Goal: Task Accomplishment & Management: Complete application form

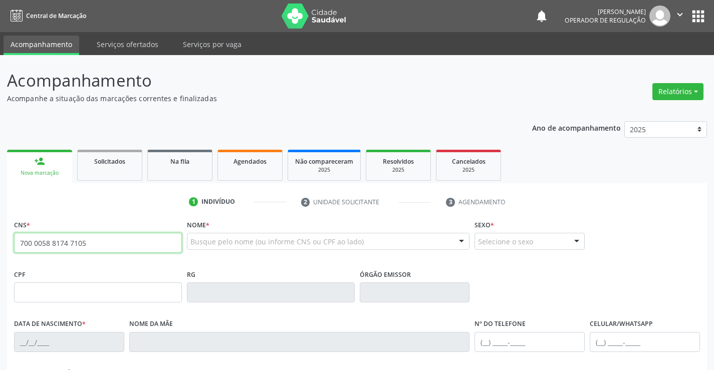
type input "700 0058 8174 7105"
type input "0589933639"
type input "21/11/1963"
type input "(74) 9803-1281"
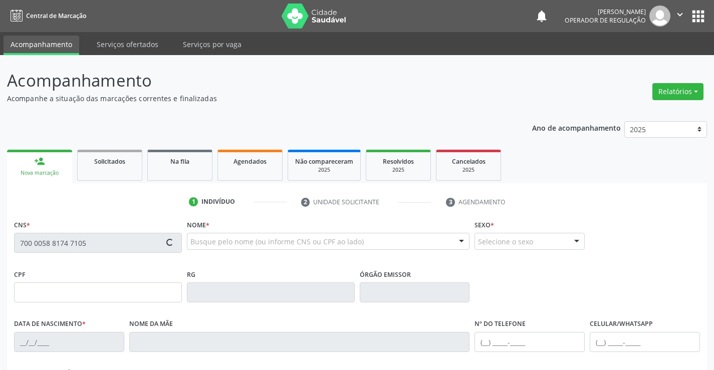
type input "427.241.395-34"
type input "S/N"
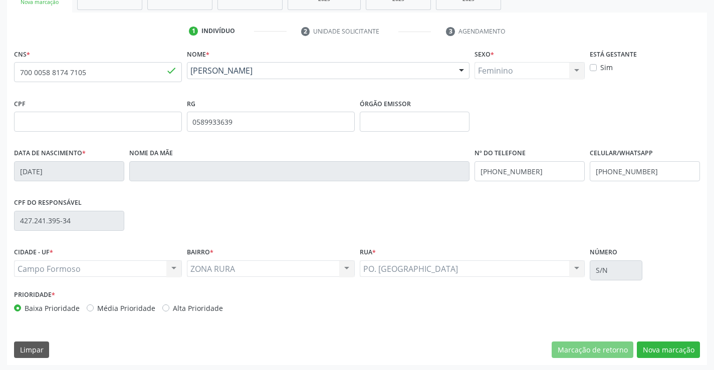
scroll to position [173, 0]
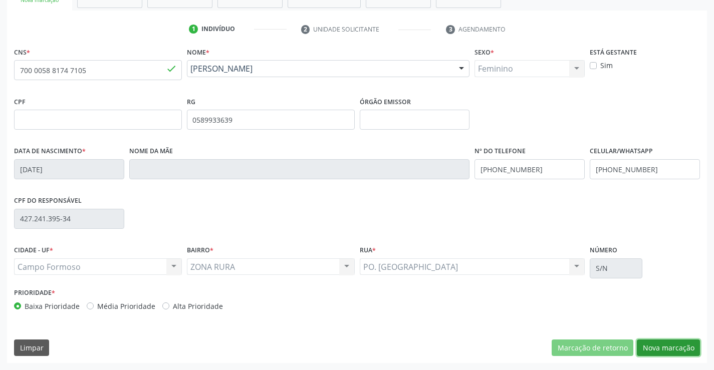
click at [655, 343] on button "Nova marcação" at bounding box center [668, 348] width 63 height 17
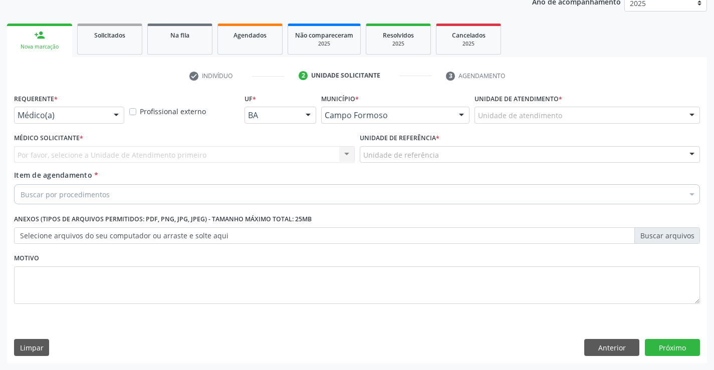
click at [116, 118] on div at bounding box center [116, 115] width 15 height 17
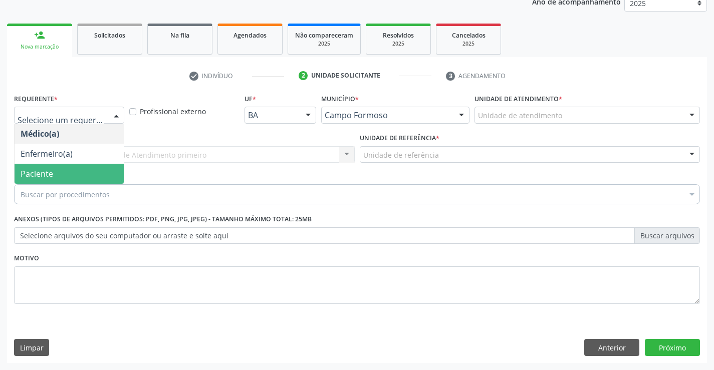
click at [57, 172] on span "Paciente" at bounding box center [69, 174] width 109 height 20
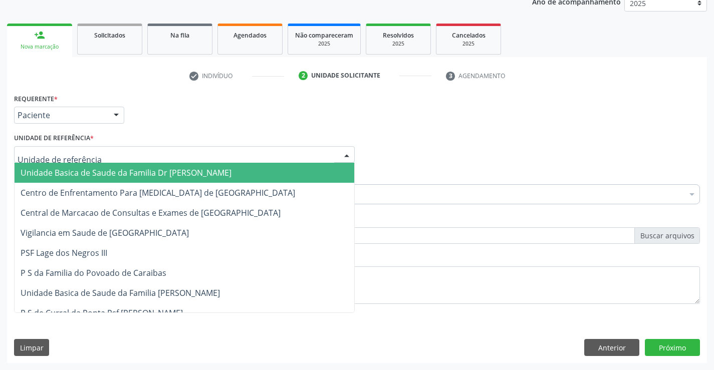
click at [348, 151] on div at bounding box center [346, 155] width 15 height 17
click at [261, 175] on span "Unidade Basica de Saude da Familia Dr [PERSON_NAME]" at bounding box center [185, 173] width 340 height 20
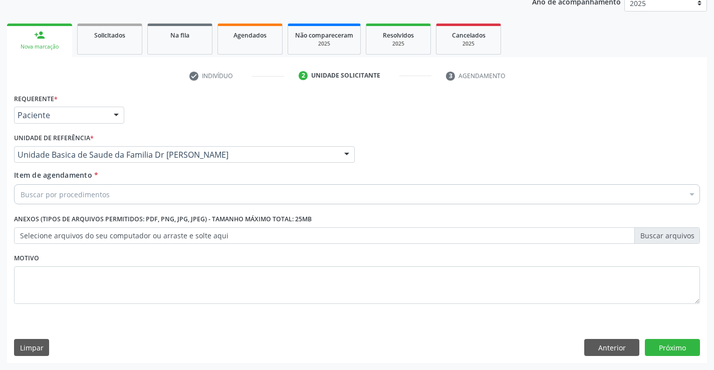
click at [222, 187] on div "Buscar por procedimentos" at bounding box center [357, 194] width 686 height 20
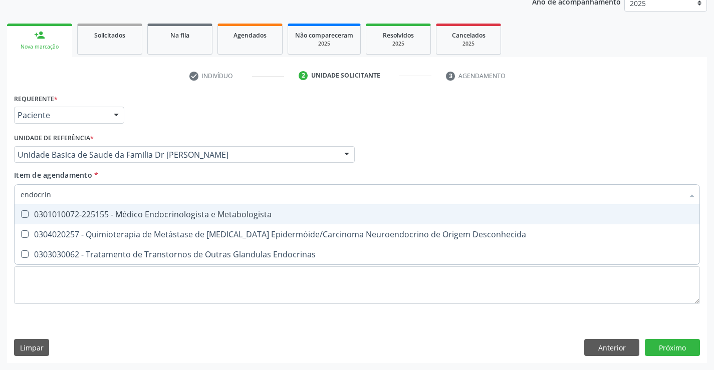
type input "endocrino"
click at [212, 207] on span "0301010072-225155 - Médico Endocrinologista e Metabologista" at bounding box center [357, 214] width 685 height 20
checkbox Metabologista "true"
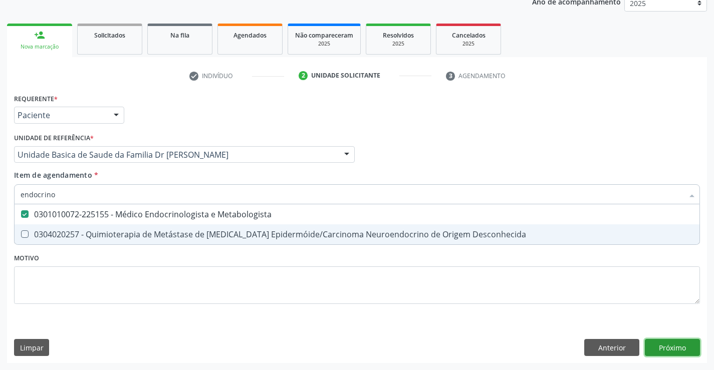
click at [671, 343] on div "Requerente * Paciente Médico(a) Enfermeiro(a) Paciente Nenhum resultado encontr…" at bounding box center [357, 227] width 700 height 272
checkbox Desconhecida "true"
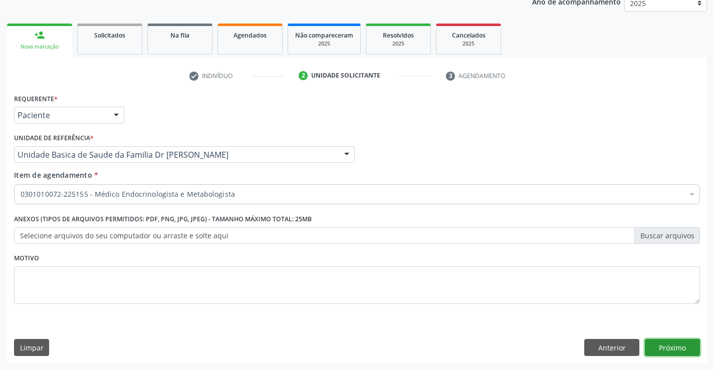
click at [667, 350] on button "Próximo" at bounding box center [672, 347] width 55 height 17
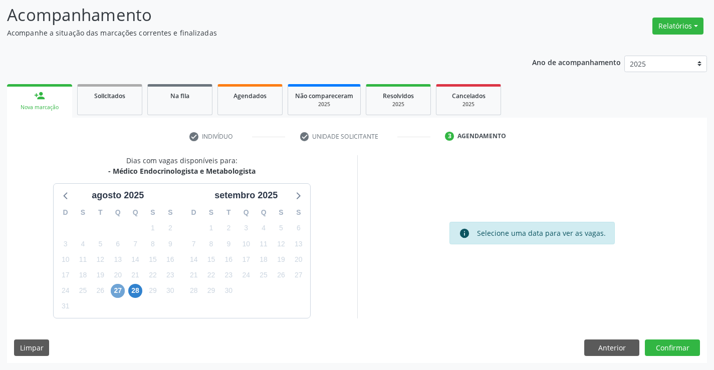
click at [120, 288] on span "27" at bounding box center [118, 291] width 14 height 14
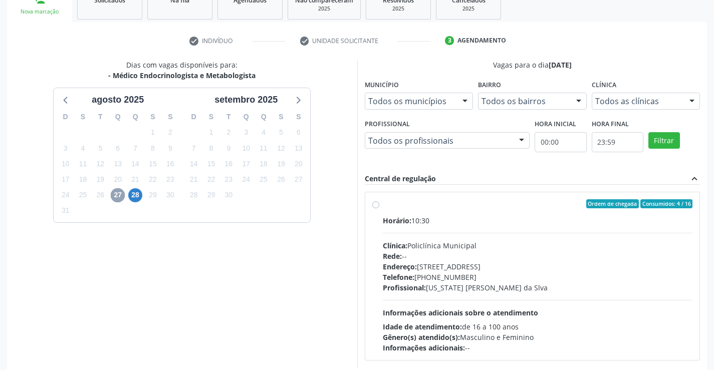
scroll to position [210, 0]
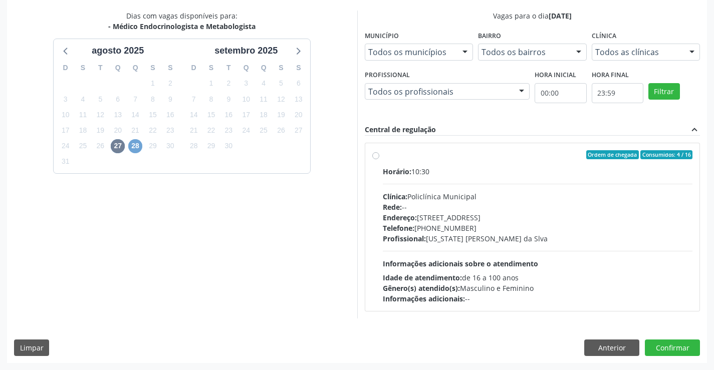
click at [131, 145] on span "28" at bounding box center [135, 146] width 14 height 14
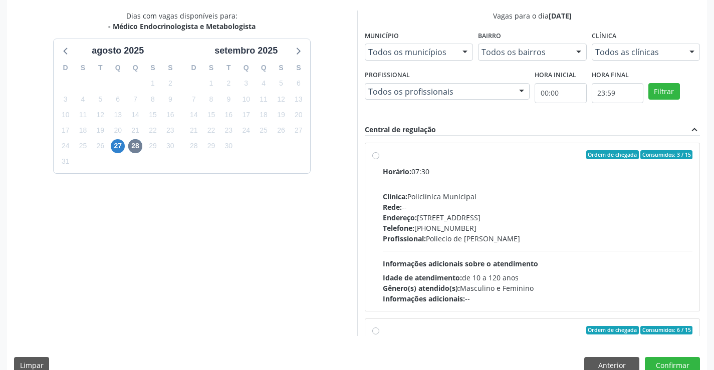
click at [376, 160] on div "Ordem de chegada Consumidos: 3 / 15 Horário: 07:30 Clínica: Policlínica Municip…" at bounding box center [532, 227] width 321 height 154
radio input "true"
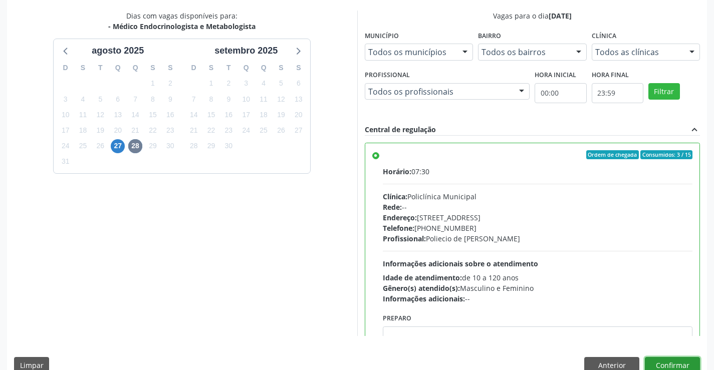
click at [677, 365] on button "Confirmar" at bounding box center [672, 365] width 55 height 17
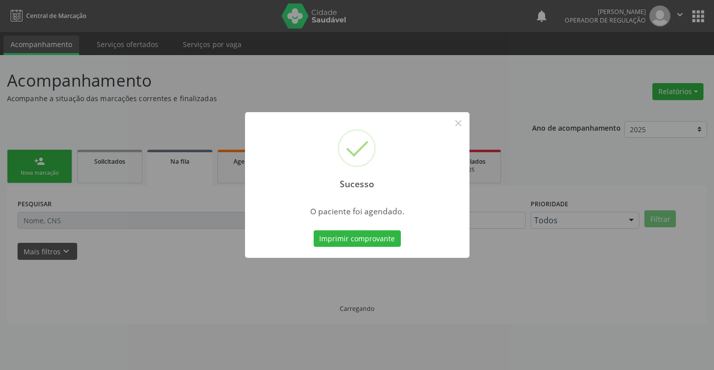
scroll to position [0, 0]
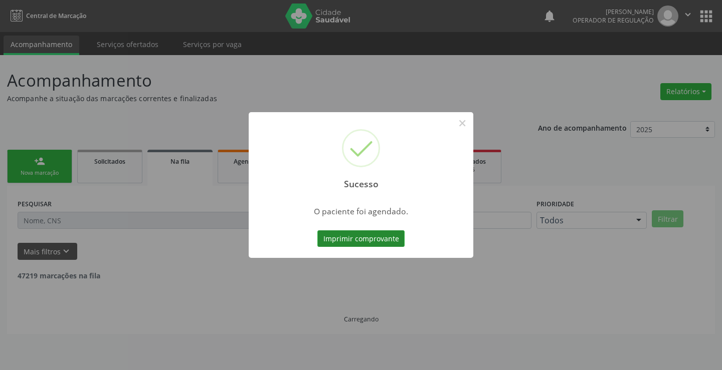
click at [369, 243] on button "Imprimir comprovante" at bounding box center [360, 238] width 87 height 17
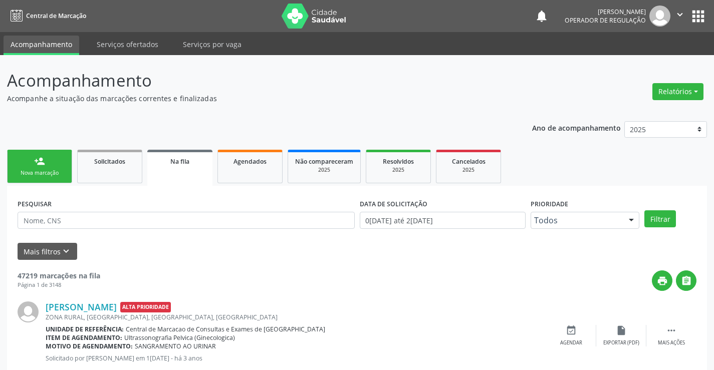
click at [58, 160] on link "person_add Nova marcação" at bounding box center [39, 167] width 65 height 34
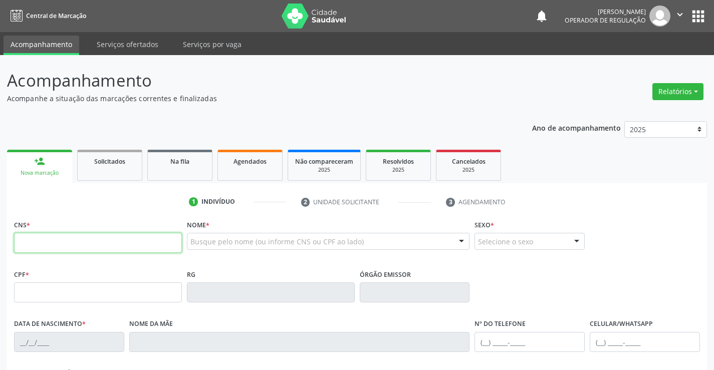
click at [21, 238] on input "text" at bounding box center [98, 243] width 168 height 20
type input "708 9077 6475 2411"
type input "24/03/1993"
type input "S/N"
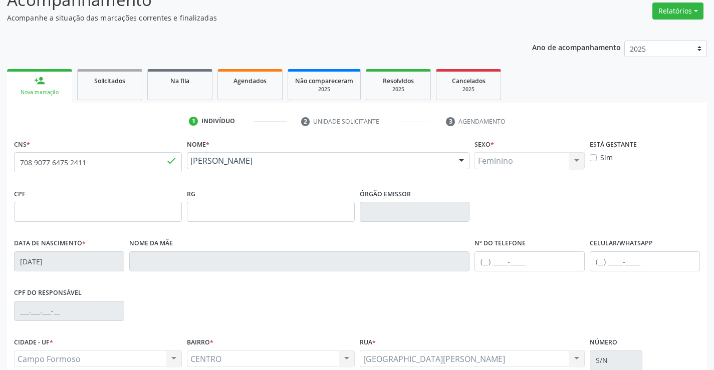
scroll to position [173, 0]
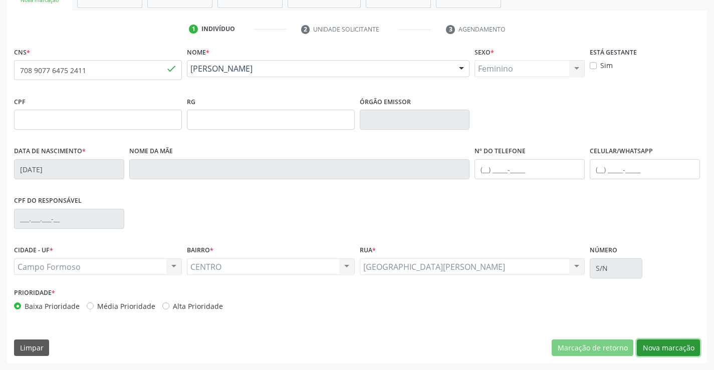
click at [658, 349] on button "Nova marcação" at bounding box center [668, 348] width 63 height 17
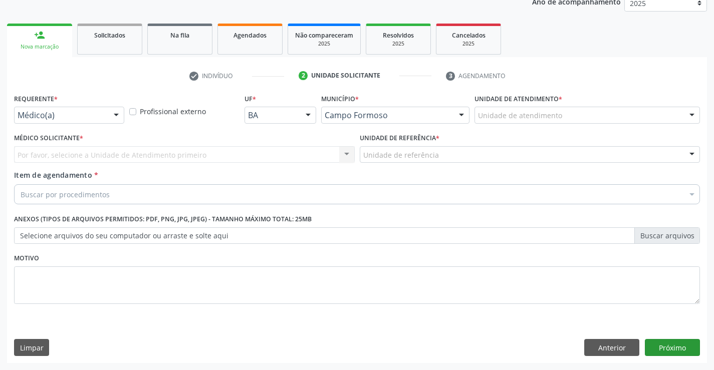
scroll to position [126, 0]
click at [116, 114] on div at bounding box center [116, 115] width 15 height 17
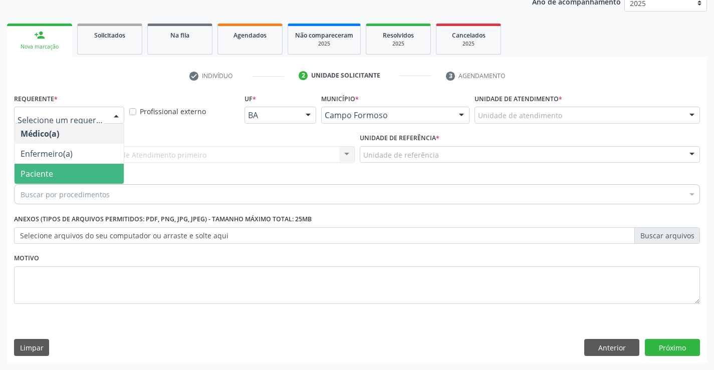
click at [71, 177] on span "Paciente" at bounding box center [69, 174] width 109 height 20
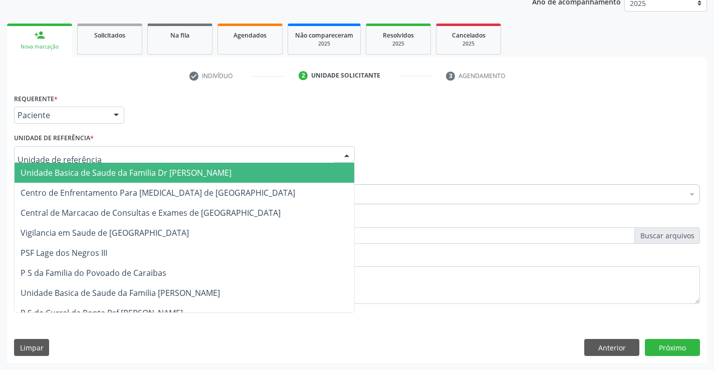
click at [346, 153] on div at bounding box center [346, 155] width 15 height 17
click at [262, 172] on span "Unidade Basica de Saude da Familia Dr [PERSON_NAME]" at bounding box center [185, 173] width 340 height 20
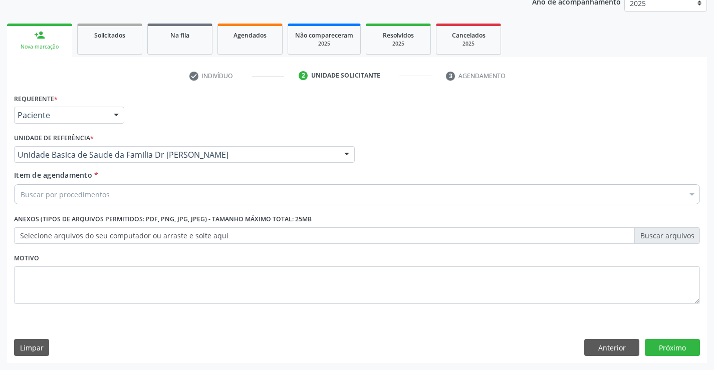
click at [224, 185] on div "Buscar por procedimentos" at bounding box center [357, 194] width 686 height 20
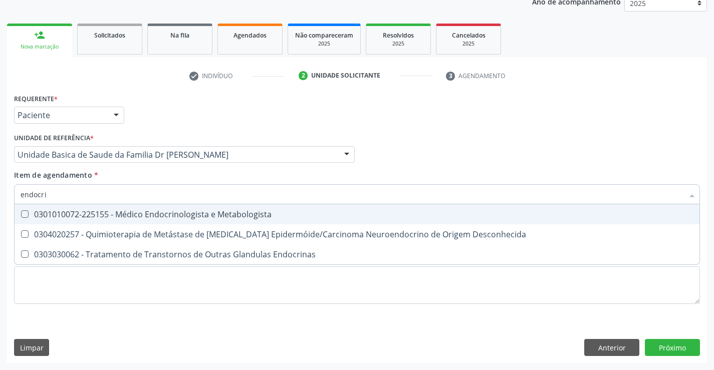
type input "endocrin"
click at [217, 217] on div "0301010072-225155 - Médico Endocrinologista e Metabologista" at bounding box center [357, 214] width 673 height 8
checkbox Metabologista "true"
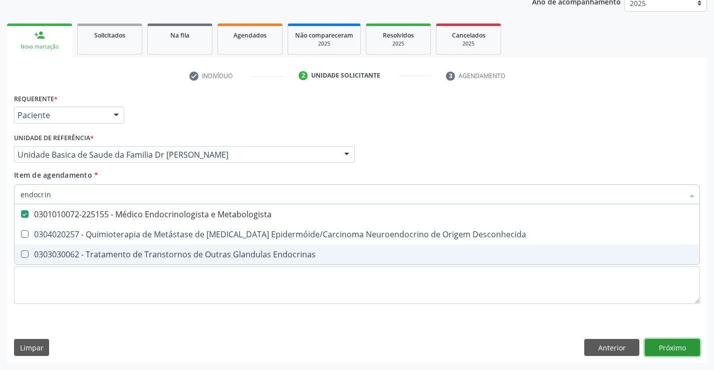
click at [671, 349] on div "Requerente * Paciente Médico(a) Enfermeiro(a) Paciente Nenhum resultado encontr…" at bounding box center [357, 227] width 700 height 272
checkbox Desconhecida "true"
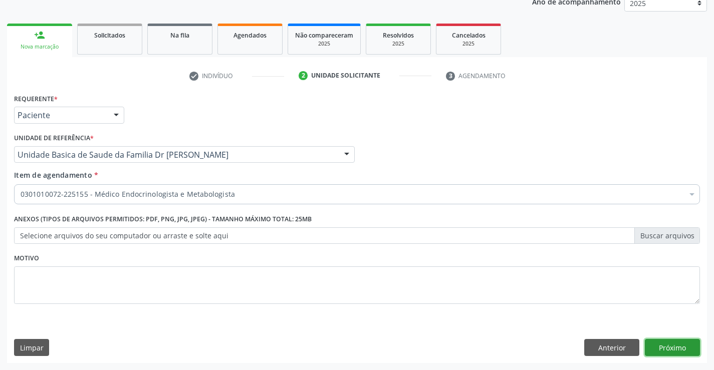
click at [671, 349] on button "Próximo" at bounding box center [672, 347] width 55 height 17
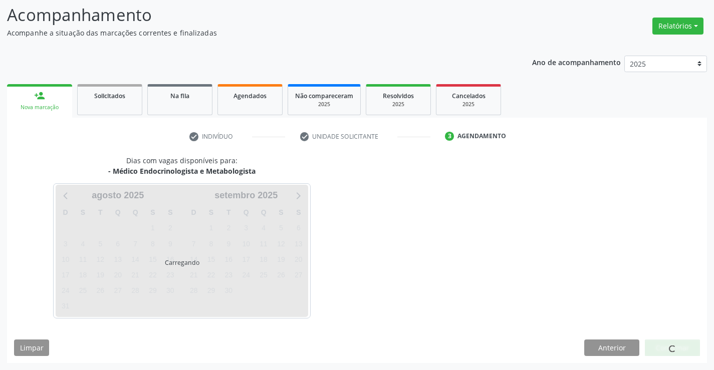
scroll to position [66, 0]
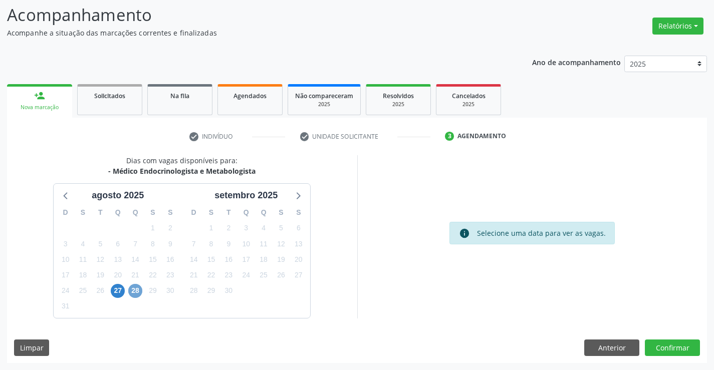
click at [141, 289] on span "28" at bounding box center [135, 291] width 14 height 14
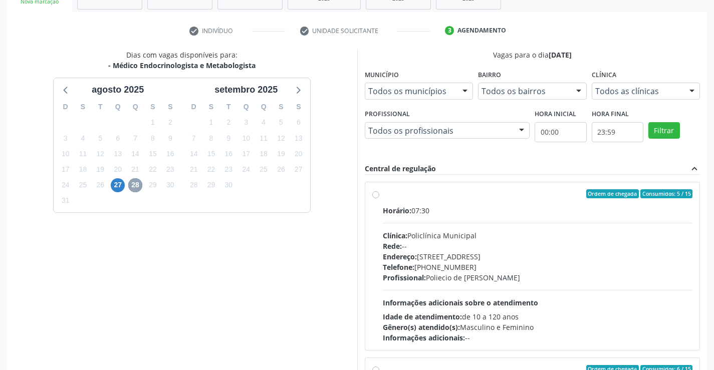
scroll to position [228, 0]
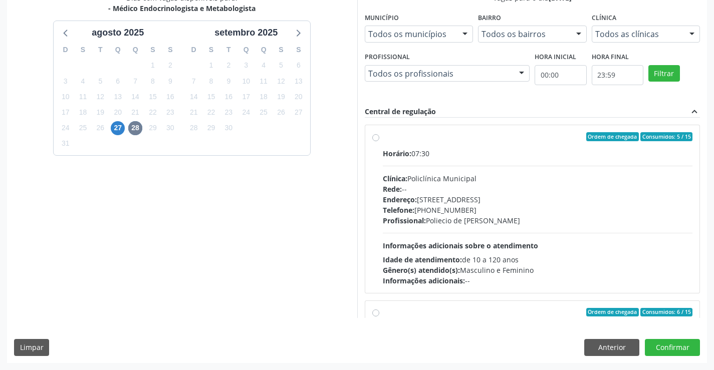
click at [383, 139] on label "Ordem de chegada Consumidos: 5 / 15 Horário: 07:30 Clínica: Policlínica Municip…" at bounding box center [538, 209] width 310 height 154
click at [377, 139] on input "Ordem de chegada Consumidos: 5 / 15 Horário: 07:30 Clínica: Policlínica Municip…" at bounding box center [375, 136] width 7 height 9
radio input "true"
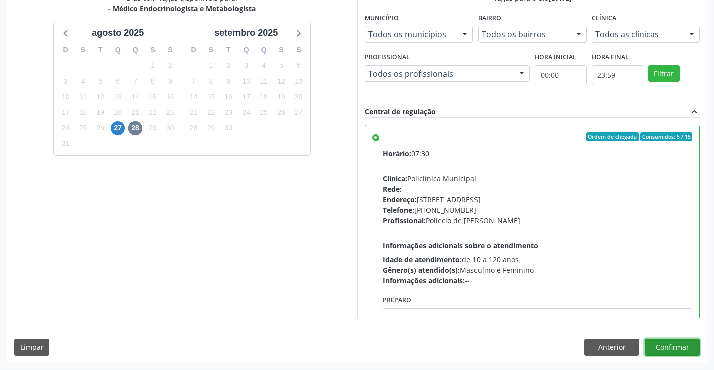
click at [664, 345] on button "Confirmar" at bounding box center [672, 347] width 55 height 17
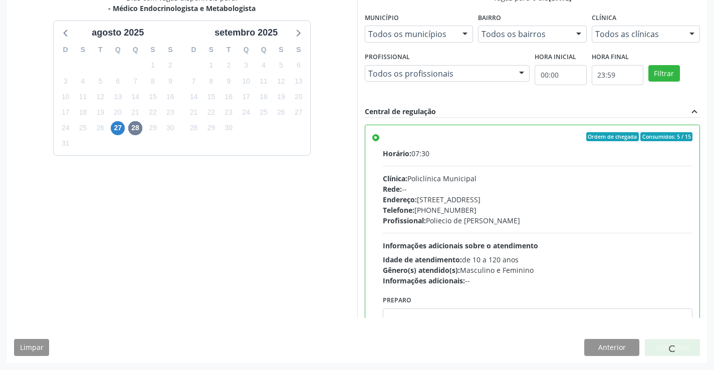
click at [664, 345] on div at bounding box center [672, 347] width 55 height 17
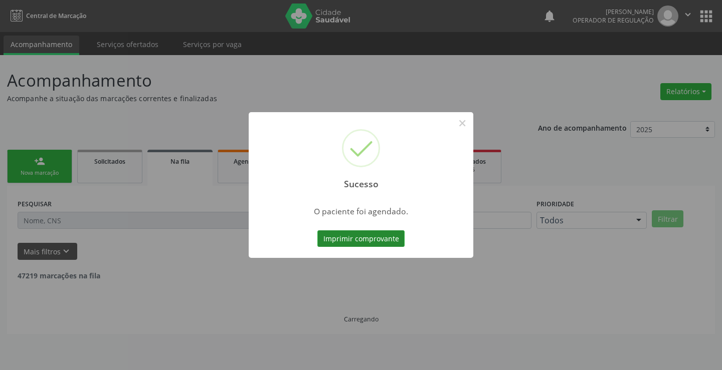
click at [346, 237] on button "Imprimir comprovante" at bounding box center [360, 238] width 87 height 17
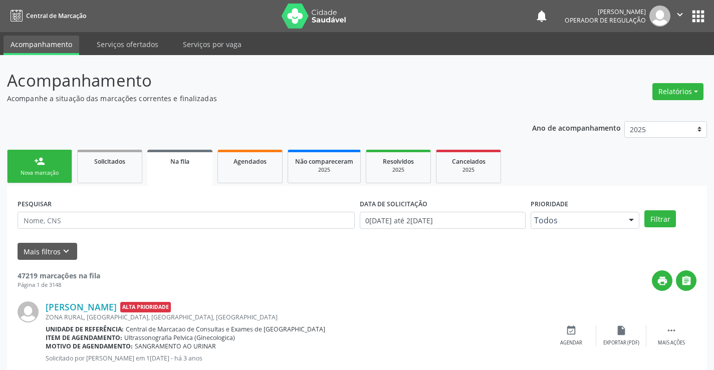
click at [36, 168] on link "person_add Nova marcação" at bounding box center [39, 167] width 65 height 34
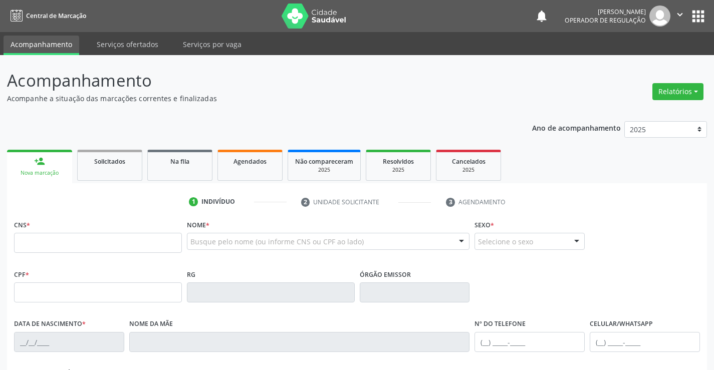
click at [101, 231] on div "CNS *" at bounding box center [98, 235] width 168 height 36
click at [95, 237] on input "text" at bounding box center [98, 243] width 168 height 20
type input "707 8026 3142 9812"
type input "664.785.295-68"
type input "0842199551"
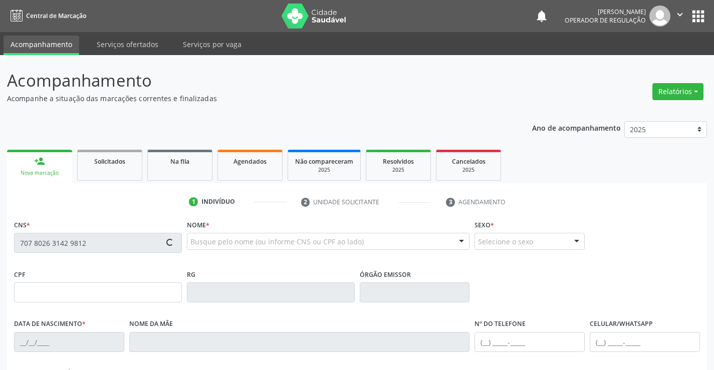
type input "15/04/1973"
type input "(74) 98815-9596"
type input "S/N"
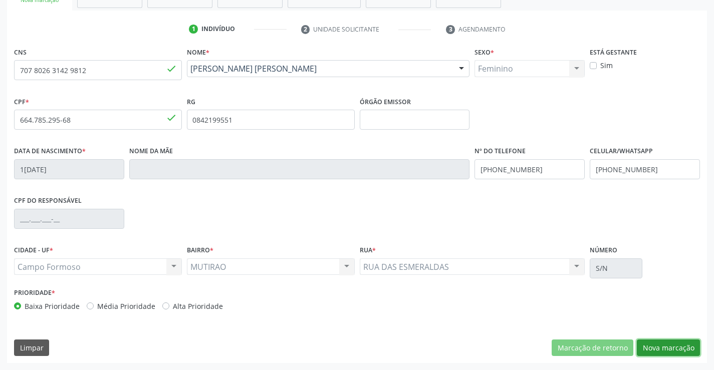
click at [669, 345] on button "Nova marcação" at bounding box center [668, 348] width 63 height 17
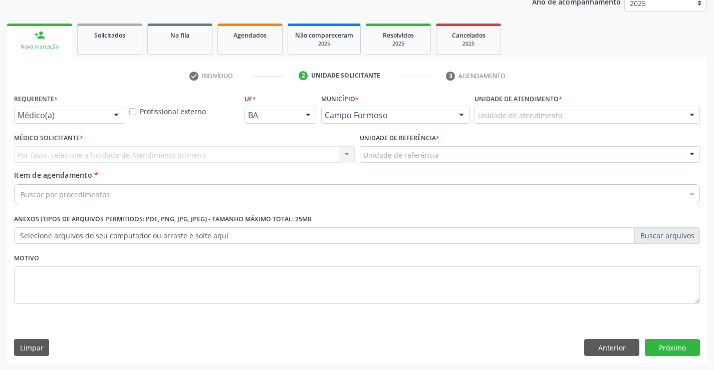
scroll to position [126, 0]
click at [118, 112] on div at bounding box center [116, 115] width 15 height 17
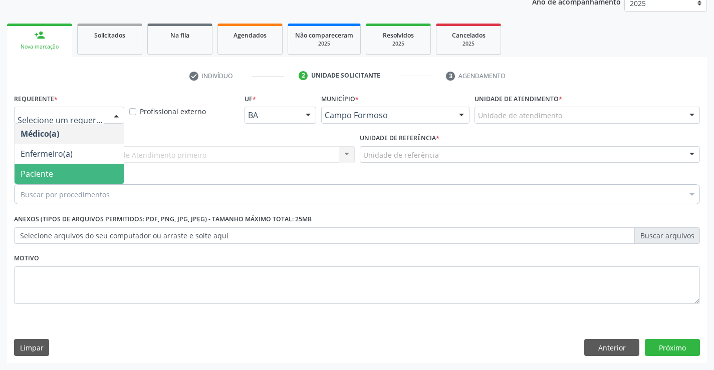
click at [49, 168] on span "Paciente" at bounding box center [37, 173] width 33 height 11
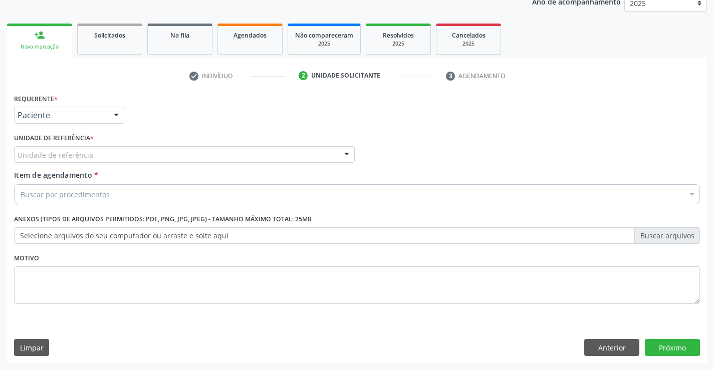
click at [352, 154] on div at bounding box center [346, 155] width 15 height 17
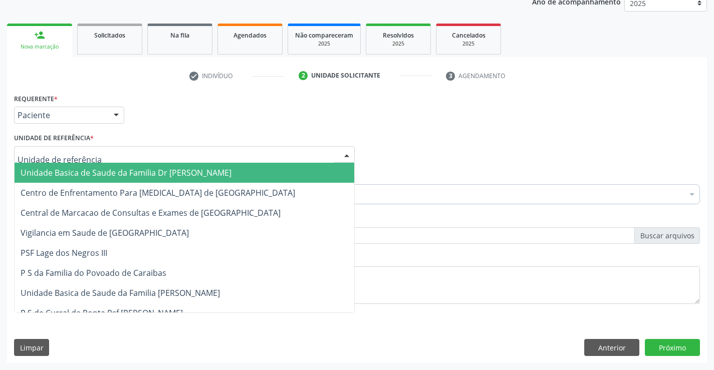
click at [305, 165] on span "Unidade Basica de Saude da Familia Dr [PERSON_NAME]" at bounding box center [185, 173] width 340 height 20
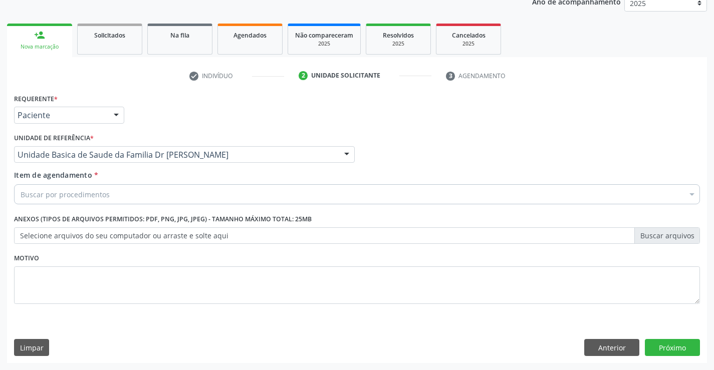
click at [249, 190] on div "Buscar por procedimentos" at bounding box center [357, 194] width 686 height 20
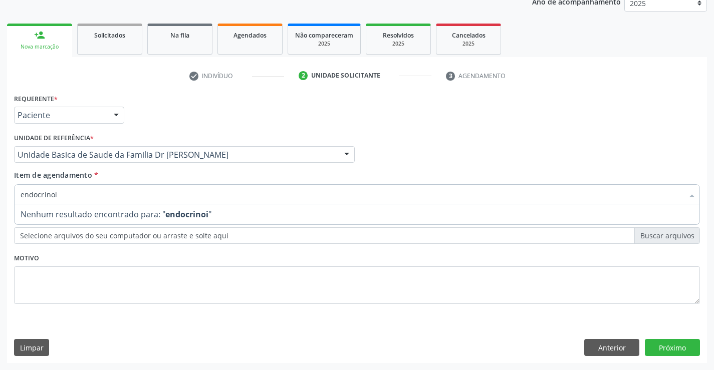
type input "endocrino"
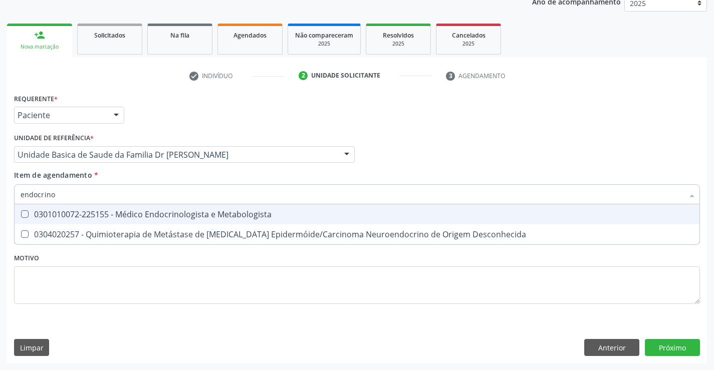
click at [213, 216] on div "0301010072-225155 - Médico Endocrinologista e Metabologista" at bounding box center [357, 214] width 673 height 8
checkbox Metabologista "true"
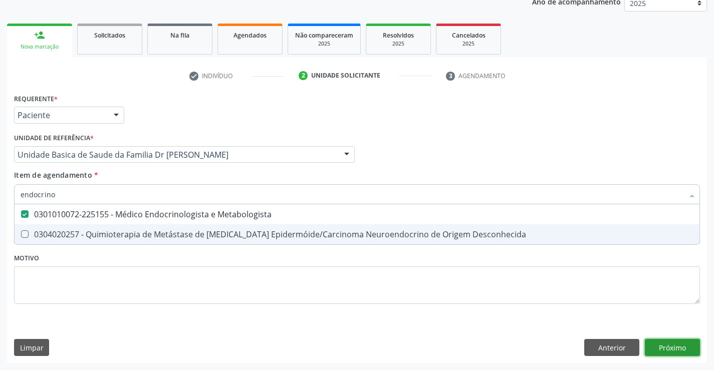
click at [674, 350] on div "Requerente * Paciente Médico(a) Enfermeiro(a) Paciente Nenhum resultado encontr…" at bounding box center [357, 227] width 700 height 272
checkbox Desconhecida "true"
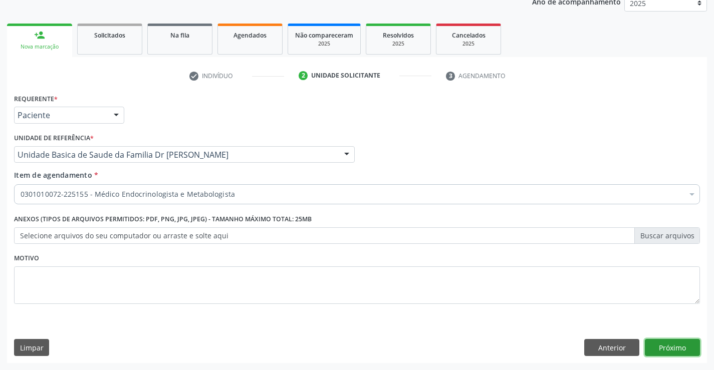
click at [677, 345] on button "Próximo" at bounding box center [672, 347] width 55 height 17
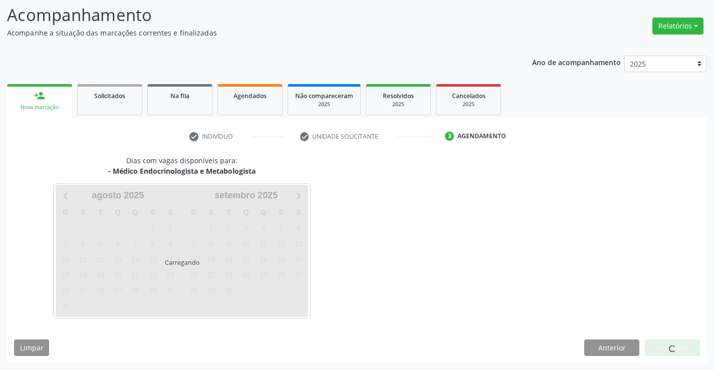
scroll to position [66, 0]
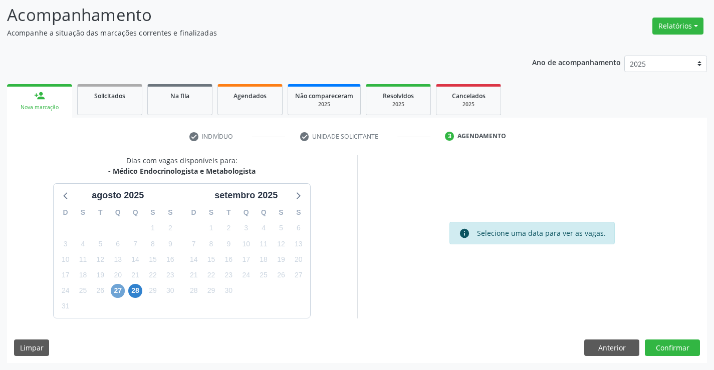
click at [117, 294] on span "27" at bounding box center [118, 291] width 14 height 14
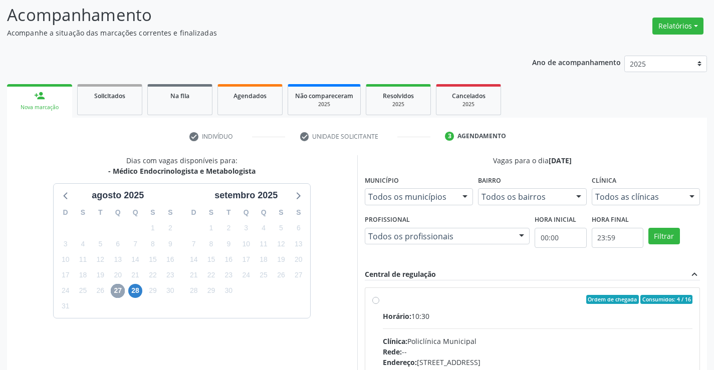
scroll to position [210, 0]
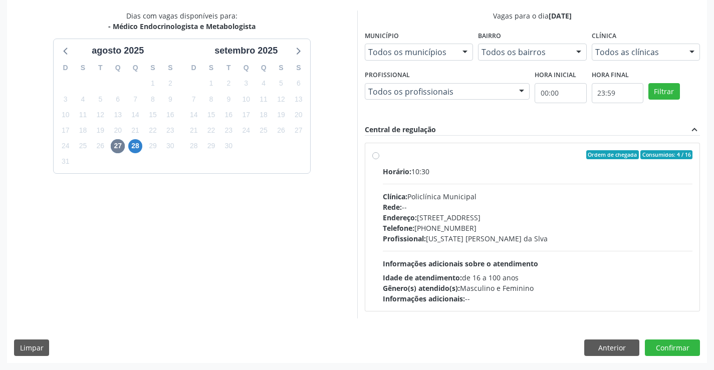
click at [379, 155] on div "Ordem de chegada Consumidos: 4 / 16 Horário: 10:30 Clínica: Policlínica Municip…" at bounding box center [532, 227] width 321 height 154
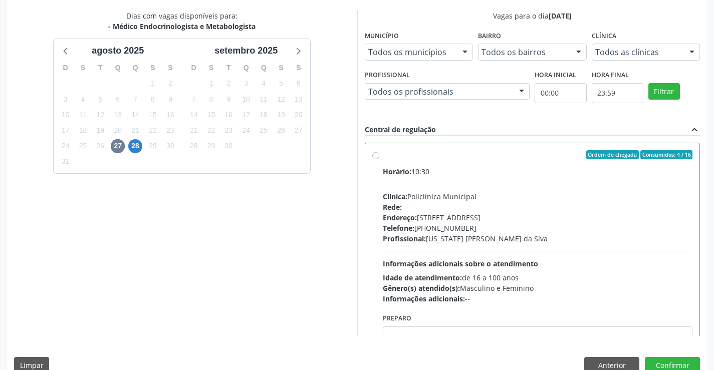
radio input "true"
click at [658, 358] on button "Confirmar" at bounding box center [672, 365] width 55 height 17
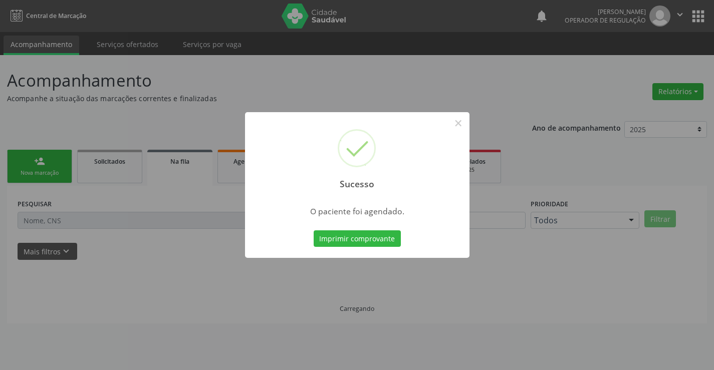
scroll to position [0, 0]
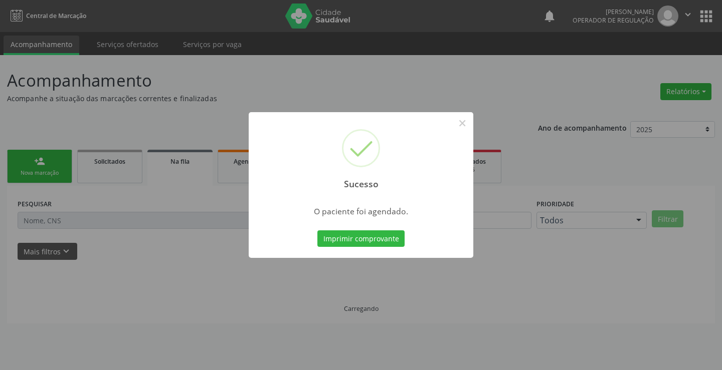
click at [352, 229] on div "Imprimir comprovante Cancel" at bounding box center [361, 238] width 92 height 21
click at [345, 235] on button "Imprimir comprovante" at bounding box center [360, 238] width 87 height 17
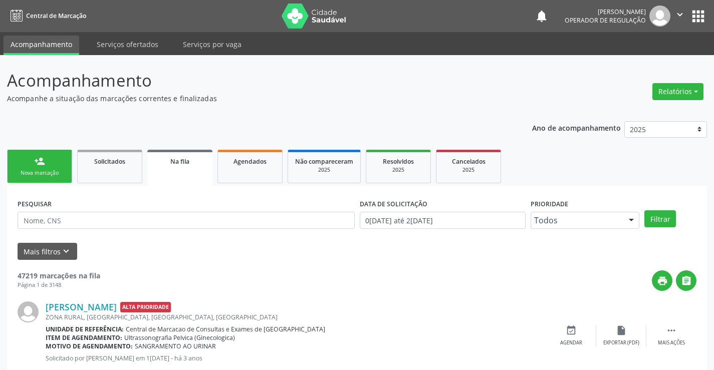
click at [58, 165] on link "person_add Nova marcação" at bounding box center [39, 167] width 65 height 34
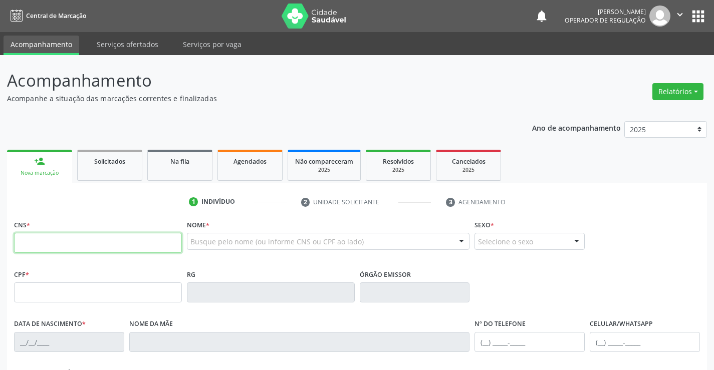
click at [73, 247] on input "text" at bounding box center [98, 243] width 168 height 20
type input "700 0092 7666 3309"
type input "0233685782"
type input "06/06/1952"
type input "(74) 99133-7024"
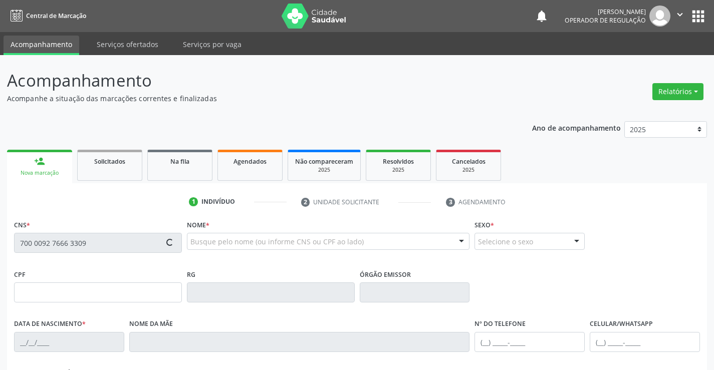
type input "(74) 99133-7024"
type input "202.498.025-20"
type input "S/N"
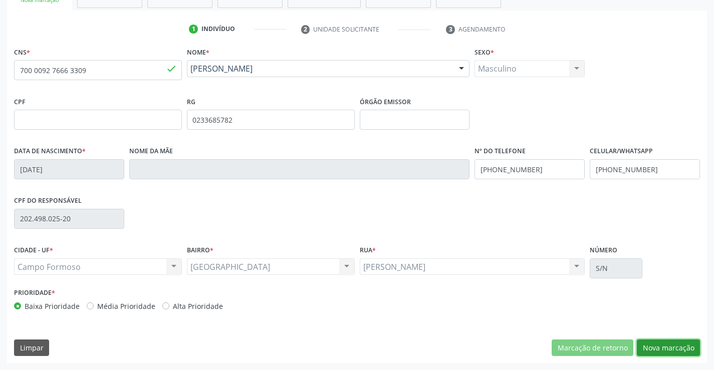
click at [654, 344] on button "Nova marcação" at bounding box center [668, 348] width 63 height 17
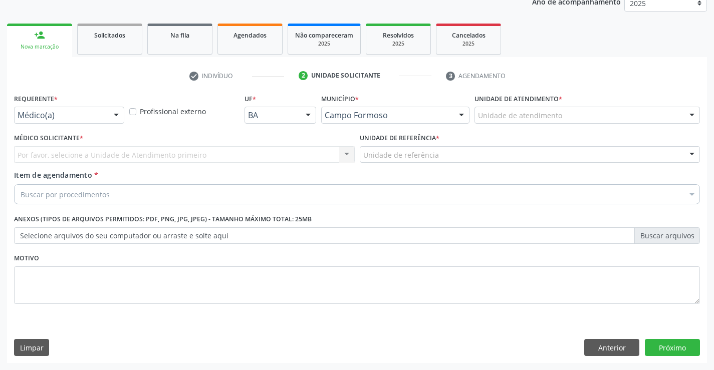
scroll to position [126, 0]
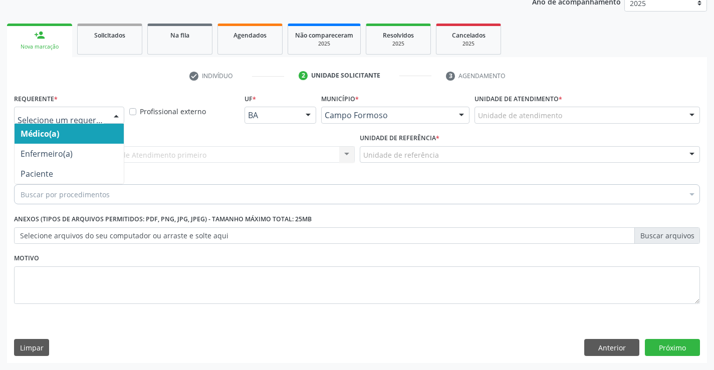
click at [119, 115] on div at bounding box center [116, 115] width 15 height 17
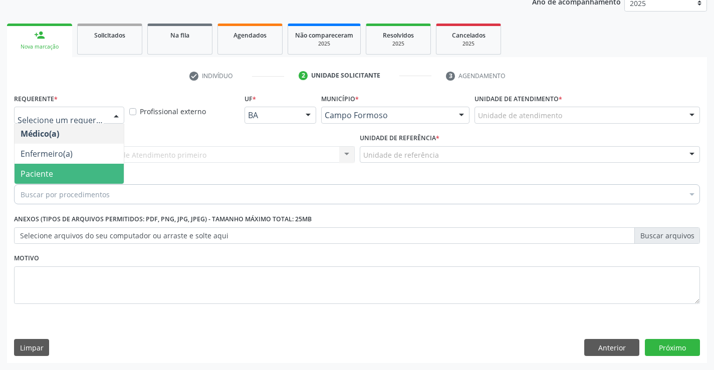
click at [79, 183] on span "Paciente" at bounding box center [69, 174] width 109 height 20
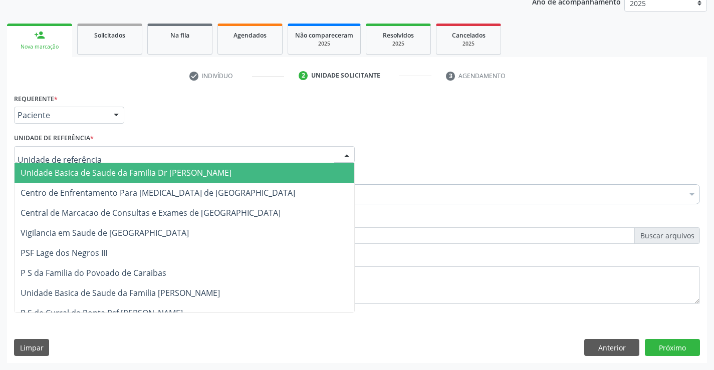
click at [348, 157] on div at bounding box center [346, 155] width 15 height 17
click at [283, 171] on span "Unidade Basica de Saude da Familia Dr [PERSON_NAME]" at bounding box center [185, 173] width 340 height 20
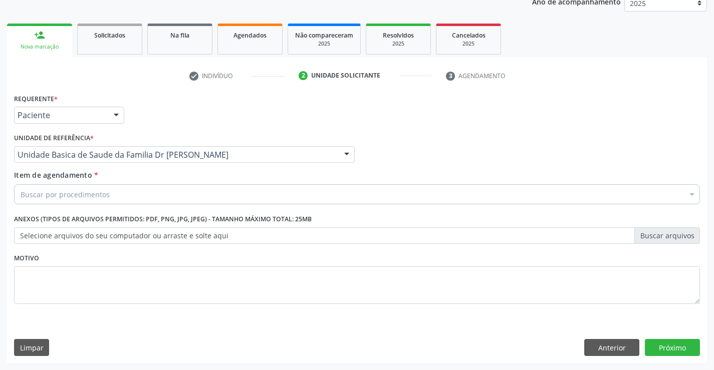
click at [221, 190] on div "Buscar por procedimentos" at bounding box center [357, 194] width 686 height 20
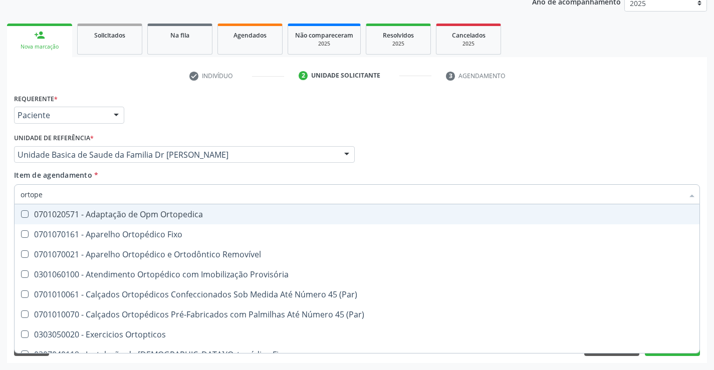
type input "ortoped"
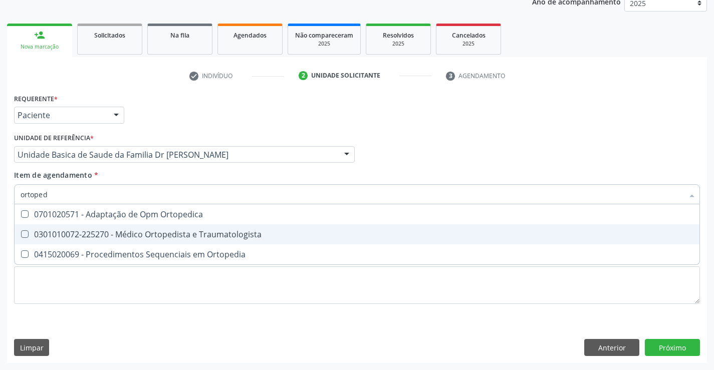
click at [186, 227] on span "0301010072-225270 - Médico Ortopedista e Traumatologista" at bounding box center [357, 234] width 685 height 20
checkbox Traumatologista "true"
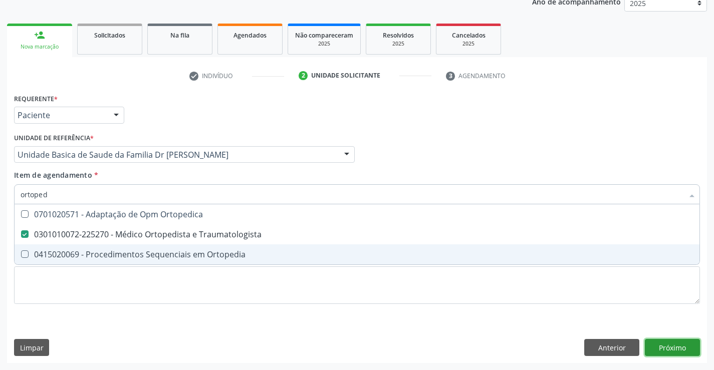
click at [676, 350] on div "Requerente * Paciente Médico(a) Enfermeiro(a) Paciente Nenhum resultado encontr…" at bounding box center [357, 227] width 700 height 272
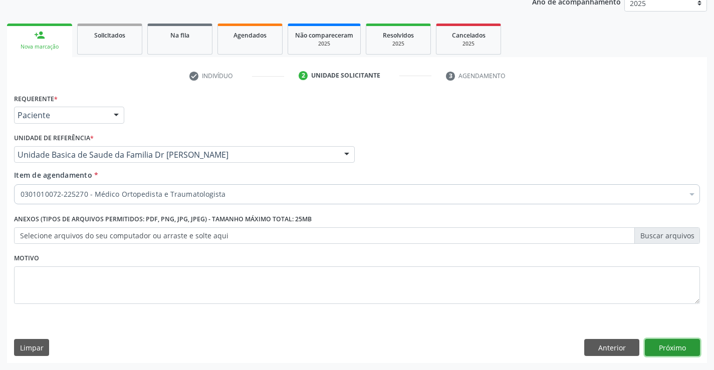
click at [670, 344] on button "Próximo" at bounding box center [672, 347] width 55 height 17
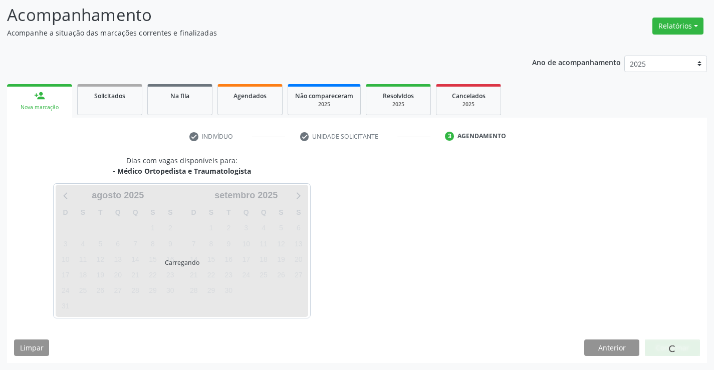
scroll to position [66, 0]
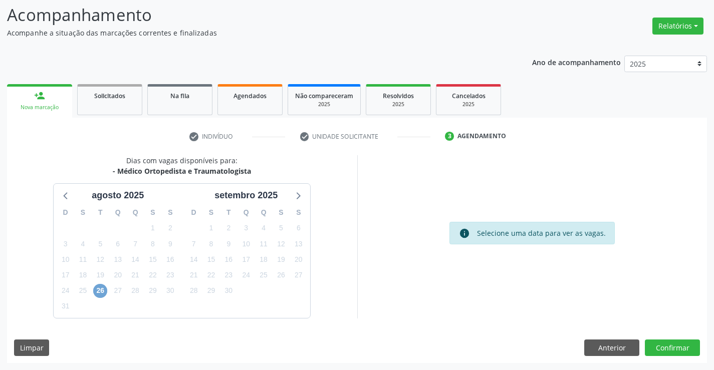
click at [99, 285] on span "26" at bounding box center [100, 291] width 14 height 14
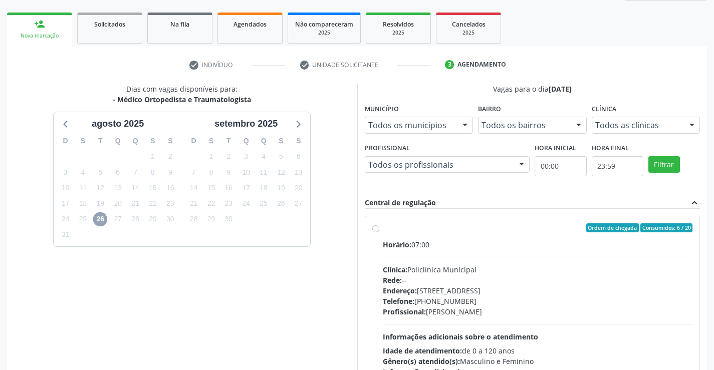
scroll to position [219, 0]
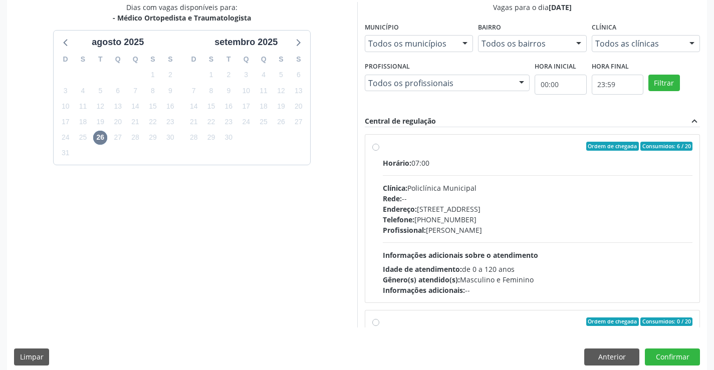
click at [383, 148] on label "Ordem de chegada Consumidos: 6 / 20 Horário: 07:00 Clínica: Policlínica Municip…" at bounding box center [538, 219] width 310 height 154
click at [377, 148] on input "Ordem de chegada Consumidos: 6 / 20 Horário: 07:00 Clínica: Policlínica Municip…" at bounding box center [375, 146] width 7 height 9
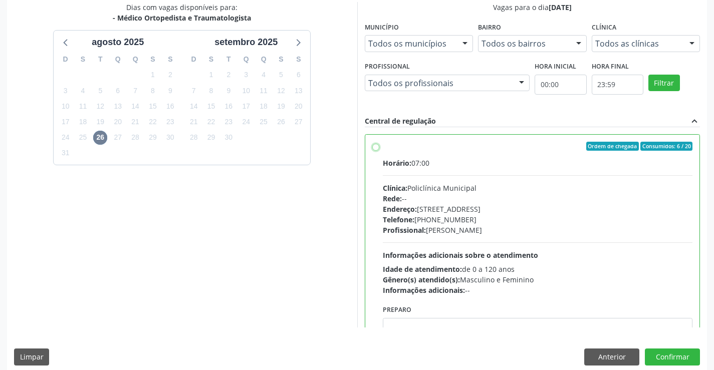
radio input "true"
click at [659, 360] on button "Confirmar" at bounding box center [672, 357] width 55 height 17
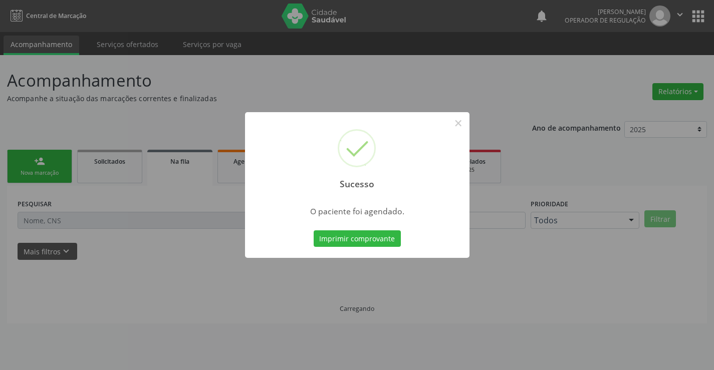
scroll to position [0, 0]
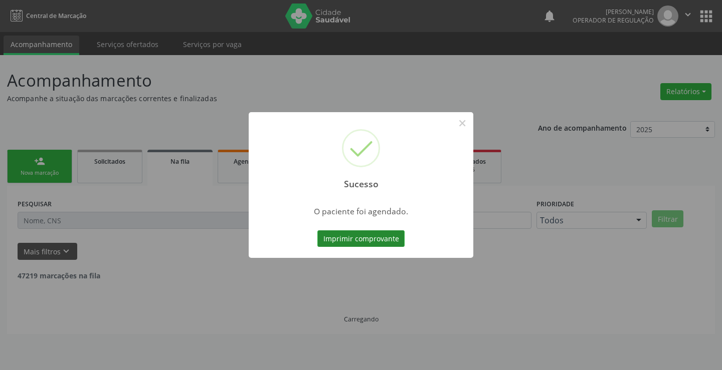
click at [377, 238] on button "Imprimir comprovante" at bounding box center [360, 238] width 87 height 17
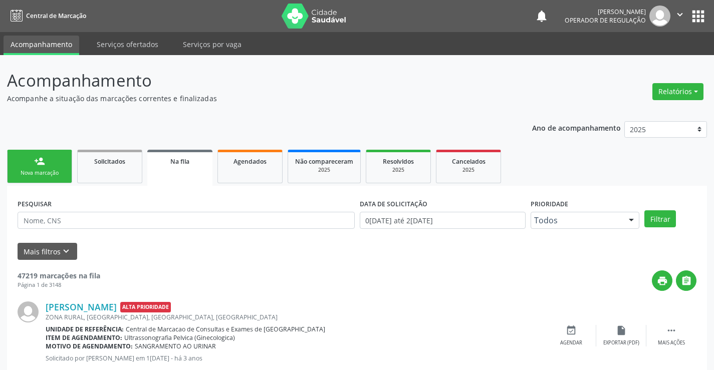
click at [59, 173] on div "Nova marcação" at bounding box center [40, 173] width 50 height 8
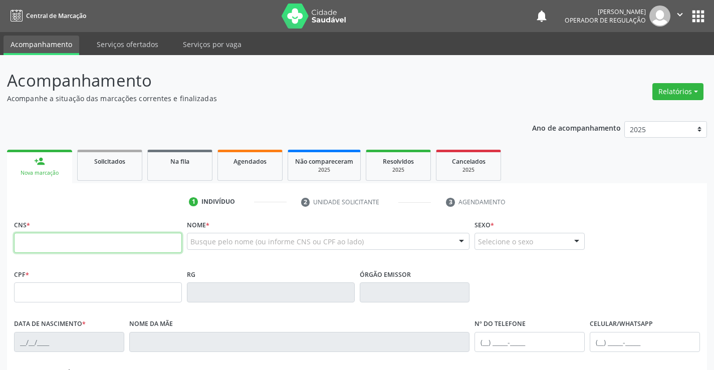
click at [91, 243] on input "text" at bounding box center [98, 243] width 168 height 20
type input "708 2006 4721 3247"
type input "006151699"
type input "18/12/2004"
type input "(74) 98825-9591"
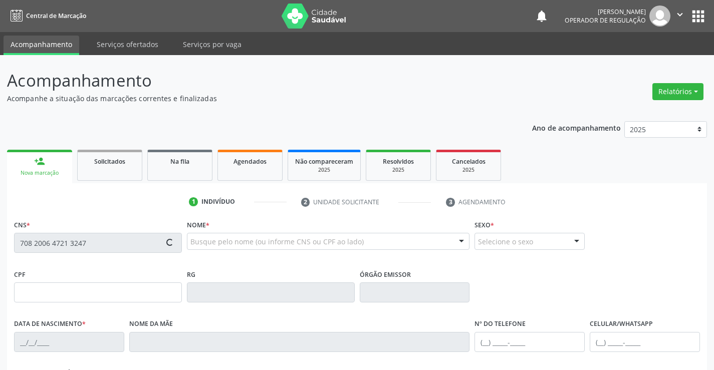
type input "(74) 98825-9591"
type input "086.470.935-85"
type input "SN"
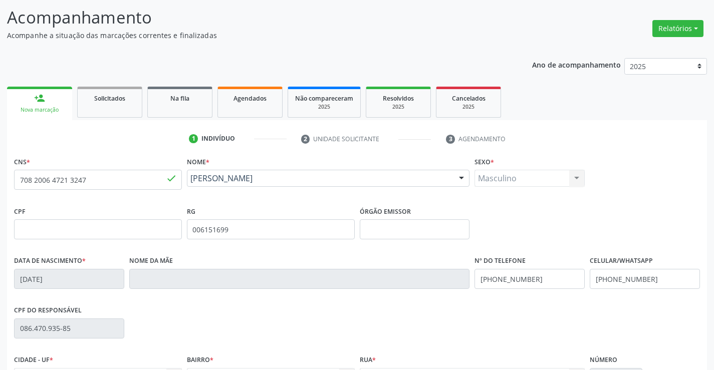
scroll to position [173, 0]
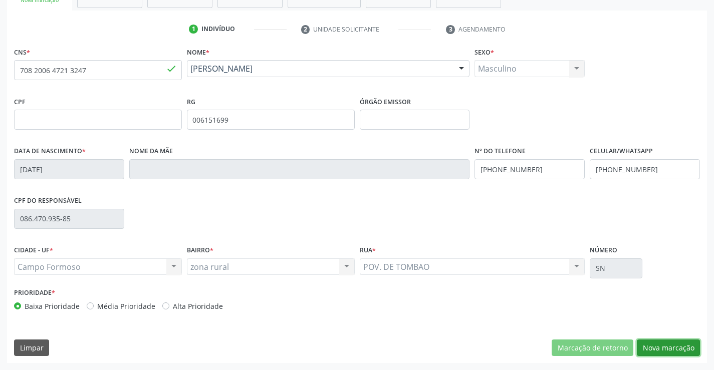
click at [647, 346] on button "Nova marcação" at bounding box center [668, 348] width 63 height 17
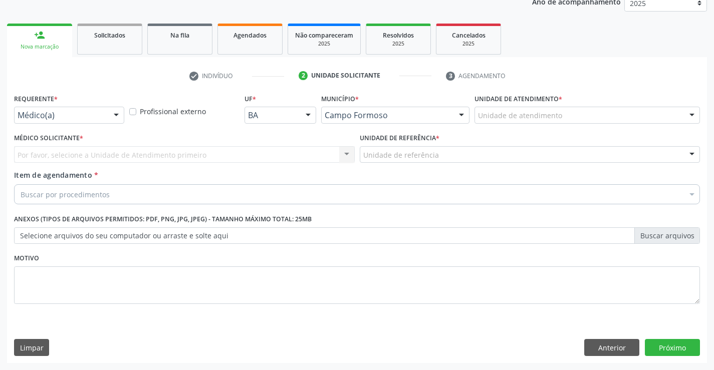
click at [113, 113] on div at bounding box center [116, 115] width 15 height 17
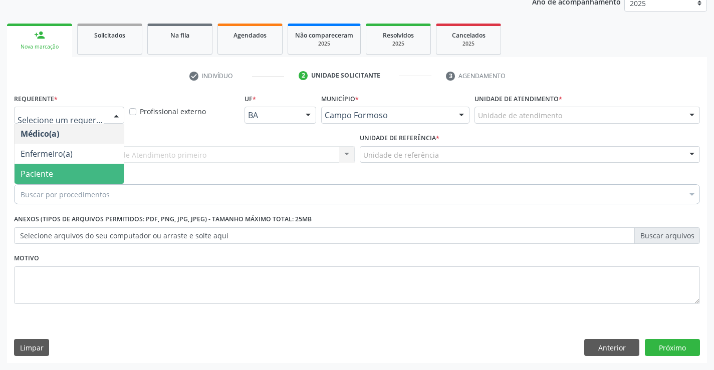
click at [49, 174] on span "Paciente" at bounding box center [37, 173] width 33 height 11
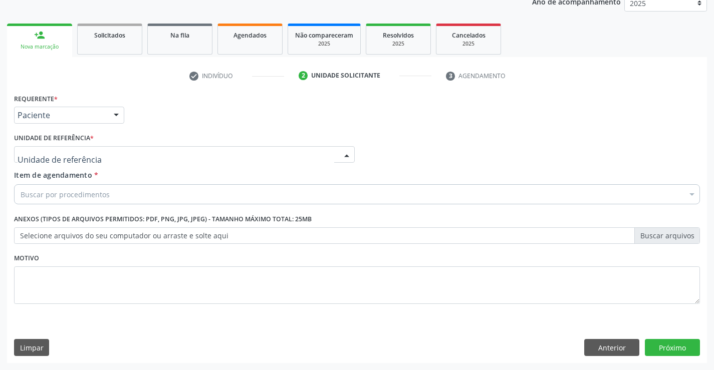
click at [345, 154] on div at bounding box center [346, 155] width 15 height 17
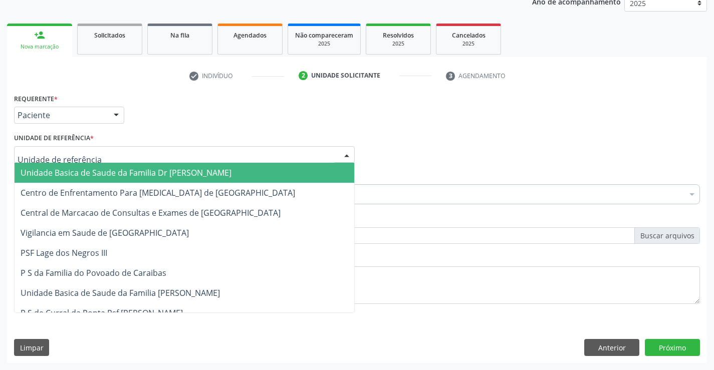
click at [270, 173] on span "Unidade Basica de Saude da Familia Dr [PERSON_NAME]" at bounding box center [185, 173] width 340 height 20
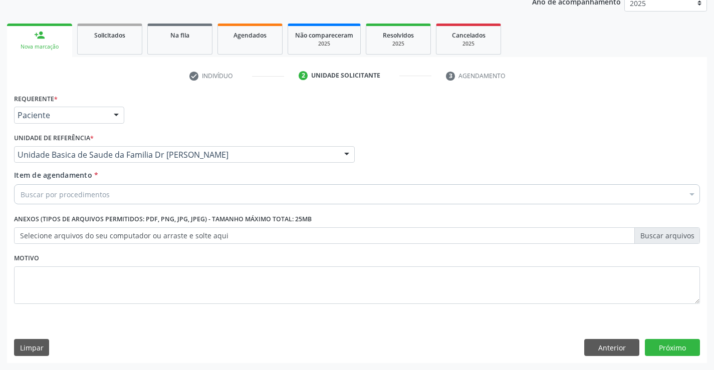
click at [215, 193] on div "Buscar por procedimentos" at bounding box center [357, 194] width 686 height 20
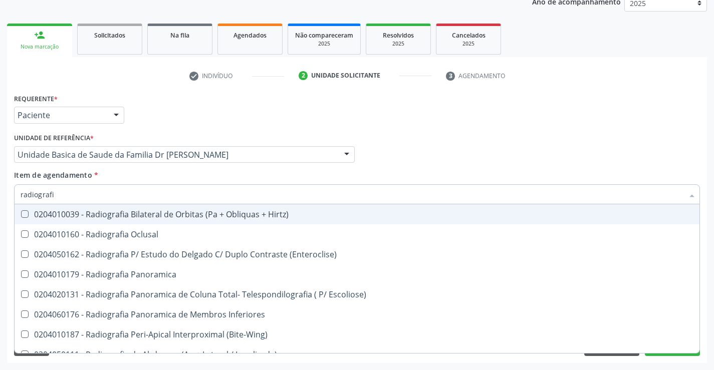
type input "radiografia"
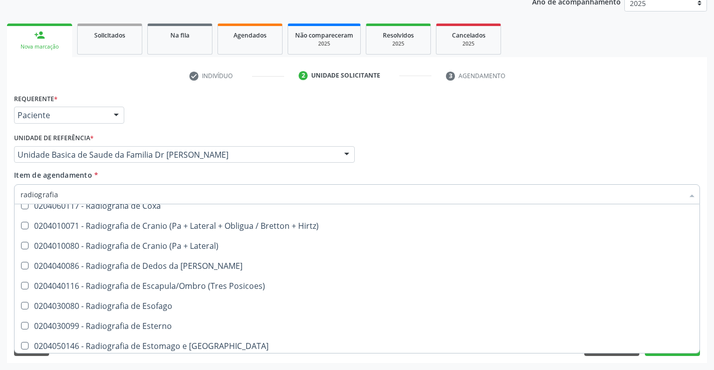
scroll to position [752, 0]
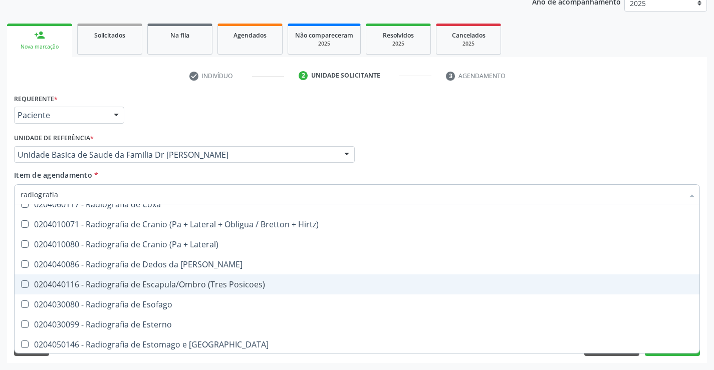
click at [195, 286] on div "0204040116 - Radiografia de Escapula/Ombro (Tres Posicoes)" at bounding box center [357, 285] width 673 height 8
checkbox Posicoes\) "true"
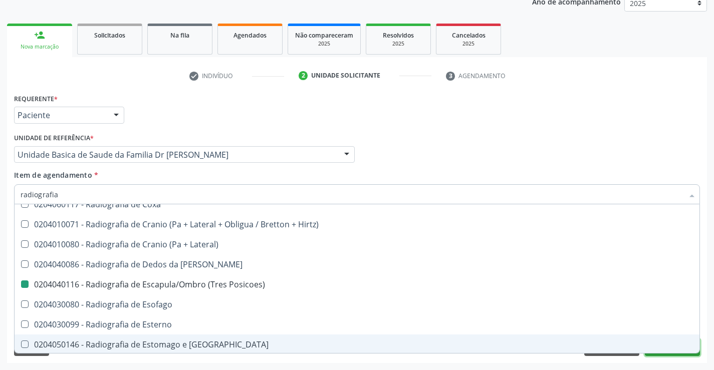
click at [649, 354] on button "Próximo" at bounding box center [672, 347] width 55 height 17
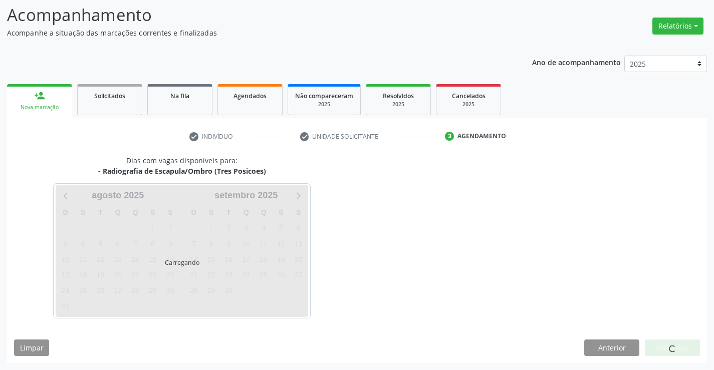
scroll to position [0, 0]
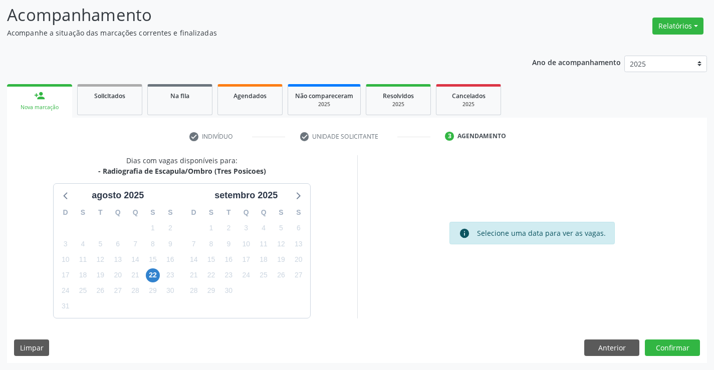
click at [159, 279] on div "22" at bounding box center [153, 276] width 14 height 16
click at [153, 276] on span "22" at bounding box center [153, 276] width 14 height 14
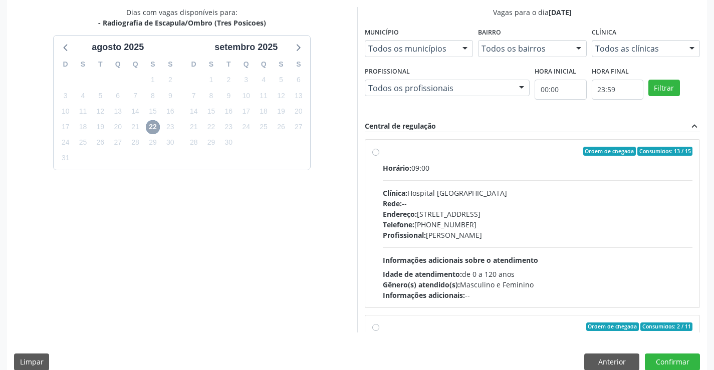
scroll to position [228, 0]
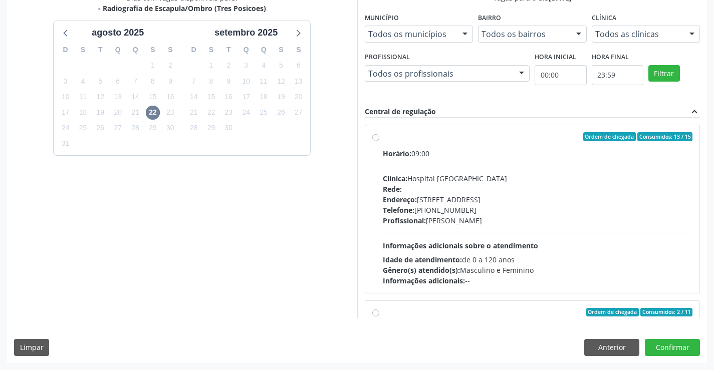
click at [383, 137] on label "Ordem de chegada Consumidos: 13 / 15 Horário: 09:00 Clínica: Hospital Sao Franc…" at bounding box center [538, 209] width 310 height 154
click at [374, 137] on input "Ordem de chegada Consumidos: 13 / 15 Horário: 09:00 Clínica: Hospital Sao Franc…" at bounding box center [375, 136] width 7 height 9
radio input "true"
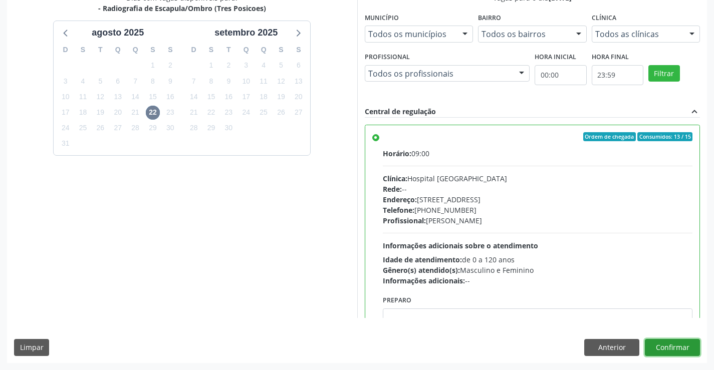
click at [666, 349] on button "Confirmar" at bounding box center [672, 347] width 55 height 17
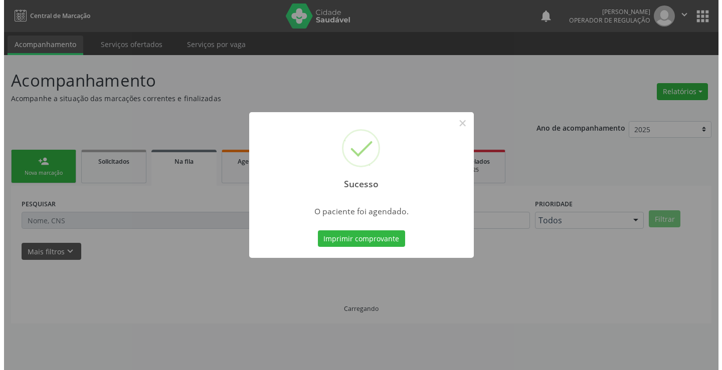
scroll to position [0, 0]
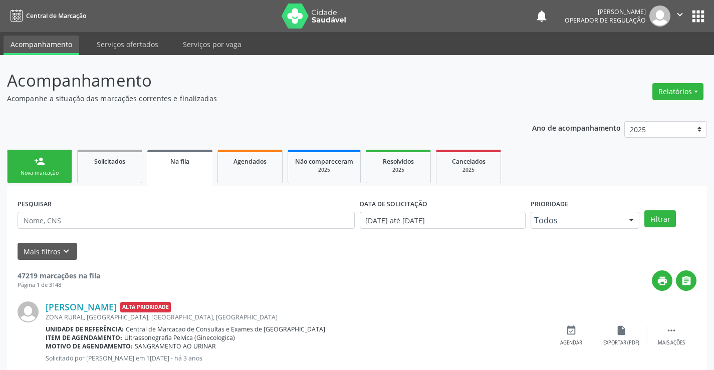
click at [47, 168] on link "person_add Nova marcação" at bounding box center [39, 167] width 65 height 34
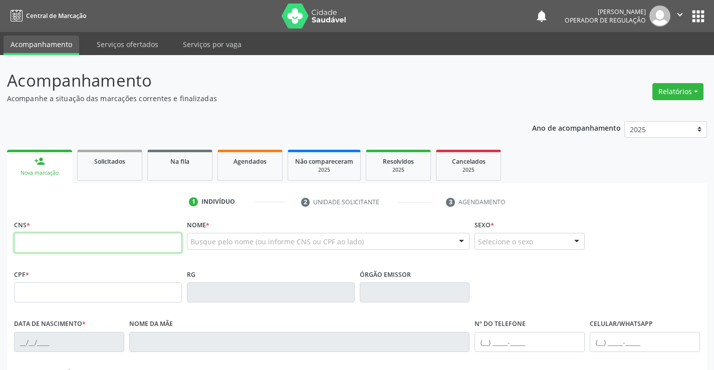
click at [29, 236] on input "text" at bounding box center [98, 243] width 168 height 20
type input "705 0058 8487 9658"
type input "501.171.817-49"
type input "50978281"
type input "04[DATE]"
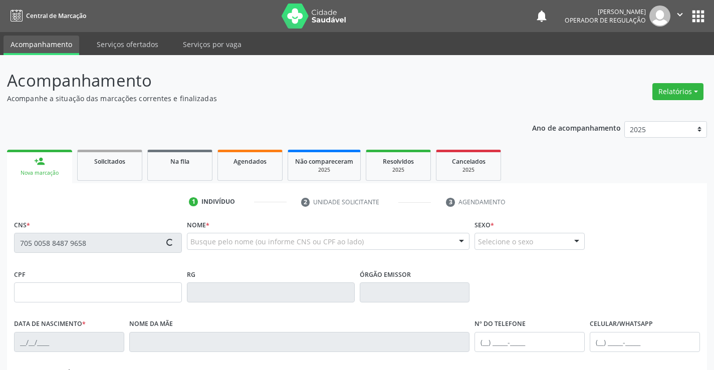
type input "[PHONE_NUMBER]"
type input "501.171.817-49"
type input "S/N"
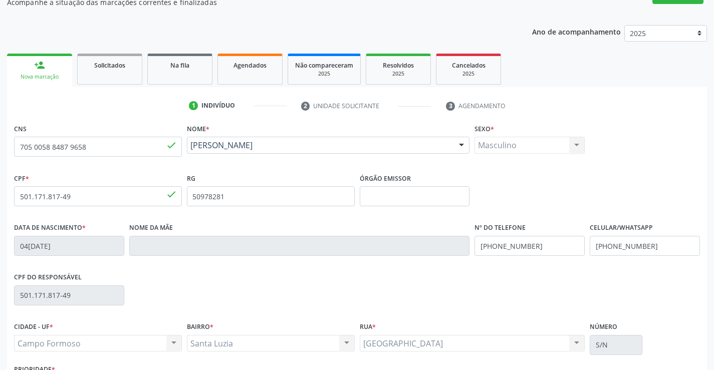
scroll to position [173, 0]
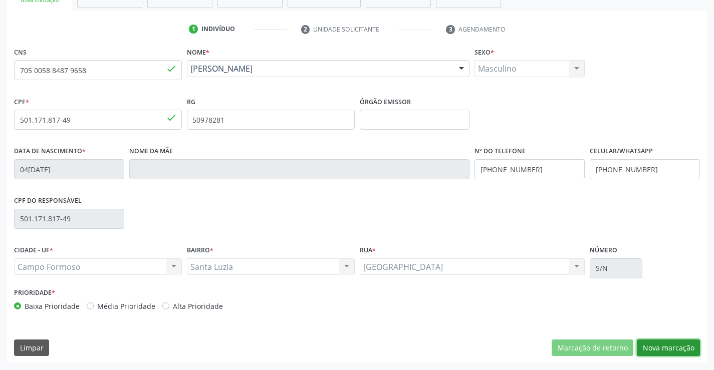
click at [677, 344] on button "Nova marcação" at bounding box center [668, 348] width 63 height 17
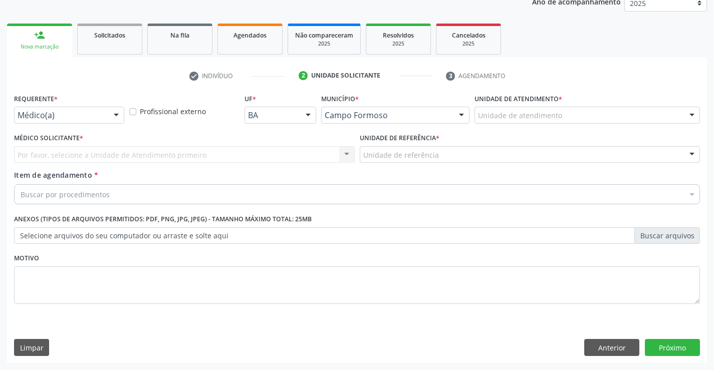
scroll to position [126, 0]
click at [114, 114] on div at bounding box center [116, 115] width 15 height 17
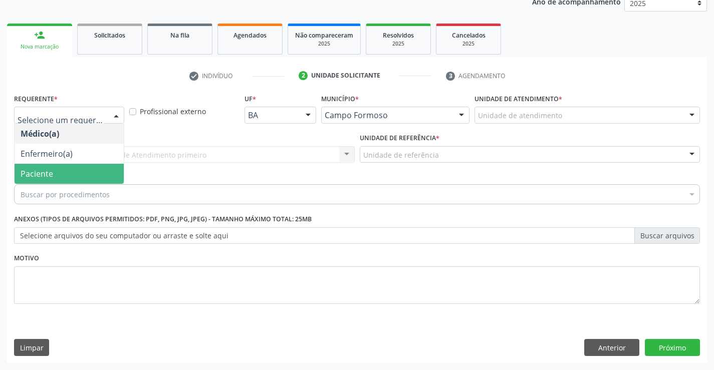
click at [60, 174] on span "Paciente" at bounding box center [69, 174] width 109 height 20
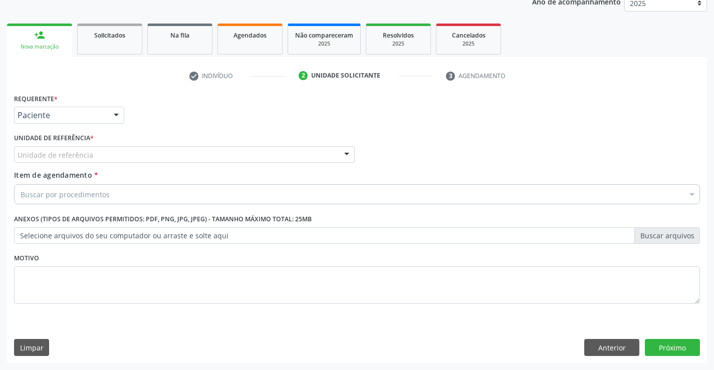
click at [347, 150] on div at bounding box center [346, 155] width 15 height 17
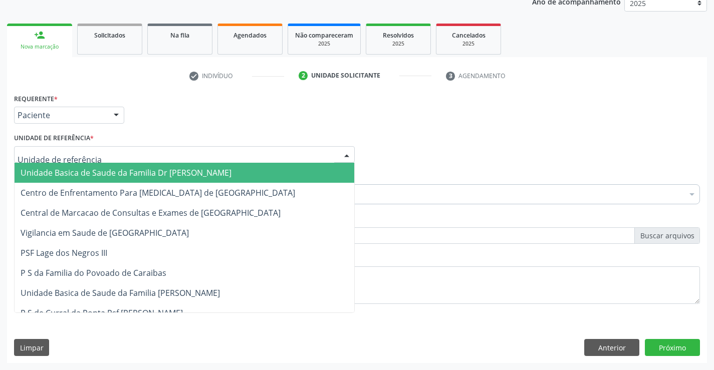
click at [266, 169] on span "Unidade Basica de Saude da Familia Dr [PERSON_NAME]" at bounding box center [185, 173] width 340 height 20
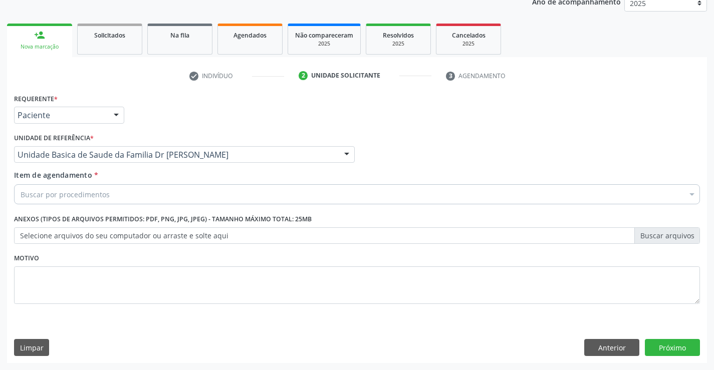
click at [200, 199] on div "Buscar por procedimentos" at bounding box center [357, 194] width 686 height 20
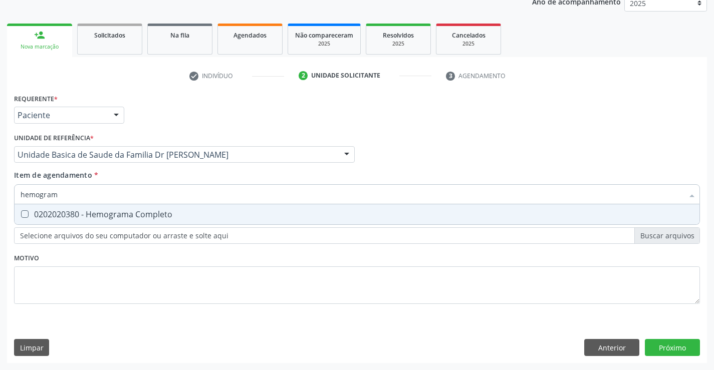
type input "hemograma"
click at [141, 216] on div "0202020380 - Hemograma Completo" at bounding box center [357, 214] width 673 height 8
checkbox Completo "true"
type input "hemograma"
click at [78, 279] on div "Requerente * Paciente Médico(a) Enfermeiro(a) Paciente Nenhum resultado encontr…" at bounding box center [357, 204] width 686 height 227
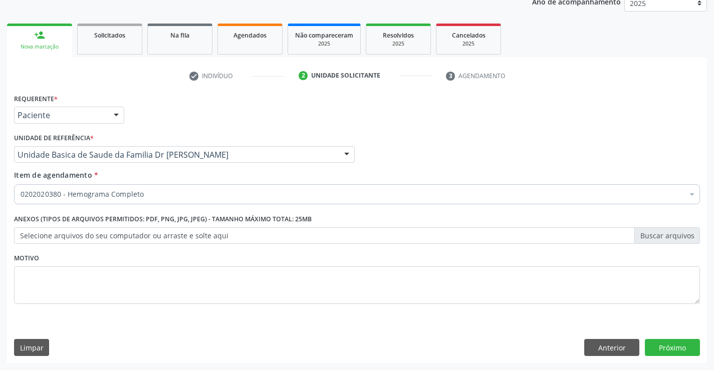
click at [93, 239] on label "Selecione arquivos do seu computador ou arraste e solte aqui" at bounding box center [357, 235] width 686 height 17
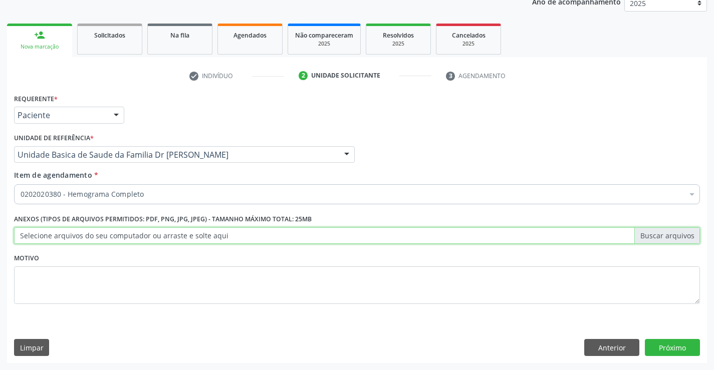
click at [93, 239] on input "Selecione arquivos do seu computador ou arraste e solte aqui" at bounding box center [357, 235] width 686 height 17
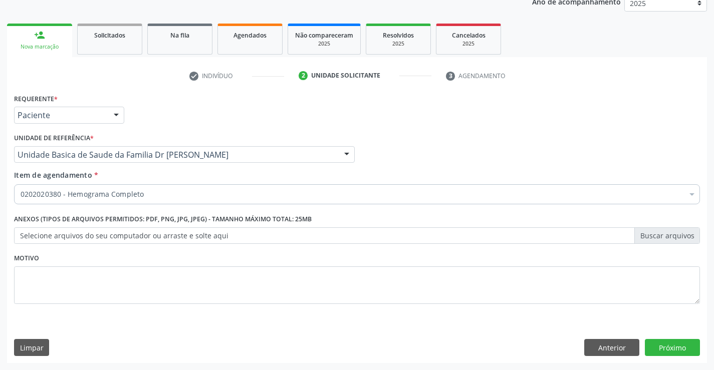
click at [147, 188] on div "0202020380 - Hemograma Completo" at bounding box center [357, 194] width 686 height 20
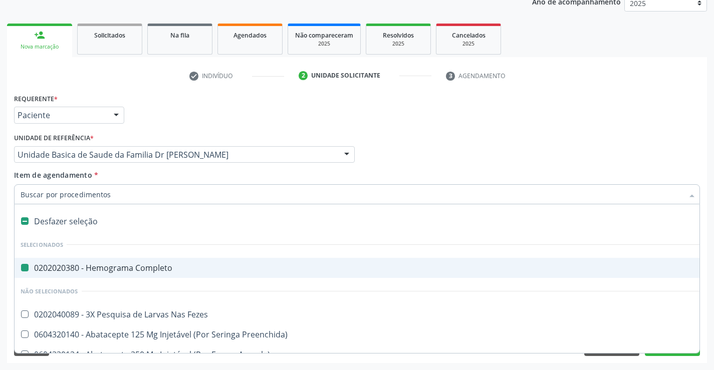
type input "u"
checkbox Completo "false"
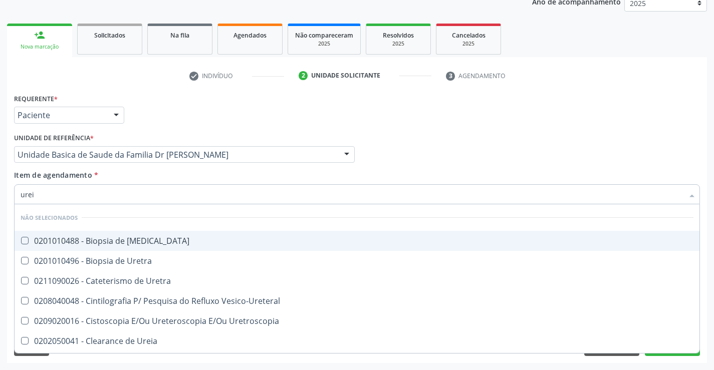
type input "ureia"
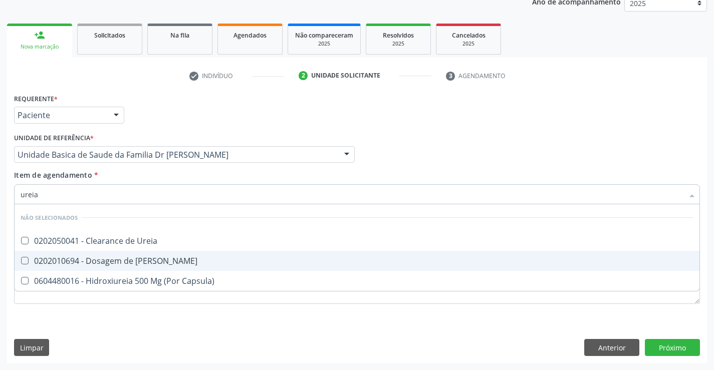
click at [116, 259] on div "0202010694 - Dosagem de Ureia" at bounding box center [357, 261] width 673 height 8
checkbox Ureia "true"
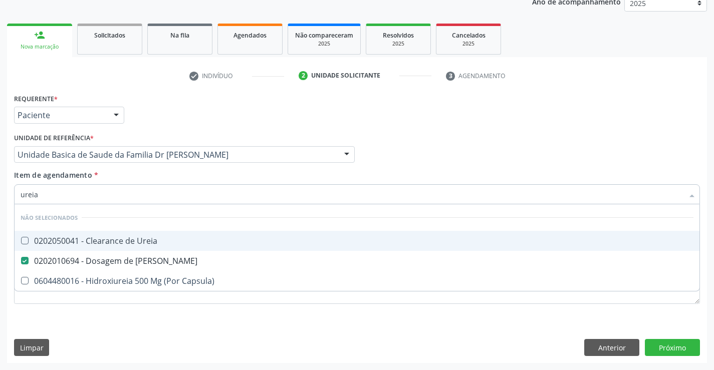
click at [136, 198] on input "ureia" at bounding box center [352, 194] width 663 height 20
type input "ureia"
click at [440, 147] on div "Médico Solicitante Por favor, selecione a Unidade de Atendimento primeiro Nenhu…" at bounding box center [357, 150] width 691 height 39
checkbox Ureia "true"
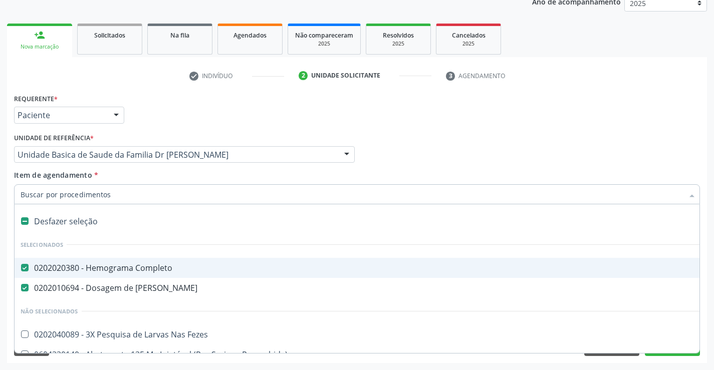
type input "r"
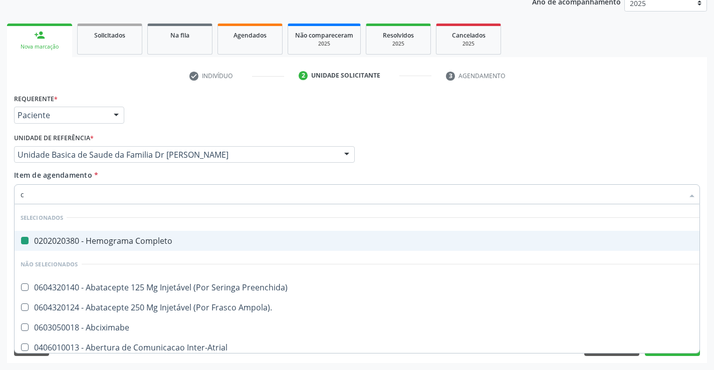
type input "cr"
checkbox Completo "false"
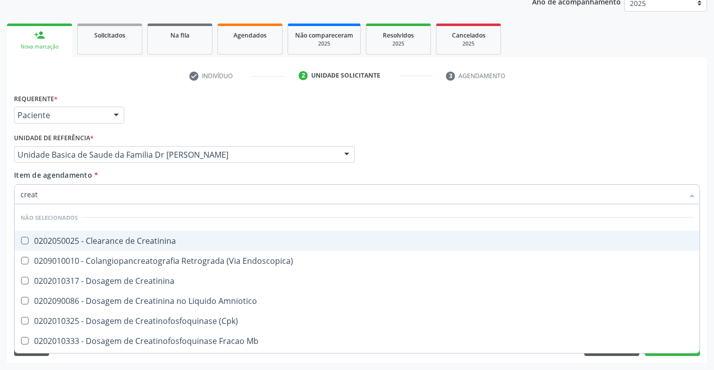
type input "creati"
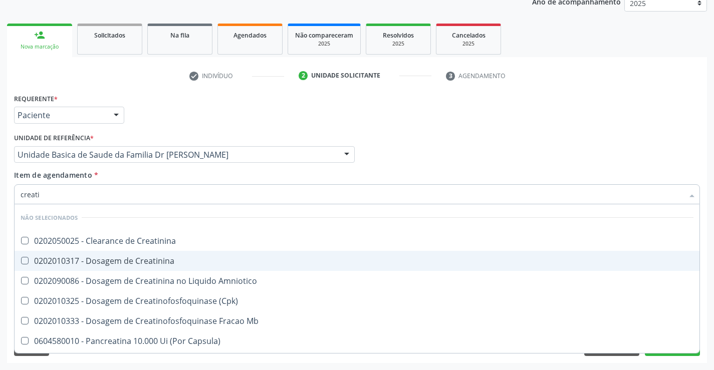
click at [83, 262] on div "0202010317 - Dosagem de Creatinina" at bounding box center [357, 261] width 673 height 8
checkbox Creatinina "true"
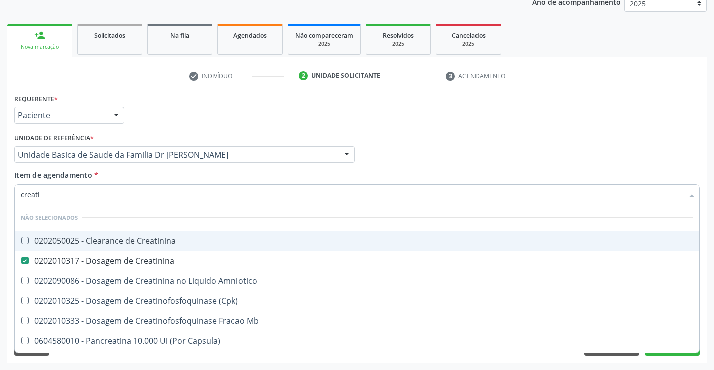
type input "creati"
click at [425, 154] on div "Médico Solicitante Por favor, selecione a Unidade de Atendimento primeiro Nenhu…" at bounding box center [357, 150] width 691 height 39
checkbox Creatinina "true"
checkbox Amniotico "true"
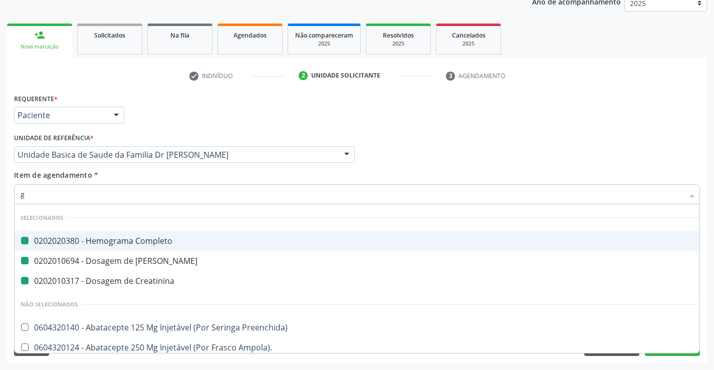
type input "gl"
checkbox Completo "false"
checkbox Ureia "false"
checkbox Creatinina "false"
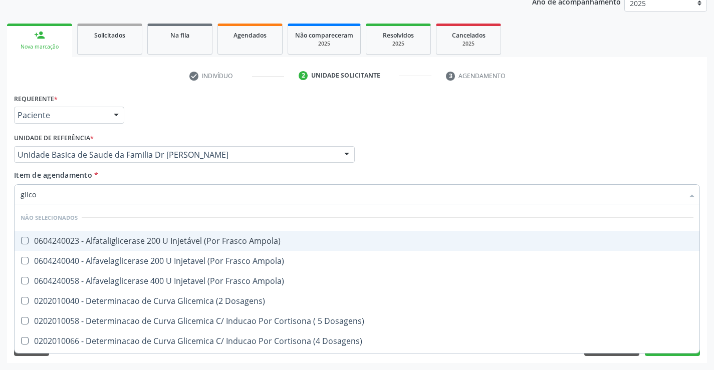
type input "glicos"
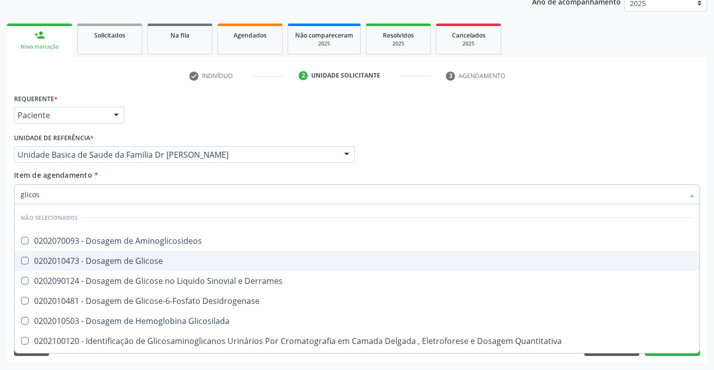
click at [108, 264] on div "0202010473 - Dosagem de Glicose" at bounding box center [357, 261] width 673 height 8
checkbox Glicose "true"
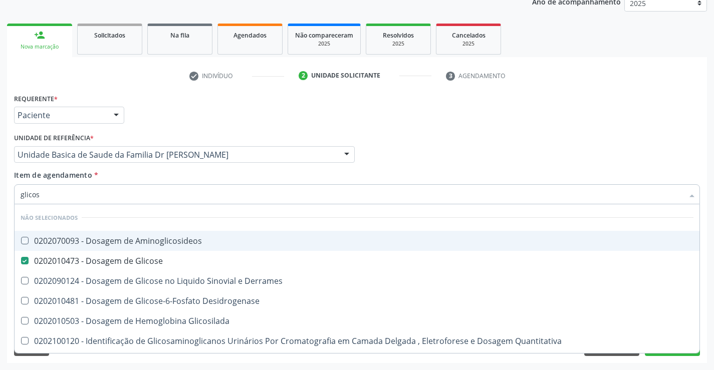
click at [408, 116] on div "Requerente * Paciente Médico(a) Enfermeiro(a) Paciente Nenhum resultado encontr…" at bounding box center [357, 110] width 691 height 39
checkbox Aminoglicosideos "true"
checkbox Derrames "true"
checkbox Desidrogenase "true"
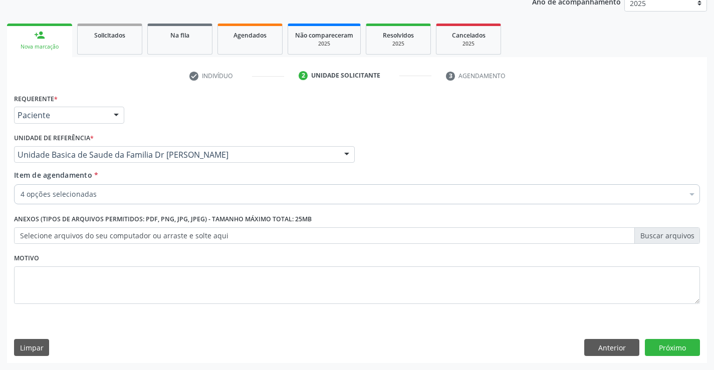
click at [133, 189] on div "4 opções selecionadas" at bounding box center [357, 194] width 686 height 20
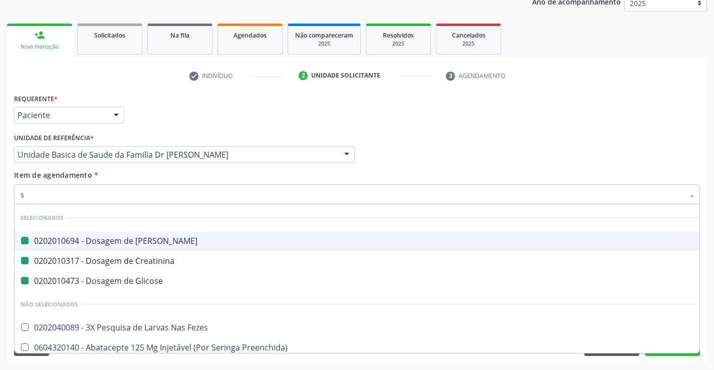
type input "so"
checkbox Ureia "false"
checkbox Creatinina "false"
checkbox Glicose "false"
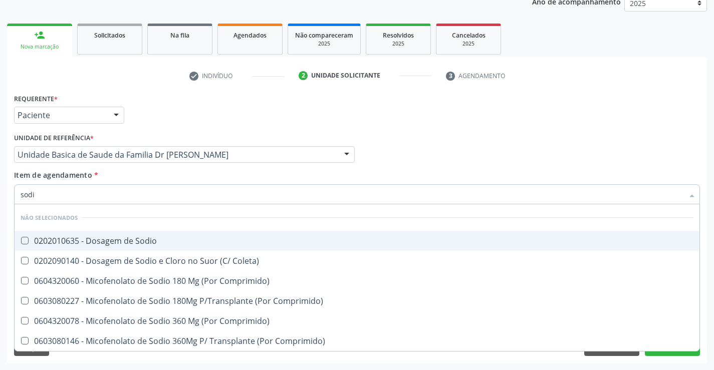
type input "sodio"
click at [164, 238] on div "0202010635 - Dosagem de Sodio" at bounding box center [357, 241] width 673 height 8
checkbox Sodio "true"
click at [410, 139] on div "Médico Solicitante Por favor, selecione a Unidade de Atendimento primeiro Nenhu…" at bounding box center [357, 150] width 691 height 39
checkbox Coleta\) "true"
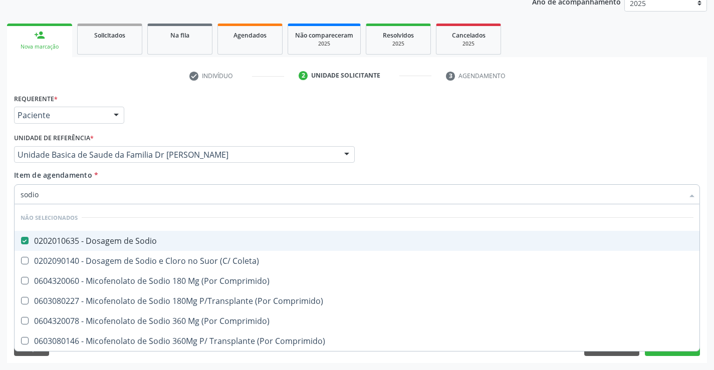
checkbox Comprimido\) "true"
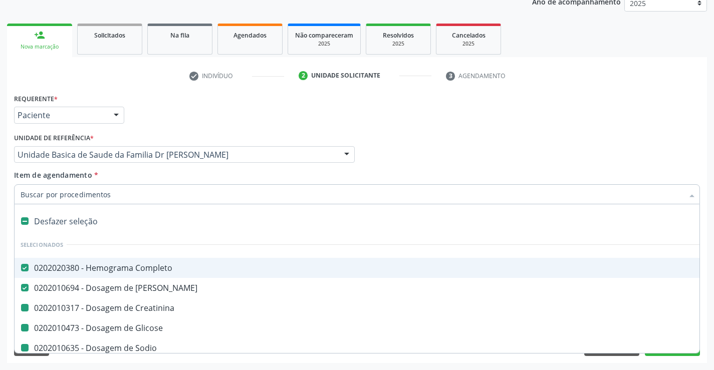
type input "p"
checkbox Creatinina "false"
checkbox Sodio "false"
checkbox Glicose "false"
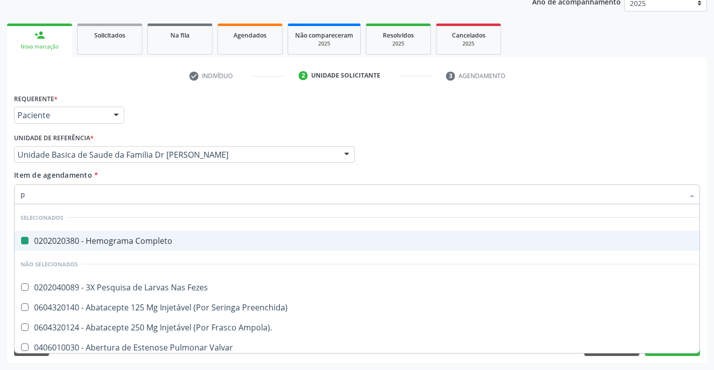
type input "po"
checkbox Completo "false"
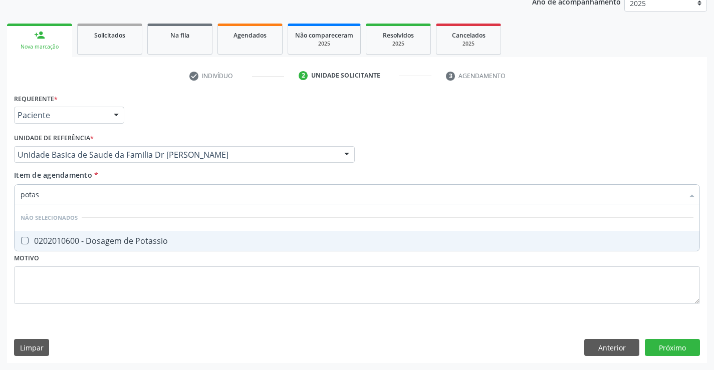
type input "potass"
click at [74, 239] on div "0202010600 - Dosagem de Potassio" at bounding box center [357, 241] width 673 height 8
checkbox Potassio "true"
click at [67, 286] on div "Requerente * Paciente Médico(a) Enfermeiro(a) Paciente Nenhum resultado encontr…" at bounding box center [357, 204] width 686 height 227
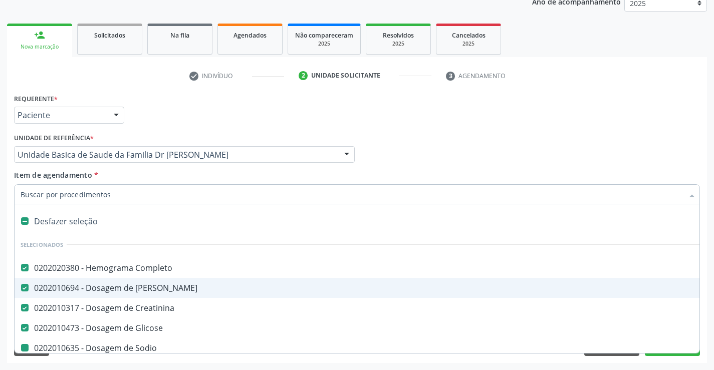
type input "t"
checkbox Sodio "false"
checkbox Potassio "false"
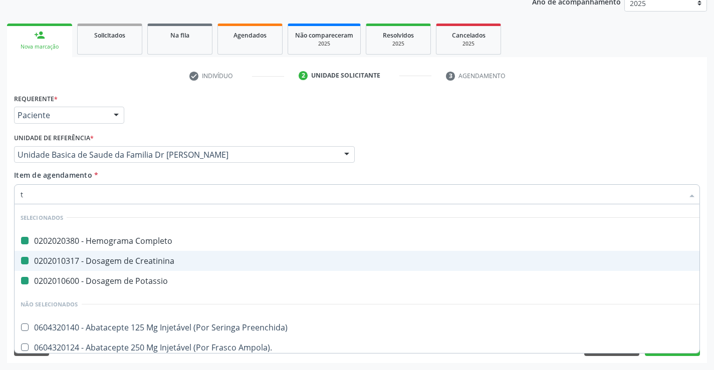
type input "tg"
checkbox Completo "false"
checkbox Creatinina "false"
checkbox Potassio "false"
type input "tgo"
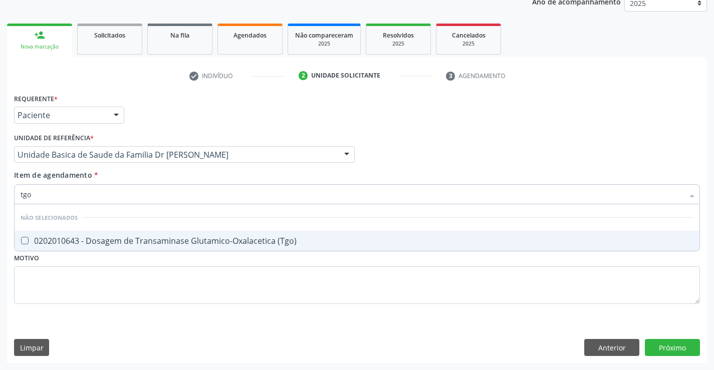
click at [51, 239] on div "0202010643 - Dosagem de Transaminase Glutamico-Oxalacetica (Tgo)" at bounding box center [357, 241] width 673 height 8
checkbox \(Tgo\) "true"
click at [35, 288] on div "Requerente * Paciente Médico(a) Enfermeiro(a) Paciente Nenhum resultado encontr…" at bounding box center [357, 204] width 686 height 227
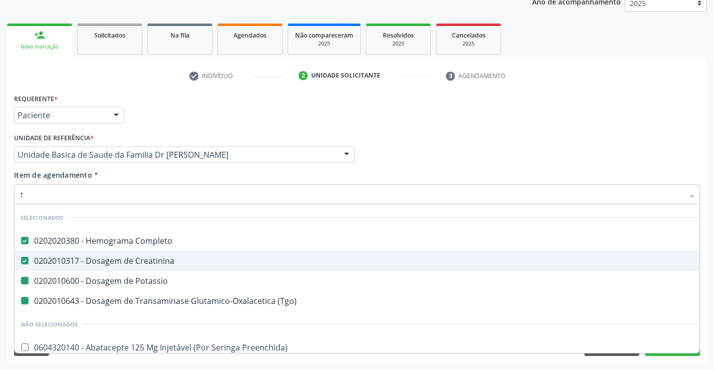
type input "tg"
checkbox Potassio "false"
checkbox \(Tgo\) "false"
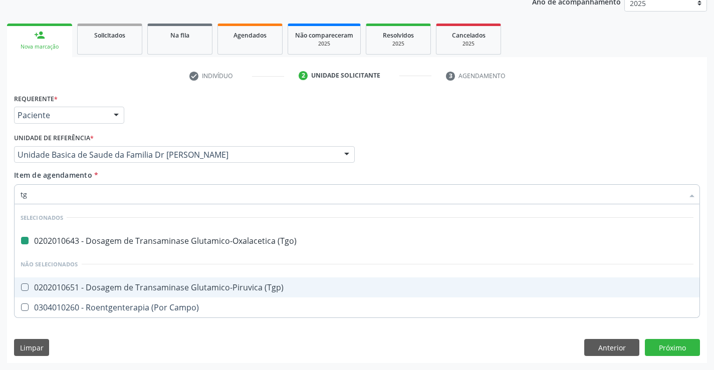
type input "tgp"
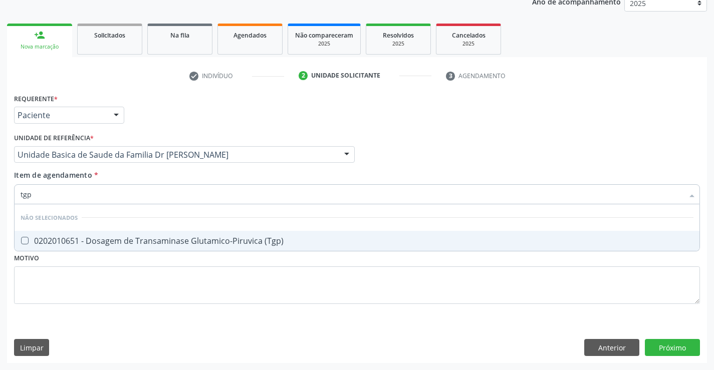
click at [18, 238] on div at bounding box center [19, 241] width 8 height 8
checkbox \(Tgp\) "true"
click at [25, 272] on div "Requerente * Paciente Médico(a) Enfermeiro(a) Paciente Nenhum resultado encontr…" at bounding box center [357, 204] width 686 height 227
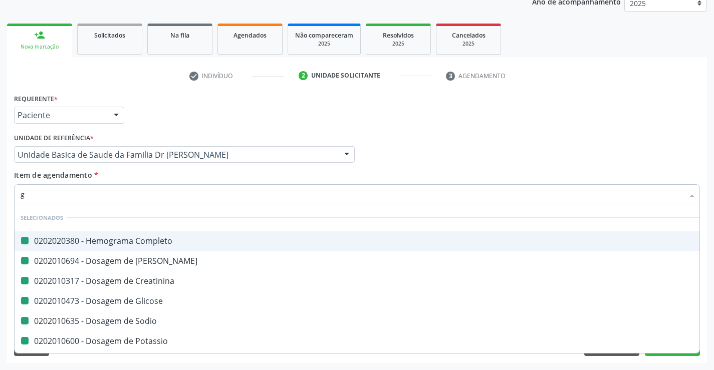
type input "ga"
checkbox Completo "false"
checkbox Ureia "false"
checkbox Creatinina "false"
checkbox Glicose "false"
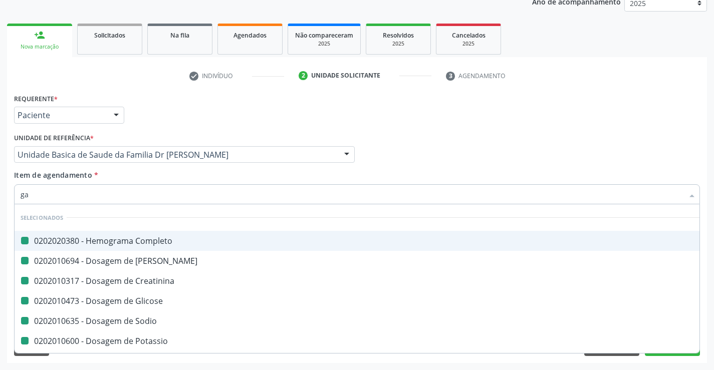
checkbox Sodio "false"
checkbox Potassio "false"
checkbox \(Tgo\) "false"
checkbox \(Tgp\) "false"
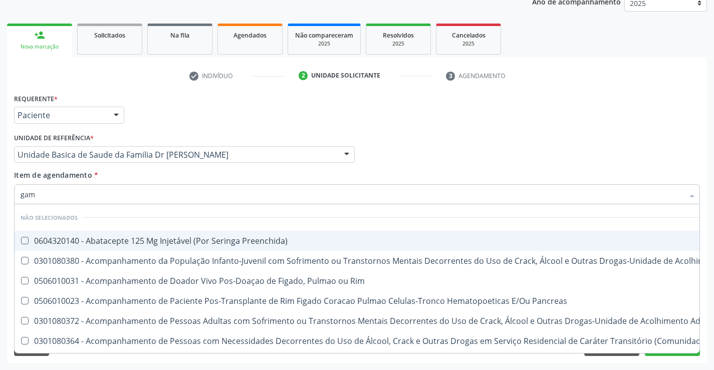
type input "gama"
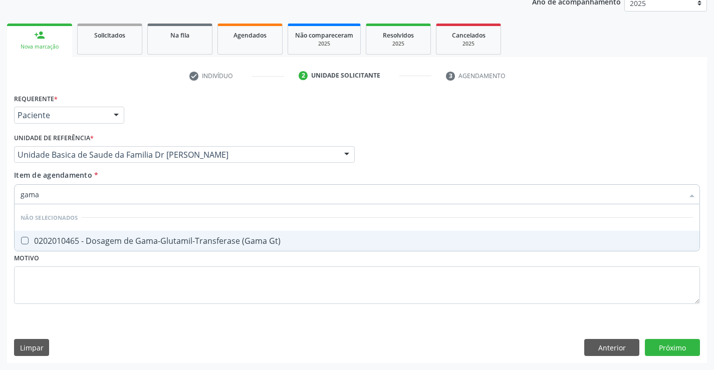
click at [25, 240] on Gt\) at bounding box center [25, 241] width 8 height 8
click at [21, 240] on Gt\) "checkbox" at bounding box center [18, 241] width 7 height 7
checkbox Gt\) "true"
click at [34, 281] on div "Requerente * Paciente Médico(a) Enfermeiro(a) Paciente Nenhum resultado encontr…" at bounding box center [357, 204] width 686 height 227
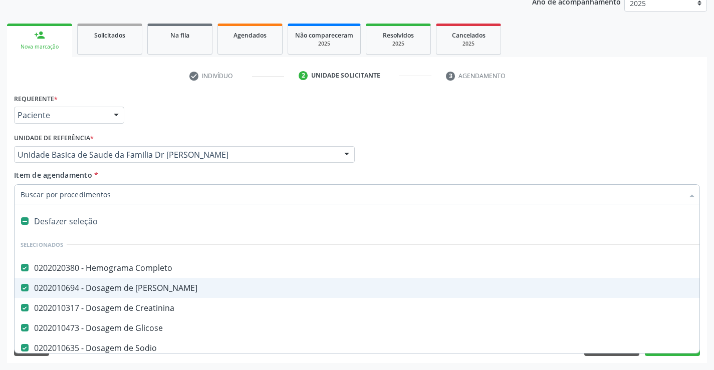
type input "u"
checkbox Potassio "false"
checkbox \(Tgo\) "false"
checkbox \(Tgp\) "false"
checkbox Gt\) "false"
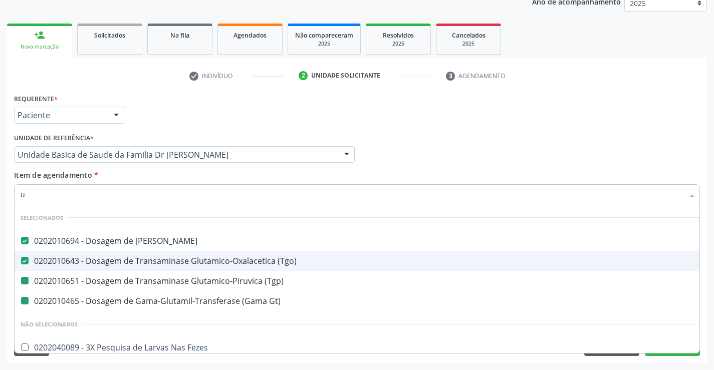
type input "ur"
checkbox \(Tgp\) "false"
checkbox Gt\) "false"
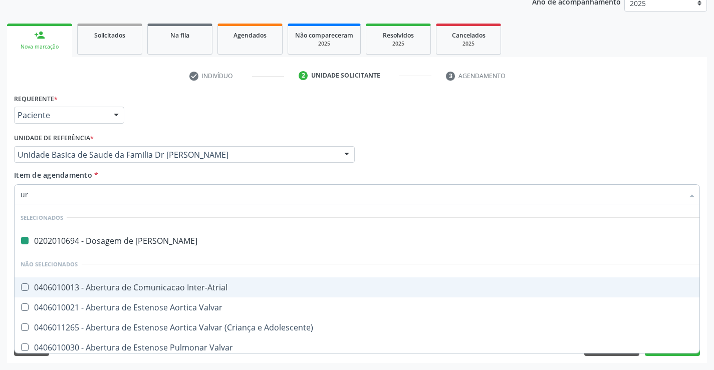
type input "uri"
checkbox Ureia "false"
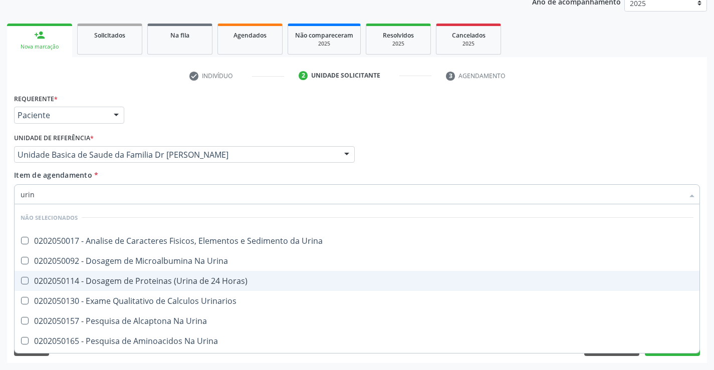
type input "urina"
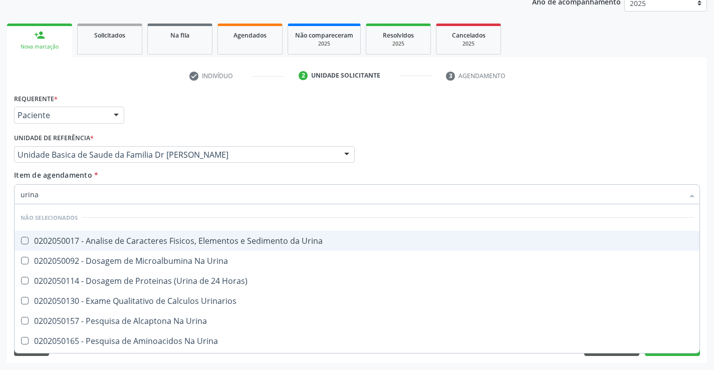
click at [113, 231] on span "0202050017 - Analise de Caracteres Fisicos, Elementos e Sedimento da Urina" at bounding box center [357, 241] width 685 height 20
checkbox Urina "true"
click at [385, 143] on div "Médico Solicitante Por favor, selecione a Unidade de Atendimento primeiro Nenhu…" at bounding box center [357, 150] width 691 height 39
checkbox Horas\) "true"
checkbox Urinarios "true"
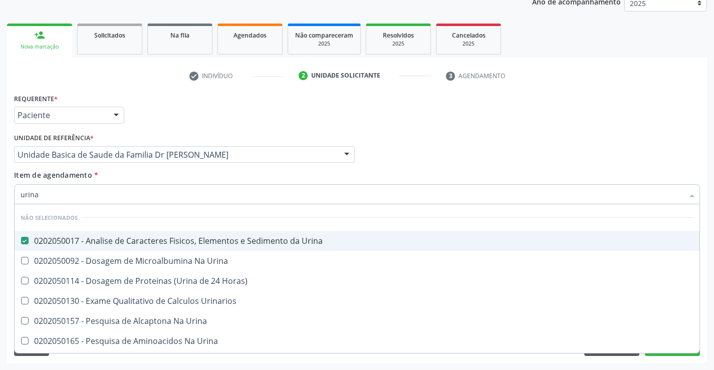
checkbox Urina "true"
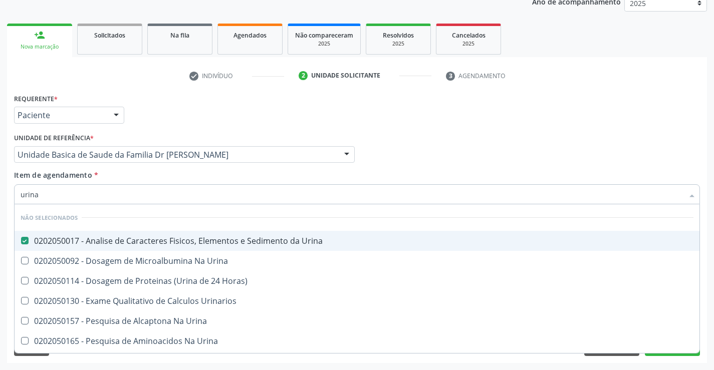
checkbox Urina "true"
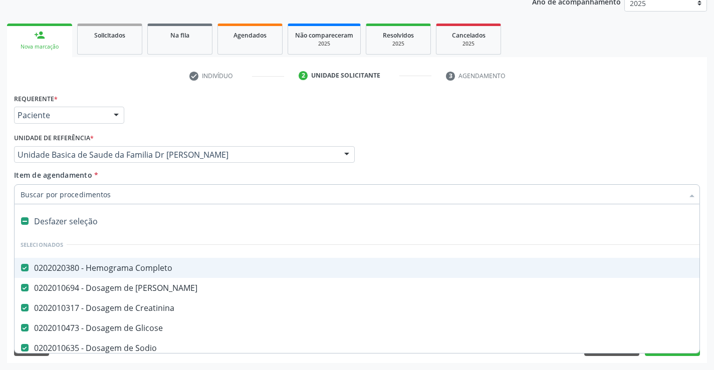
type input "c"
checkbox \(Tgp\) "false"
checkbox Gt\) "false"
checkbox Urina "false"
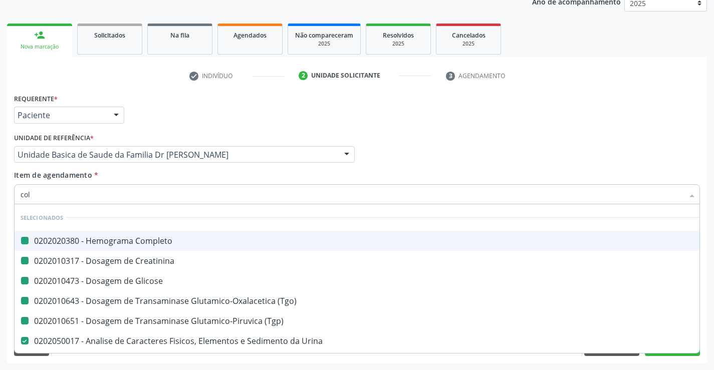
type input "cole"
checkbox Completo "false"
checkbox Glicose "false"
checkbox \(Tgo\) "false"
checkbox \(Tgp\) "false"
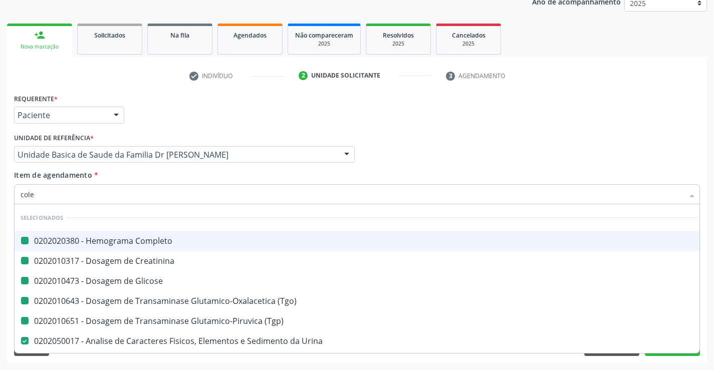
checkbox Creatinina "false"
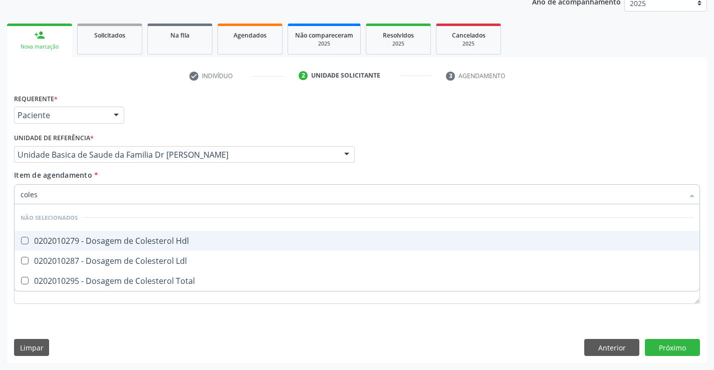
type input "colest"
click at [50, 244] on div "0202010279 - Dosagem de Colesterol Hdl" at bounding box center [357, 241] width 673 height 8
checkbox Hdl "true"
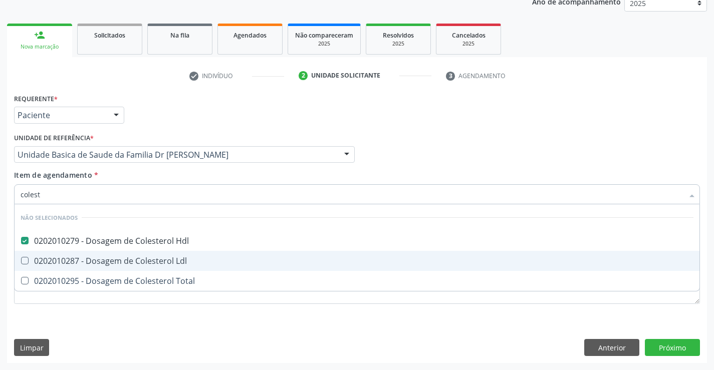
click at [45, 263] on div "0202010287 - Dosagem de Colesterol Ldl" at bounding box center [357, 261] width 673 height 8
checkbox Ldl "true"
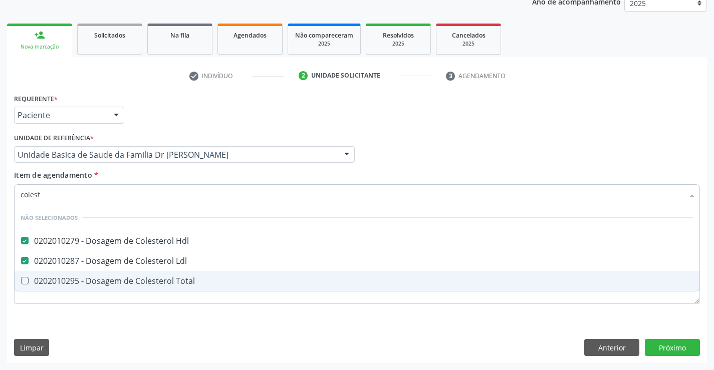
click at [41, 278] on div "0202010295 - Dosagem de Colesterol Total" at bounding box center [357, 281] width 673 height 8
checkbox Total "true"
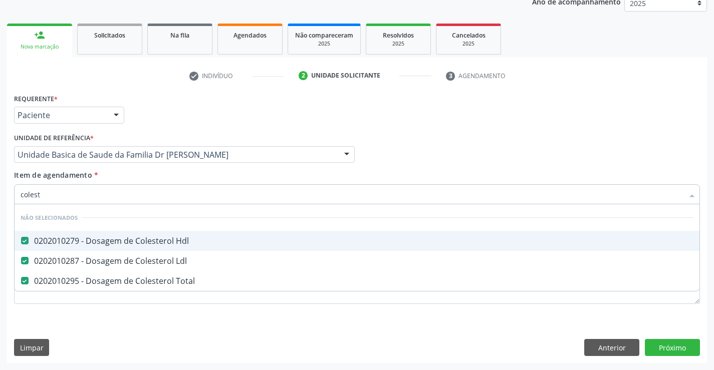
click at [442, 163] on div "Médico Solicitante Por favor, selecione a Unidade de Atendimento primeiro Nenhu…" at bounding box center [357, 150] width 691 height 39
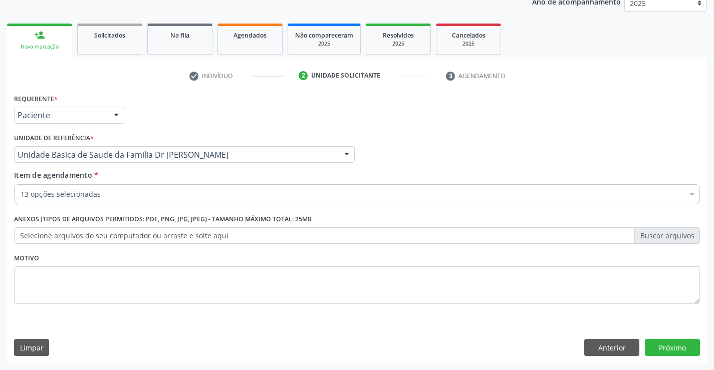
click at [154, 188] on div "13 opções selecionadas" at bounding box center [357, 194] width 686 height 20
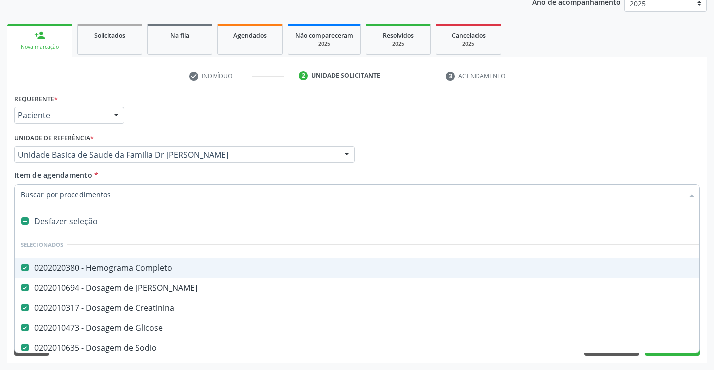
type input "t"
checkbox Ldl "false"
checkbox Total "false"
type input "tr"
checkbox Sodio "false"
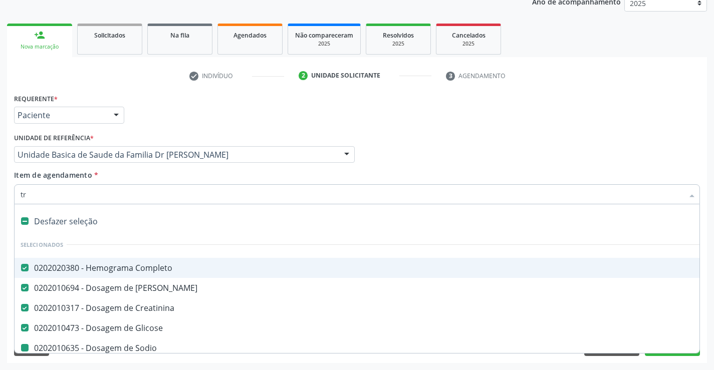
checkbox Potassio "false"
checkbox \(Tgo\) "false"
checkbox \(Tgp\) "false"
checkbox Gt\) "false"
checkbox Urina "false"
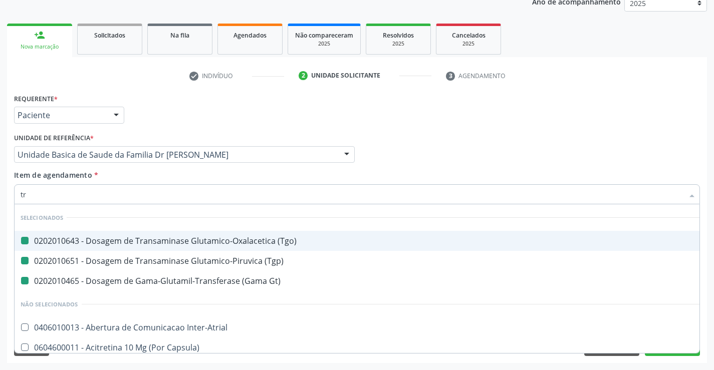
type input "tro"
checkbox \(Tgo\) "false"
checkbox Gt\) "false"
checkbox \(Tgp\) "false"
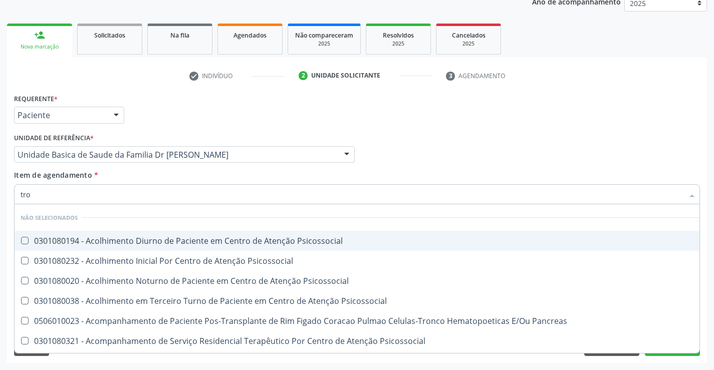
type input "tr"
checkbox Psicossocial "true"
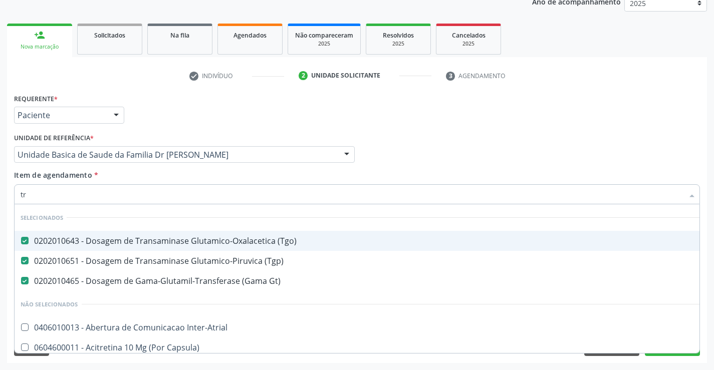
type input "tri"
checkbox \(Tgo\) "false"
checkbox Gt\) "false"
checkbox \(Tgp\) "false"
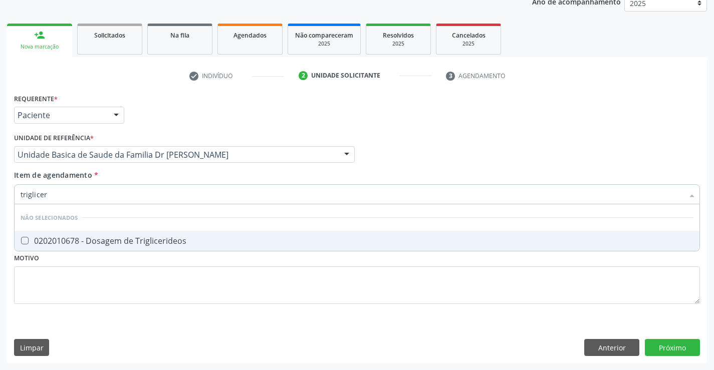
type input "trigliceri"
click at [134, 239] on div "0202010678 - Dosagem de Triglicerideos" at bounding box center [357, 241] width 673 height 8
checkbox Triglicerideos "true"
click at [426, 144] on div "Médico Solicitante Por favor, selecione a Unidade de Atendimento primeiro Nenhu…" at bounding box center [357, 150] width 691 height 39
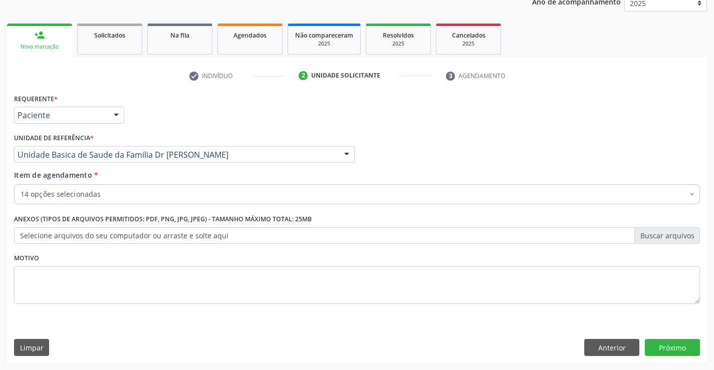
click at [204, 189] on div "14 opções selecionadas" at bounding box center [357, 194] width 686 height 20
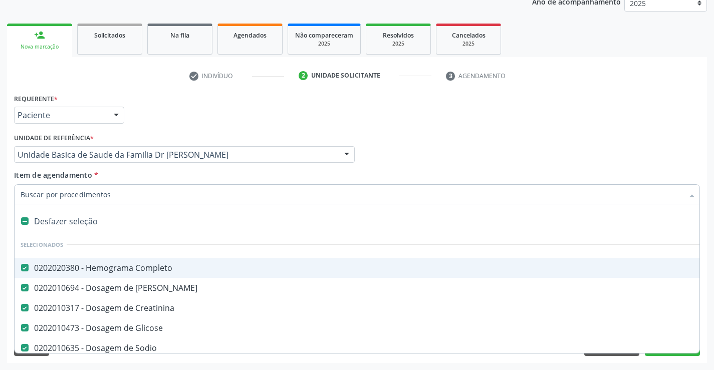
type input "t"
checkbox Total "false"
checkbox Triglicerideos "false"
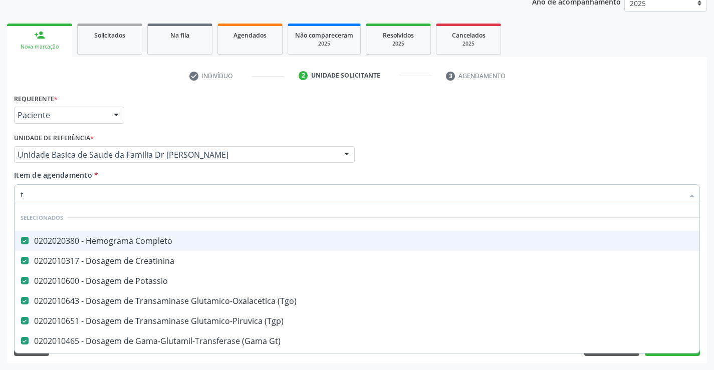
type input "ta"
checkbox Urina "false"
checkbox Hdl "false"
checkbox Ldl "false"
checkbox Total "false"
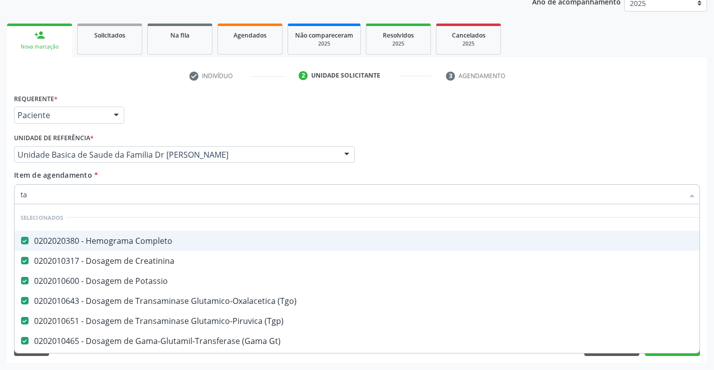
checkbox Triglicerideos "false"
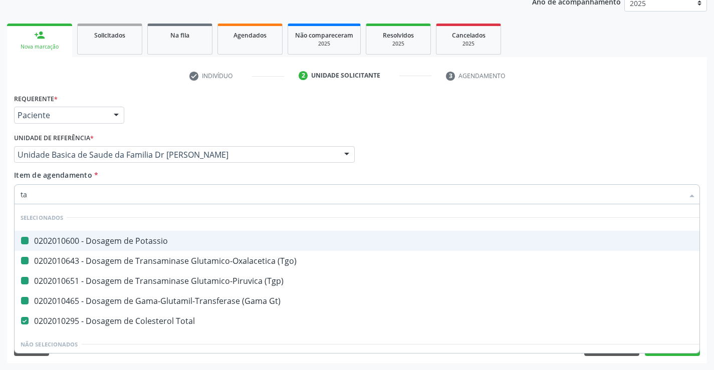
type input "tap"
checkbox Potassio "false"
checkbox \(Tgo\) "false"
checkbox \(Tgp\) "false"
checkbox Gt\) "false"
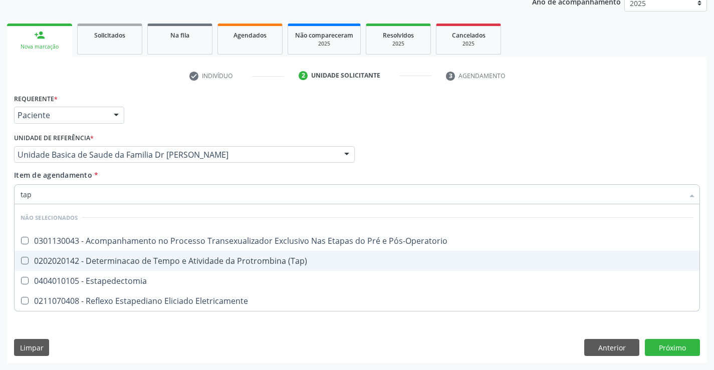
click at [247, 259] on div "0202020142 - Determinacao de Tempo e Atividade da Protrombina (Tap)" at bounding box center [357, 261] width 673 height 8
checkbox \(Tap\) "true"
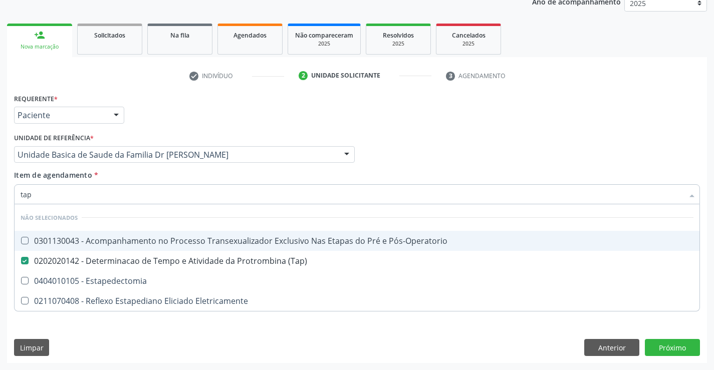
type input "tap"
click at [435, 149] on div "Médico Solicitante Por favor, selecione a Unidade de Atendimento primeiro Nenhu…" at bounding box center [357, 150] width 691 height 39
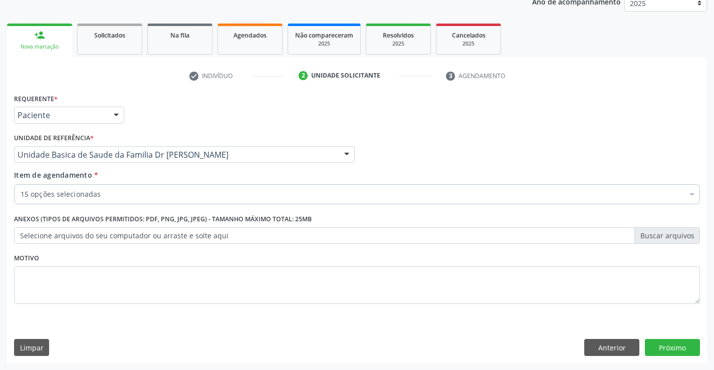
checkbox Completo "true"
checkbox Creatinina "true"
checkbox Glicose "true"
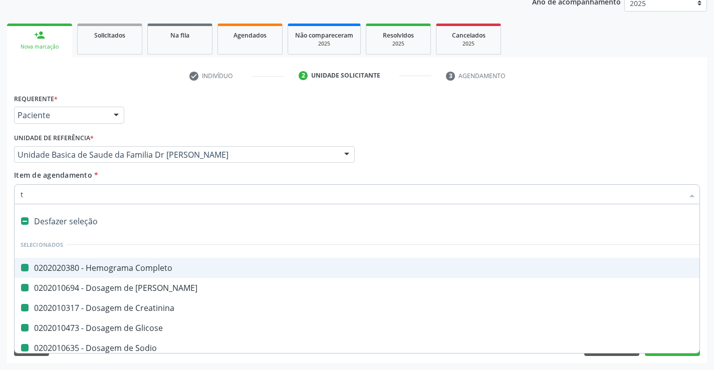
type input "tt"
checkbox Completo "false"
checkbox Ureia "false"
checkbox Creatinina "false"
checkbox Glicose "false"
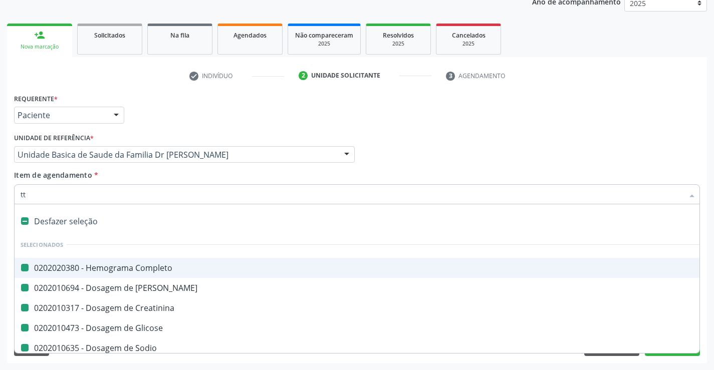
checkbox Sodio "false"
checkbox Potassio "false"
checkbox \(Tgo\) "false"
checkbox \(Tgp\) "false"
checkbox Gt\) "false"
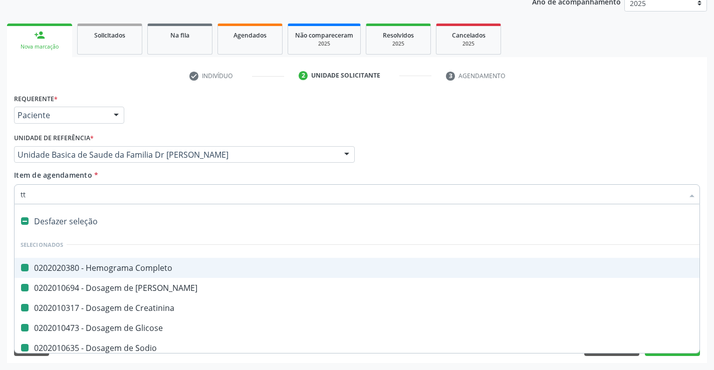
checkbox Urina "false"
checkbox Hdl "false"
checkbox Ldl "false"
checkbox Triglicerideos "false"
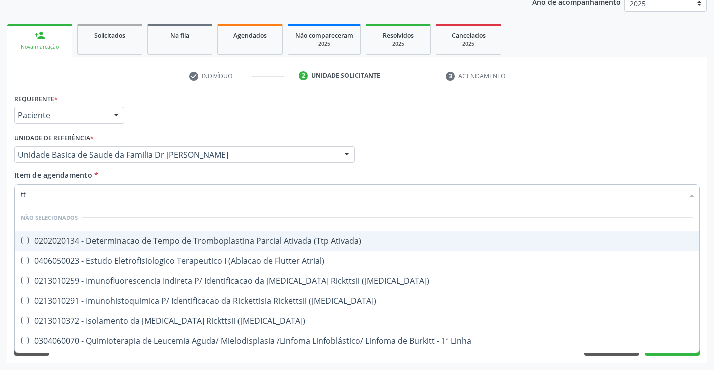
type input "ttp"
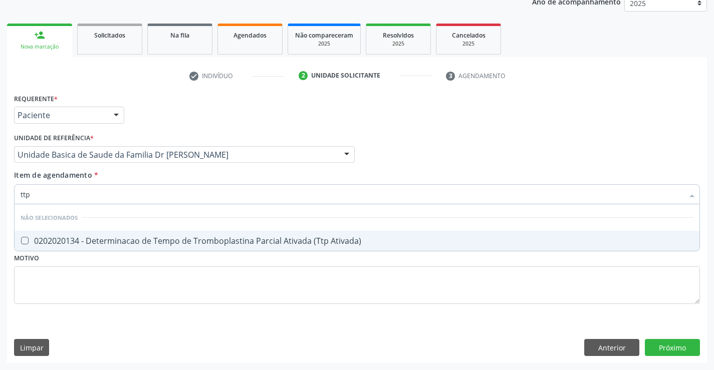
click at [106, 243] on div "0202020134 - Determinacao de Tempo de Tromboplastina Parcial Ativada (Ttp Ativa…" at bounding box center [357, 241] width 673 height 8
checkbox Ativada\) "true"
click at [380, 144] on div "Médico Solicitante Por favor, selecione a Unidade de Atendimento primeiro Nenhu…" at bounding box center [357, 150] width 691 height 39
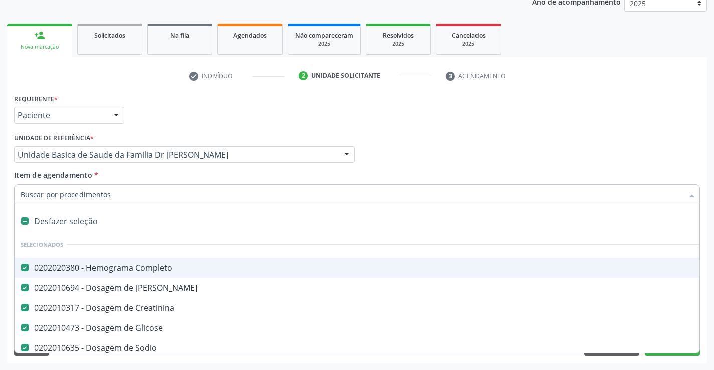
type input "c"
checkbox Triglicerideos "false"
checkbox \(Tap\) "false"
checkbox Ativada\) "false"
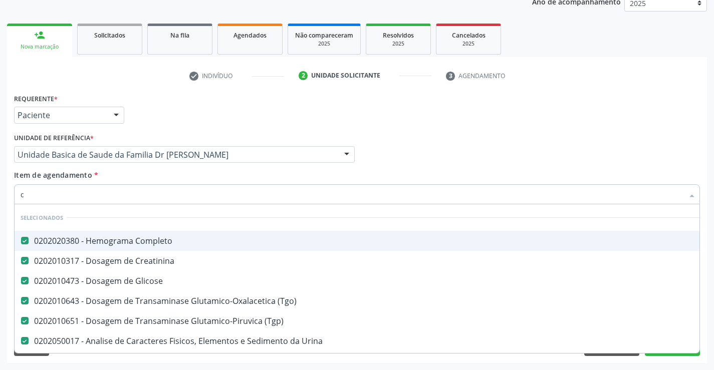
type input "co"
checkbox Triglicerideos "false"
checkbox \(Tap\) "false"
checkbox Ativada\) "false"
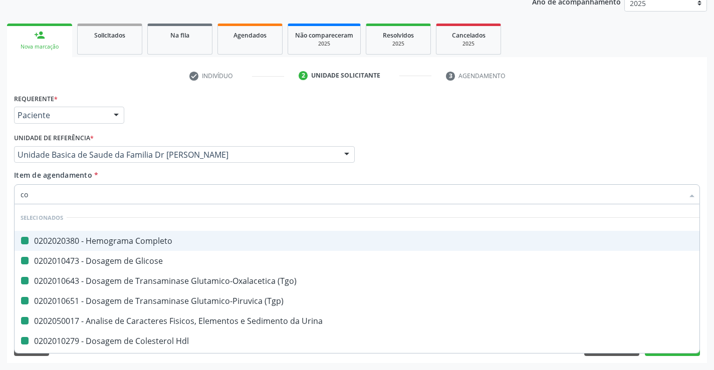
type input "coa"
checkbox Completo "false"
checkbox Glicose "false"
checkbox \(Tgo\) "false"
checkbox \(Tgp\) "false"
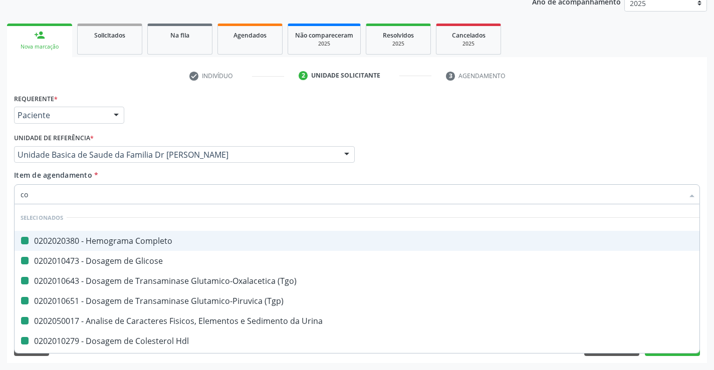
checkbox Urina "false"
checkbox Hdl "false"
checkbox Ldl "false"
checkbox Total "false"
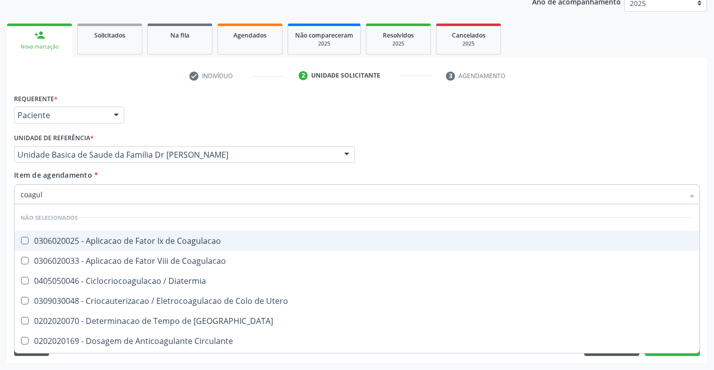
type input "coagula"
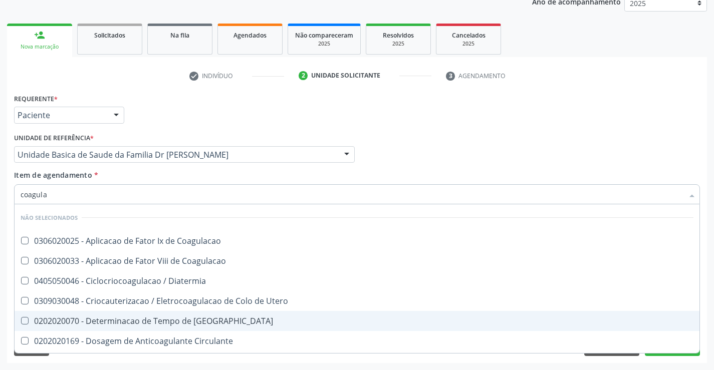
click at [126, 325] on div "0202020070 - Determinacao de Tempo de [GEOGRAPHIC_DATA]" at bounding box center [357, 321] width 673 height 8
checkbox Coagulacao "true"
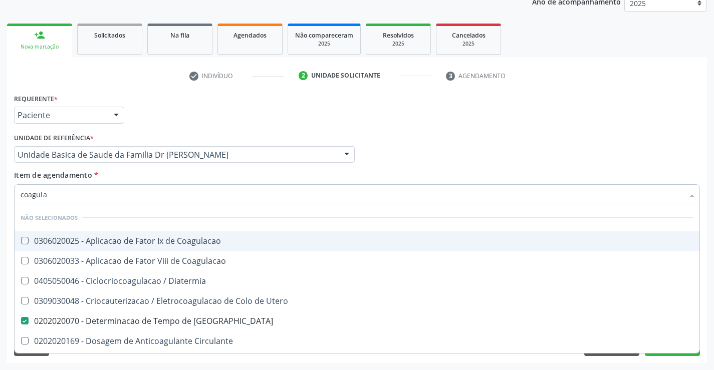
click at [457, 155] on div "Médico Solicitante Por favor, selecione a Unidade de Atendimento primeiro Nenhu…" at bounding box center [357, 150] width 691 height 39
checkbox Coagulacao "true"
checkbox Diatermia "true"
checkbox Utero "true"
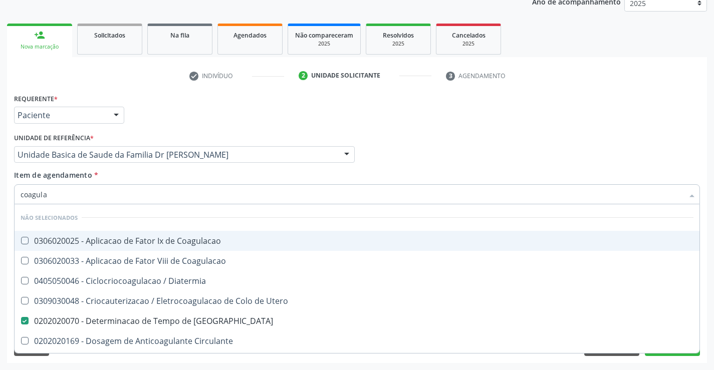
checkbox Circulante "true"
checkbox Cutanea "true"
checkbox Fulguracao\) "true"
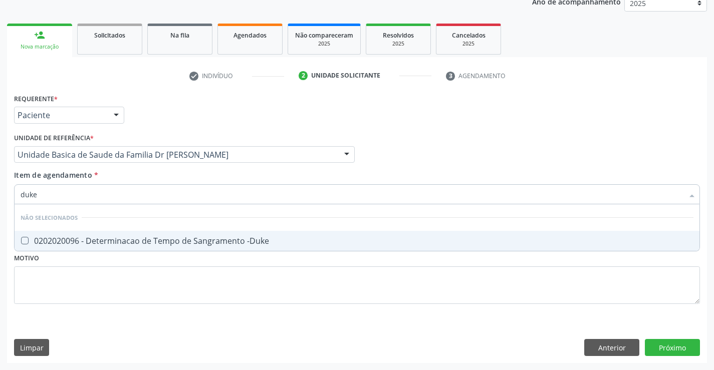
click at [124, 241] on div "0202020096 - Determinacao de Tempo de Sangramento -Duke" at bounding box center [357, 241] width 673 height 8
click at [455, 159] on div "Médico Solicitante Por favor, selecione a Unidade de Atendimento primeiro Nenhu…" at bounding box center [357, 150] width 691 height 39
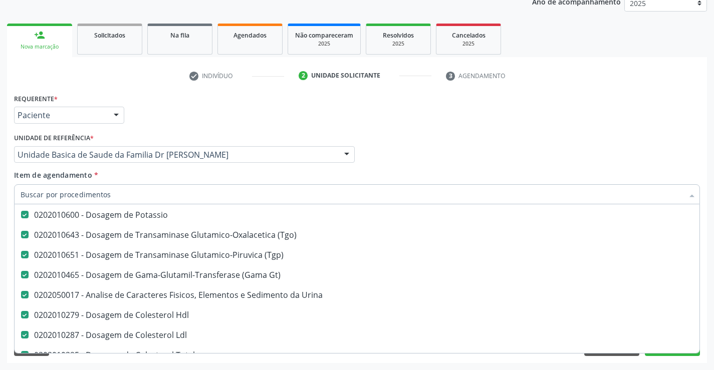
scroll to position [200, 0]
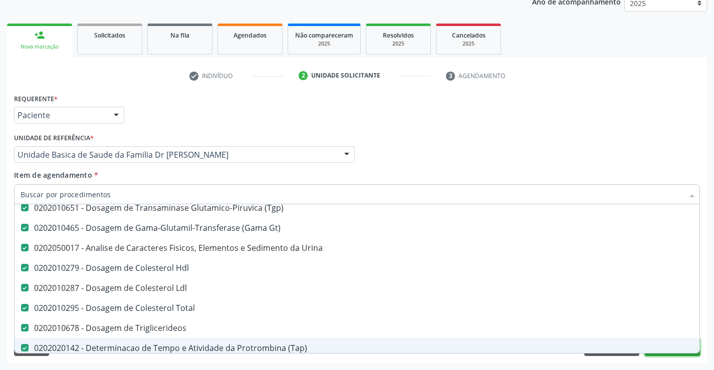
click at [668, 355] on button "Próximo" at bounding box center [672, 347] width 55 height 17
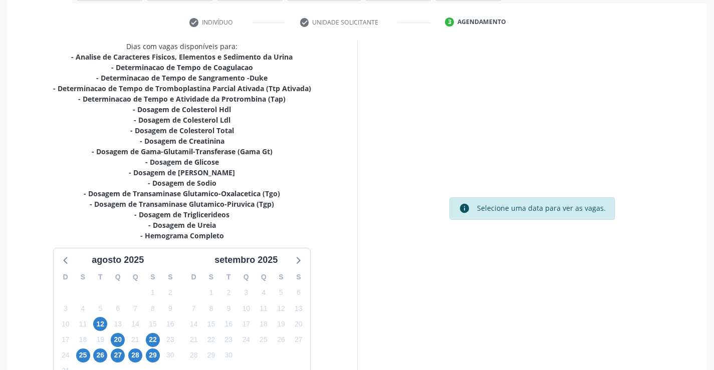
scroll to position [245, 0]
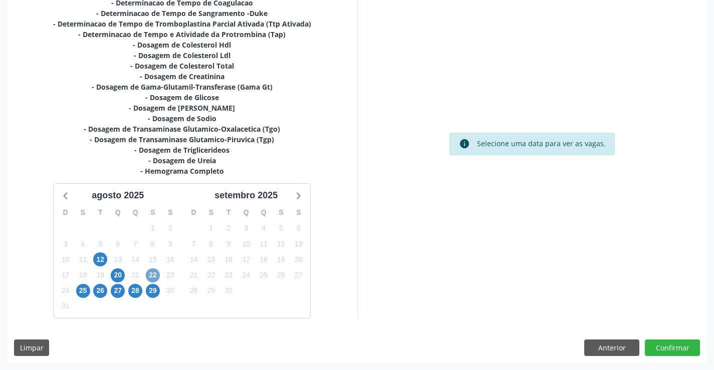
click at [150, 276] on span "22" at bounding box center [153, 276] width 14 height 14
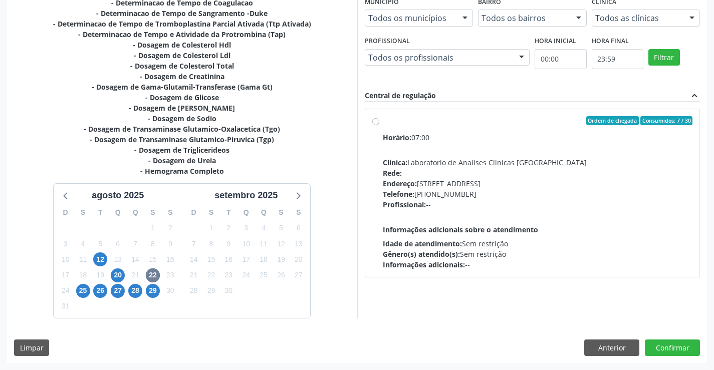
click at [383, 121] on label "Ordem de chegada Consumidos: 7 / 30 Horário: 07:00 Clínica: Laboratorio de Anal…" at bounding box center [538, 193] width 310 height 154
click at [376, 121] on input "Ordem de chegada Consumidos: 7 / 30 Horário: 07:00 Clínica: Laboratorio de Anal…" at bounding box center [375, 120] width 7 height 9
click at [673, 343] on button "Confirmar" at bounding box center [672, 348] width 55 height 17
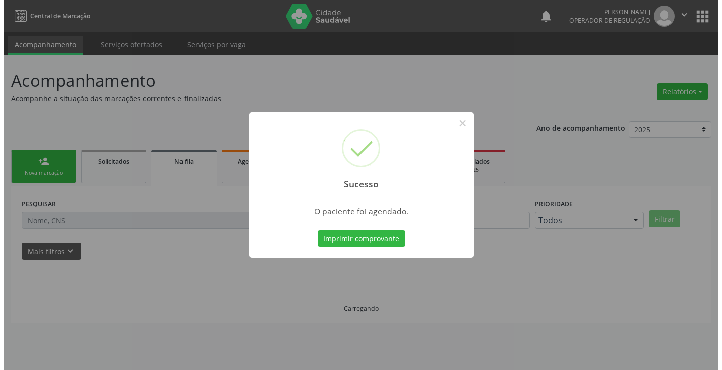
scroll to position [0, 0]
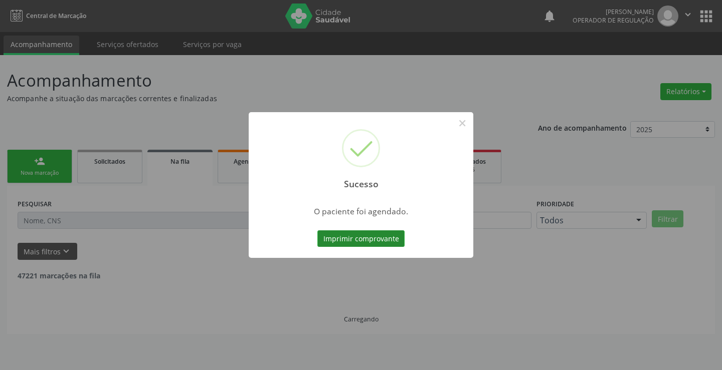
click at [363, 242] on button "Imprimir comprovante" at bounding box center [360, 238] width 87 height 17
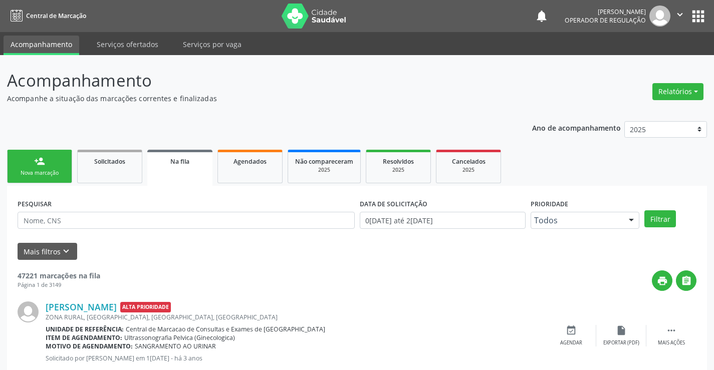
click at [30, 160] on link "person_add Nova marcação" at bounding box center [39, 167] width 65 height 34
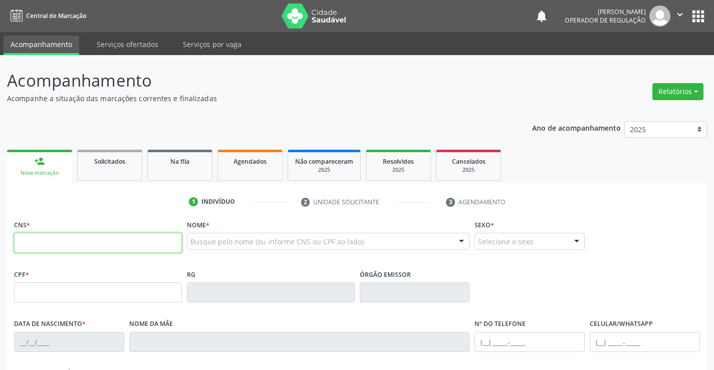
click at [104, 240] on input "text" at bounding box center [98, 243] width 168 height 20
type input "706 4016 5243 2280"
type input "1117734749"
type input "07[DATE]"
type input "[PERSON_NAME]"
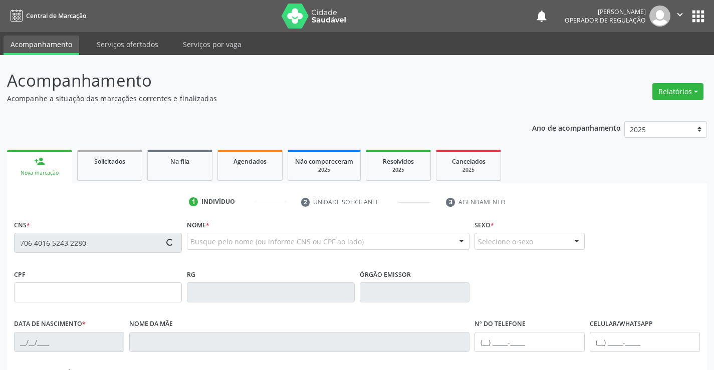
type input "[PHONE_NUMBER]"
type input "s/n"
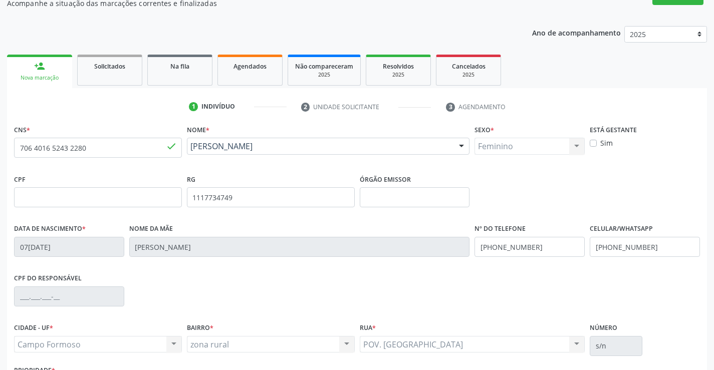
scroll to position [173, 0]
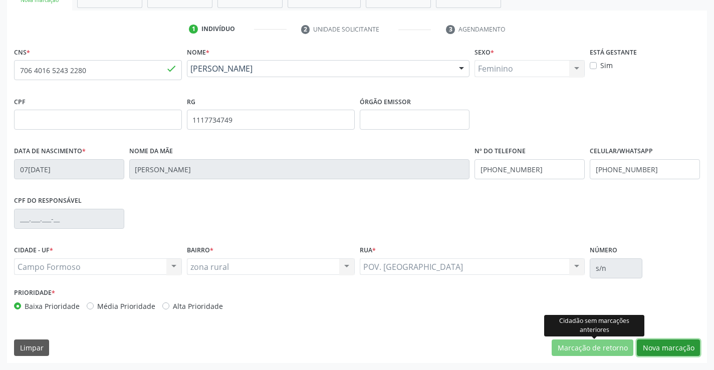
click at [649, 350] on button "Nova marcação" at bounding box center [668, 348] width 63 height 17
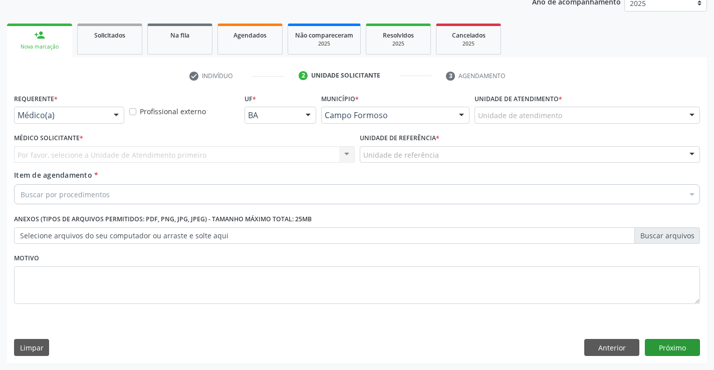
scroll to position [126, 0]
click at [113, 116] on div at bounding box center [116, 115] width 15 height 17
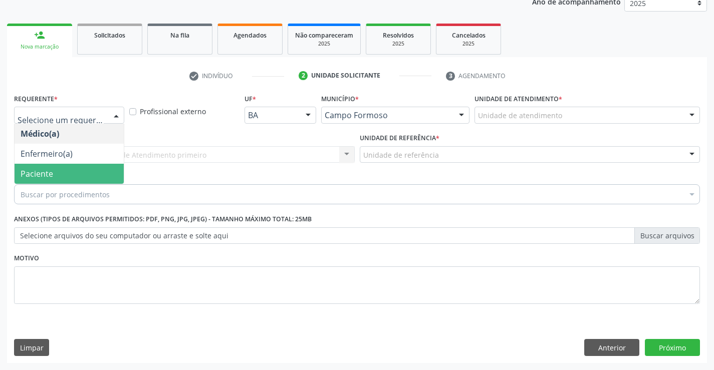
click at [45, 180] on span "Paciente" at bounding box center [69, 174] width 109 height 20
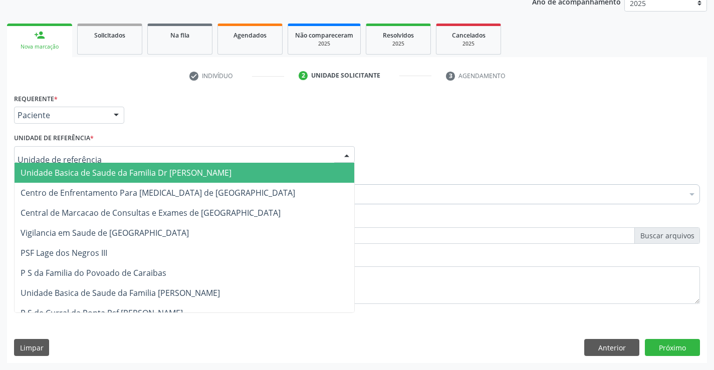
click at [349, 155] on div at bounding box center [346, 155] width 15 height 17
click at [264, 163] on span "Unidade Basica de Saude da Familia Dr [PERSON_NAME]" at bounding box center [185, 173] width 340 height 20
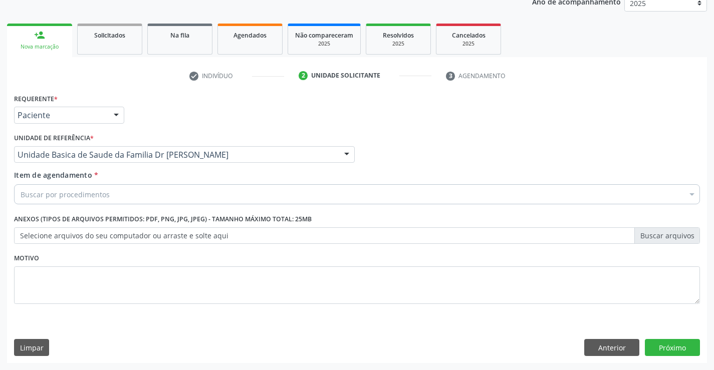
click at [249, 171] on div "Item de agendamento * Buscar por procedimentos Selecionar todos 0202040089 - 3X…" at bounding box center [357, 186] width 686 height 32
click at [152, 198] on div "Buscar por procedimentos" at bounding box center [357, 194] width 686 height 20
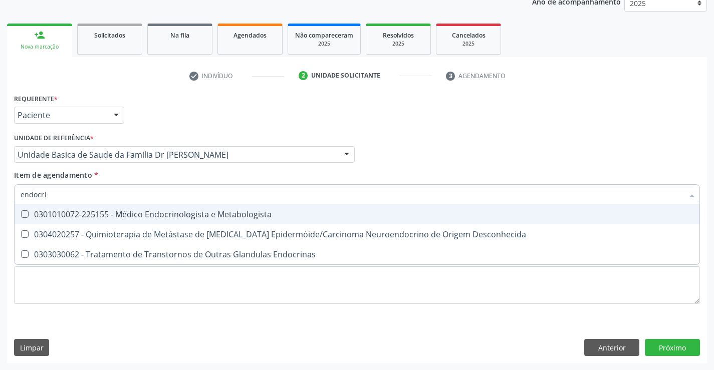
type input "endocrin"
click at [156, 213] on div "0301010072-225155 - Médico Endocrinologista e Metabologista" at bounding box center [357, 214] width 673 height 8
checkbox Metabologista "true"
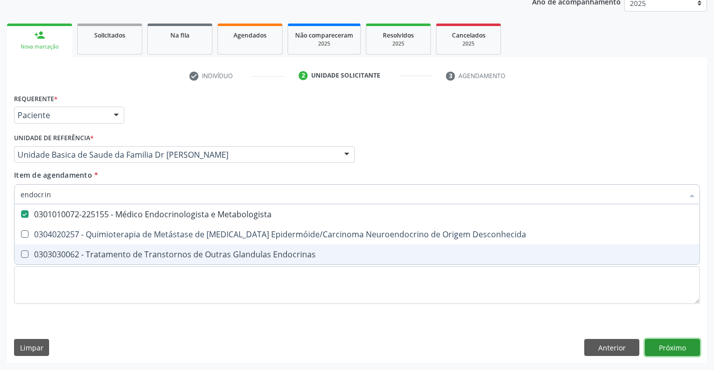
click at [660, 343] on div "Requerente * Paciente Médico(a) Enfermeiro(a) Paciente Nenhum resultado encontr…" at bounding box center [357, 227] width 700 height 272
checkbox Desconhecida "true"
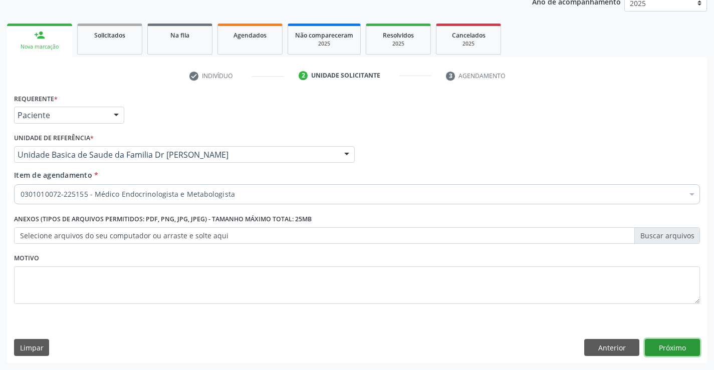
click at [660, 348] on button "Próximo" at bounding box center [672, 347] width 55 height 17
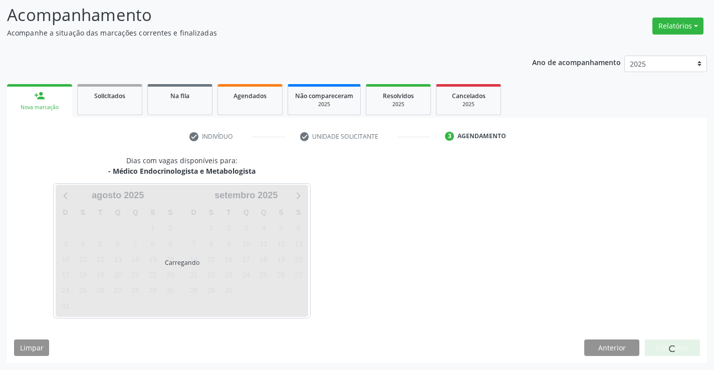
scroll to position [66, 0]
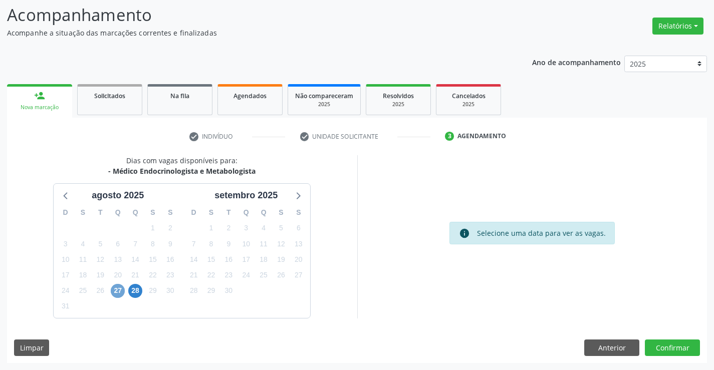
click at [119, 289] on span "27" at bounding box center [118, 291] width 14 height 14
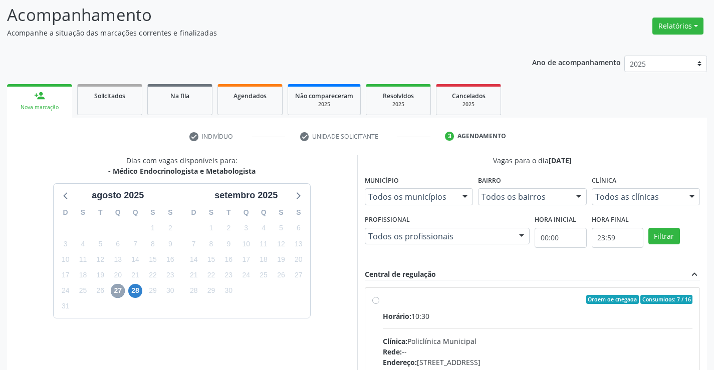
scroll to position [210, 0]
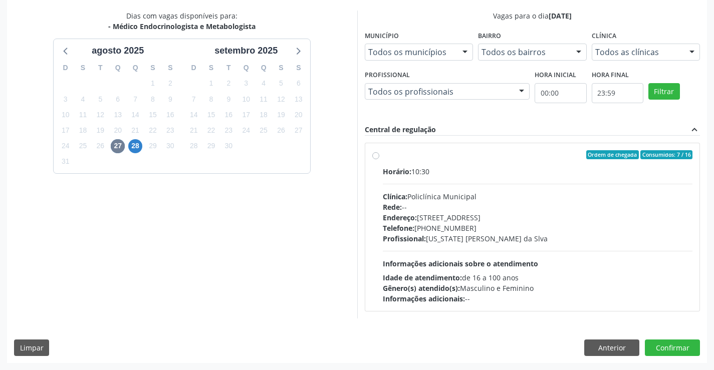
click at [380, 157] on div "Ordem de chegada Consumidos: 7 / 16 Horário: 10:30 Clínica: Policlínica Municip…" at bounding box center [532, 227] width 321 height 154
radio input "true"
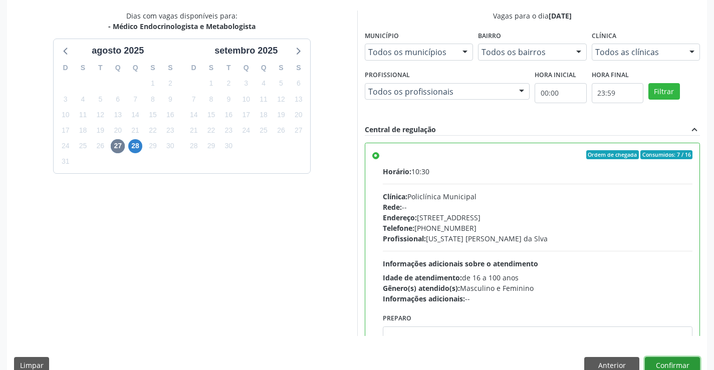
click at [673, 358] on button "Confirmar" at bounding box center [672, 365] width 55 height 17
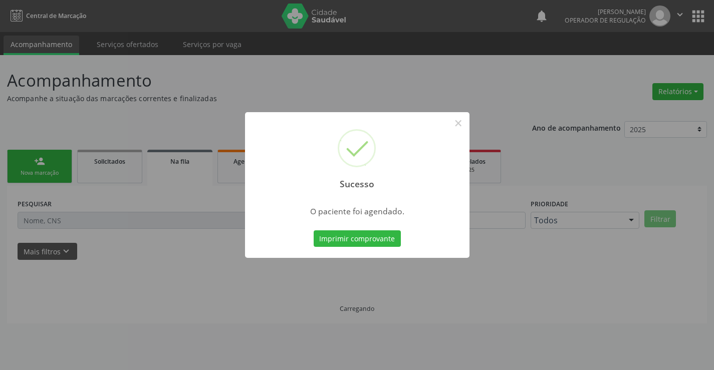
scroll to position [0, 0]
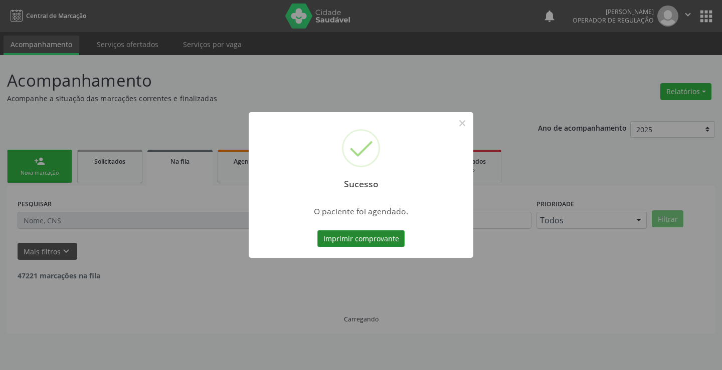
click at [381, 237] on button "Imprimir comprovante" at bounding box center [360, 238] width 87 height 17
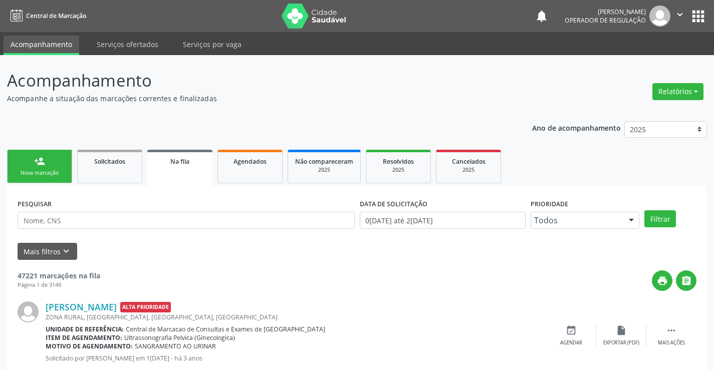
click at [61, 173] on div "Nova marcação" at bounding box center [40, 173] width 50 height 8
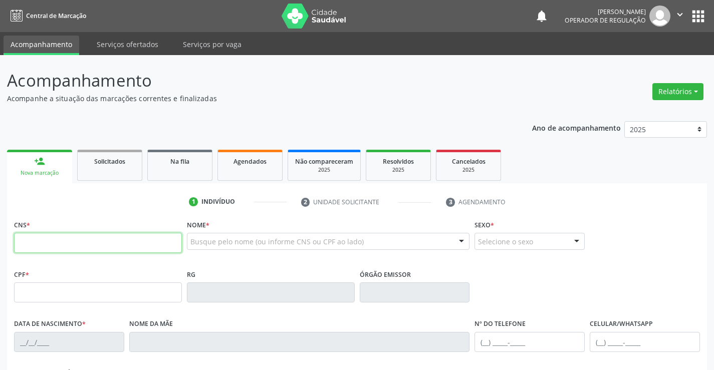
click at [55, 247] on input "text" at bounding box center [98, 243] width 168 height 20
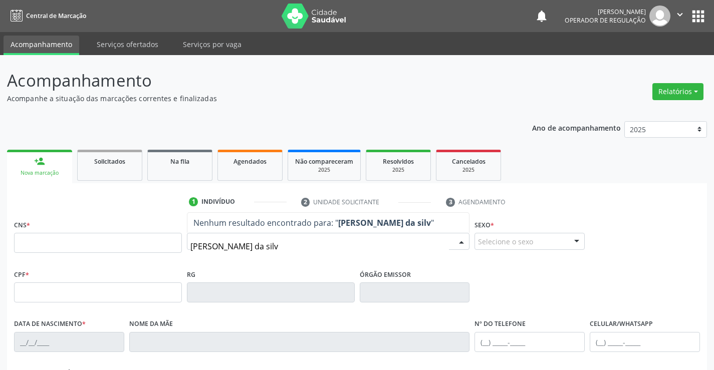
type input "sirlene alves da silva"
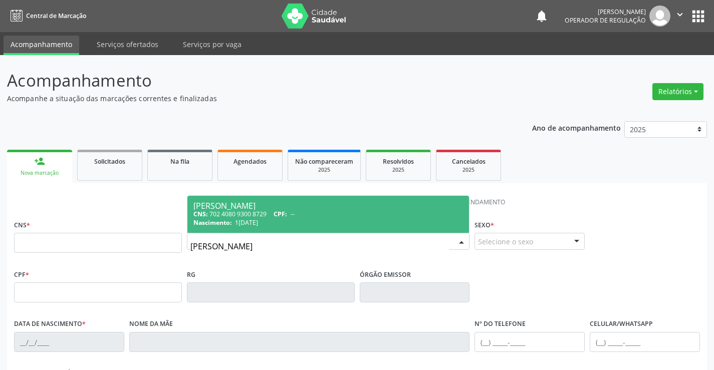
click at [276, 221] on div "Nascimento: 15/06/1969" at bounding box center [328, 222] width 270 height 9
type input "702 4080 9300 8729"
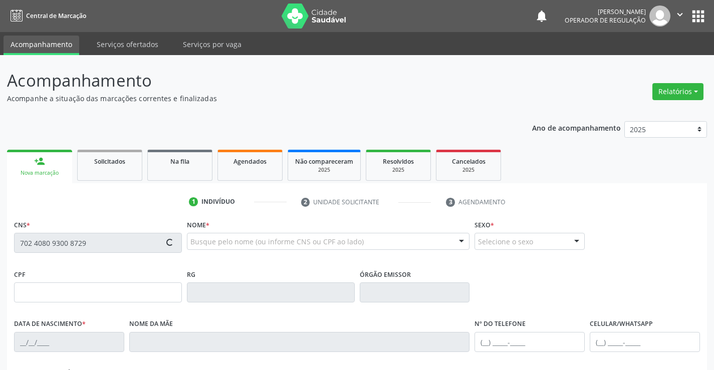
type input "2175173313"
type input "15/06/1969"
type input "(74) 99137-9251"
type input "41"
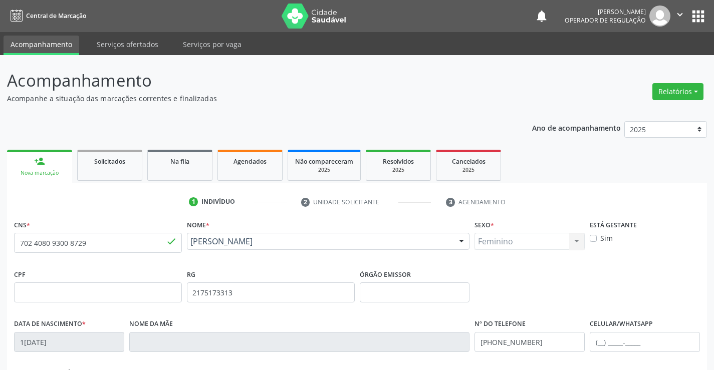
scroll to position [173, 0]
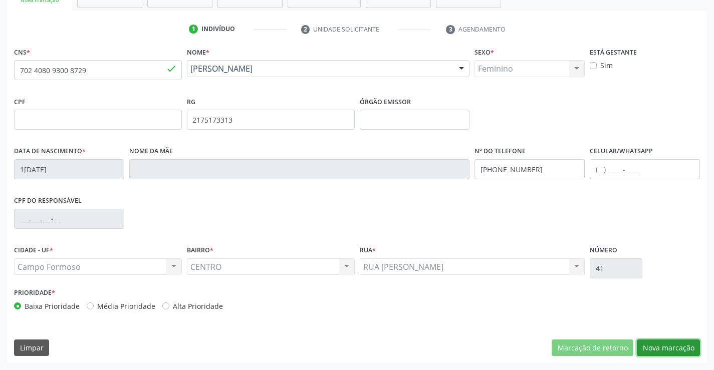
click at [669, 353] on button "Nova marcação" at bounding box center [668, 348] width 63 height 17
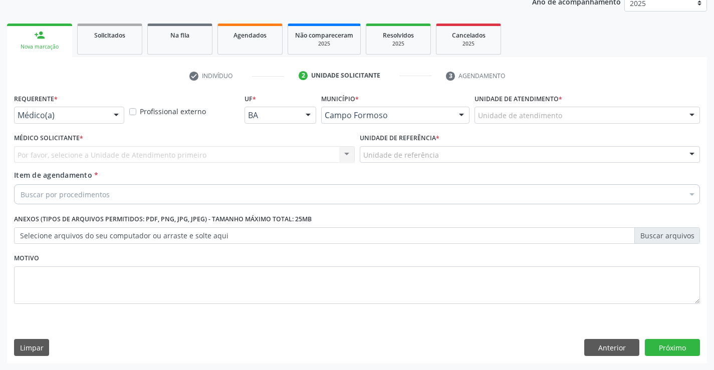
scroll to position [126, 0]
click at [120, 114] on div at bounding box center [116, 115] width 15 height 17
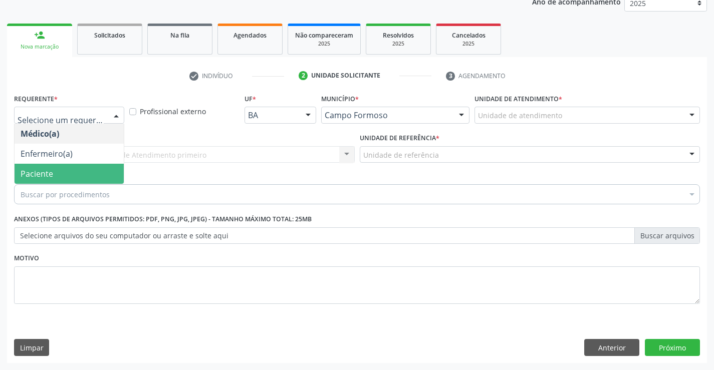
click at [64, 169] on span "Paciente" at bounding box center [69, 174] width 109 height 20
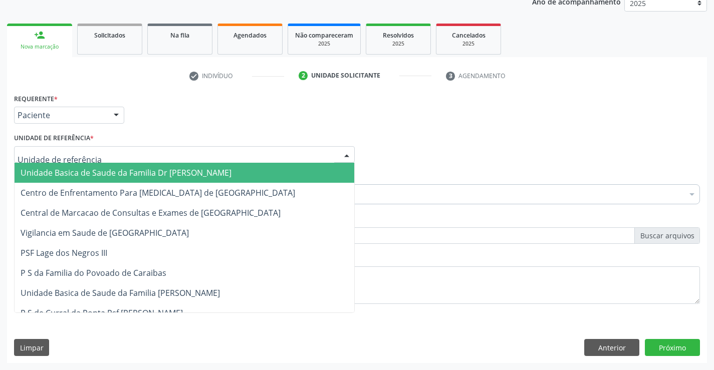
click at [346, 151] on div at bounding box center [346, 155] width 15 height 17
click at [225, 174] on span "Unidade Basica de Saude da Familia Dr [PERSON_NAME]" at bounding box center [185, 173] width 340 height 20
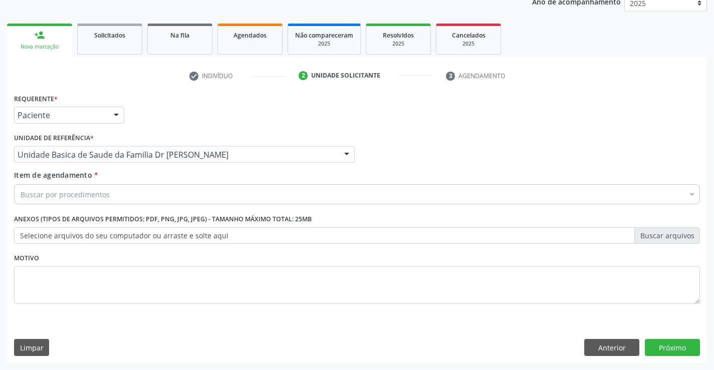
click at [127, 199] on div "Buscar por procedimentos" at bounding box center [357, 194] width 686 height 20
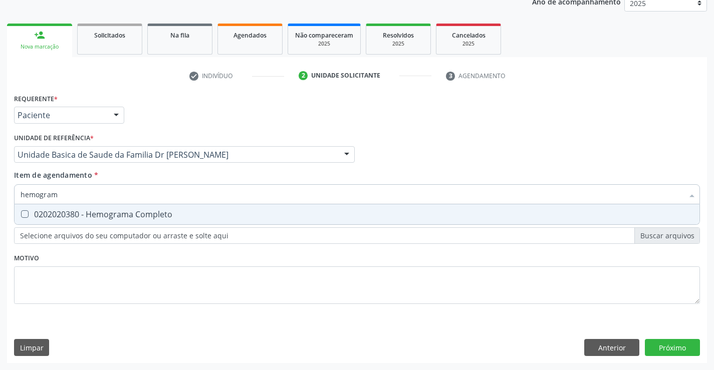
type input "hemograma"
click at [169, 213] on div "0202020380 - Hemograma Completo" at bounding box center [357, 214] width 673 height 8
checkbox Completo "true"
type input "hemograma"
click at [171, 282] on div "Requerente * Paciente Médico(a) Enfermeiro(a) Paciente Nenhum resultado encontr…" at bounding box center [357, 204] width 686 height 227
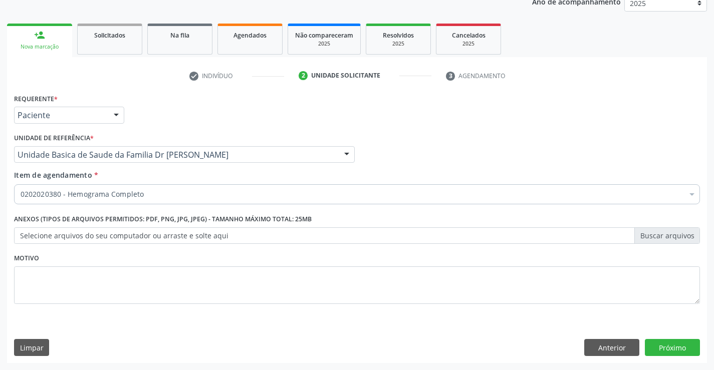
click at [211, 200] on div "0202020380 - Hemograma Completo" at bounding box center [357, 194] width 686 height 20
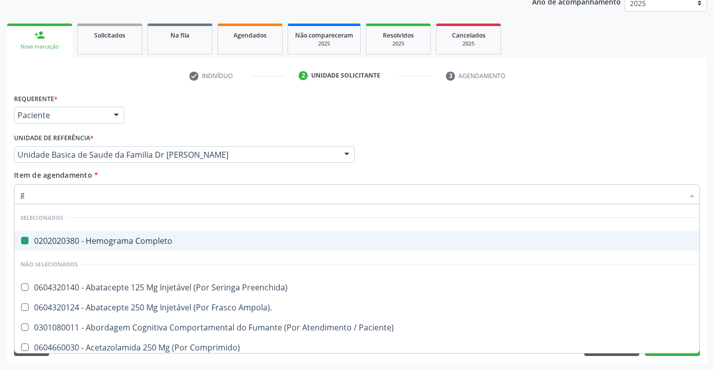
type input "gl"
checkbox Completo "false"
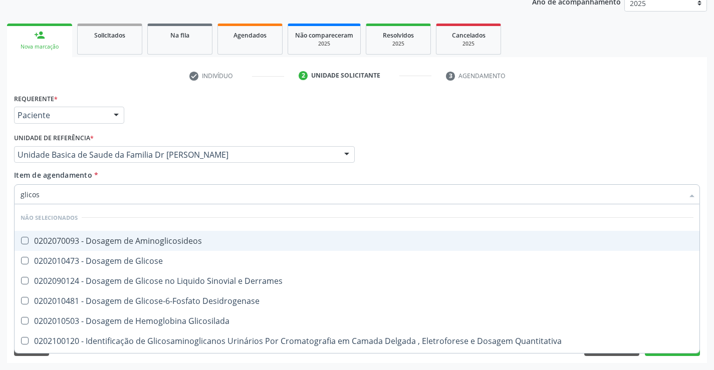
type input "glicose"
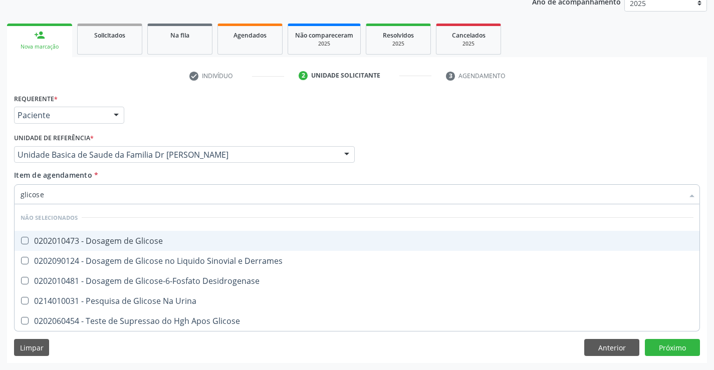
click at [148, 241] on div "0202010473 - Dosagem de Glicose" at bounding box center [357, 241] width 673 height 8
checkbox Glicose "true"
type input "glicose"
click at [377, 153] on div "Médico Solicitante Por favor, selecione a Unidade de Atendimento primeiro Nenhu…" at bounding box center [357, 150] width 691 height 39
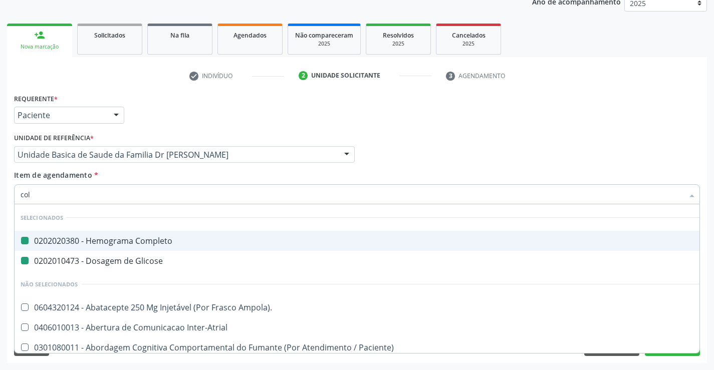
type input "cole"
checkbox Completo "false"
checkbox Glicose "false"
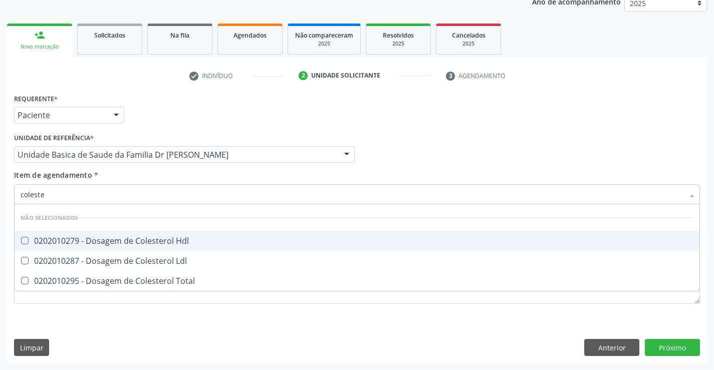
type input "colester"
click at [89, 237] on div "0202010279 - Dosagem de Colesterol Hdl" at bounding box center [357, 241] width 673 height 8
checkbox Hdl "true"
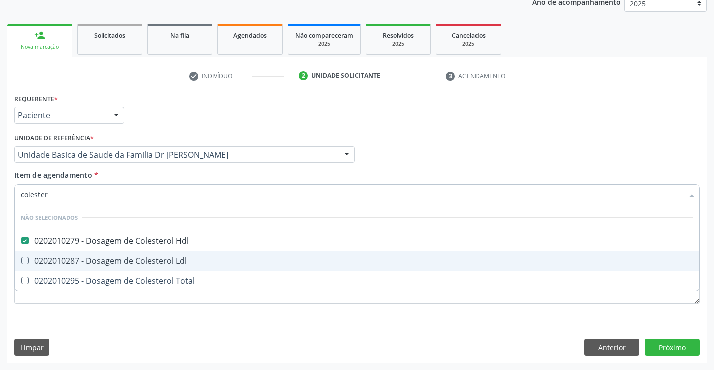
click at [77, 259] on div "0202010287 - Dosagem de Colesterol Ldl" at bounding box center [357, 261] width 673 height 8
checkbox Ldl "true"
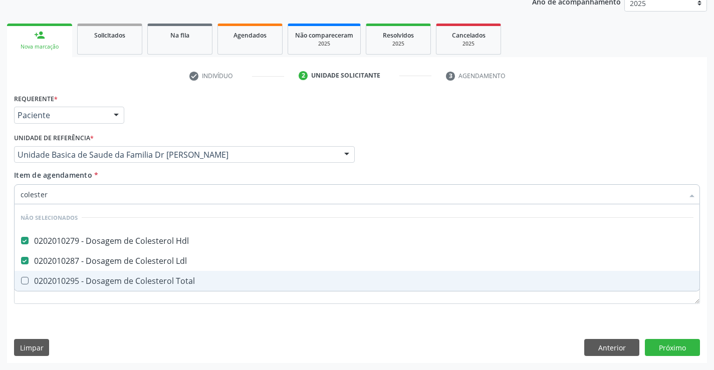
click at [68, 277] on div "0202010295 - Dosagem de Colesterol Total" at bounding box center [357, 281] width 673 height 8
checkbox Total "true"
type input "colester"
click at [61, 332] on div "Requerente * Paciente Médico(a) Enfermeiro(a) Paciente Nenhum resultado encontr…" at bounding box center [357, 227] width 700 height 272
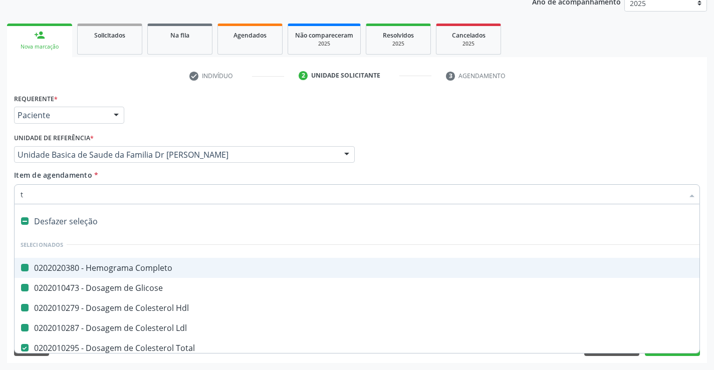
type input "tr"
checkbox Completo "false"
checkbox Glicose "false"
checkbox Hdl "false"
checkbox Ldl "false"
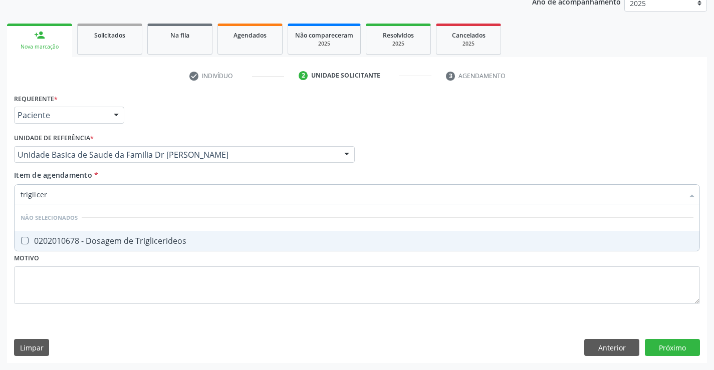
type input "trigliceri"
click at [79, 245] on div "0202010678 - Dosagem de Triglicerideos" at bounding box center [357, 241] width 673 height 8
checkbox Triglicerideos "true"
click at [64, 284] on div "Requerente * Paciente Médico(a) Enfermeiro(a) Paciente Nenhum resultado encontr…" at bounding box center [357, 204] width 686 height 227
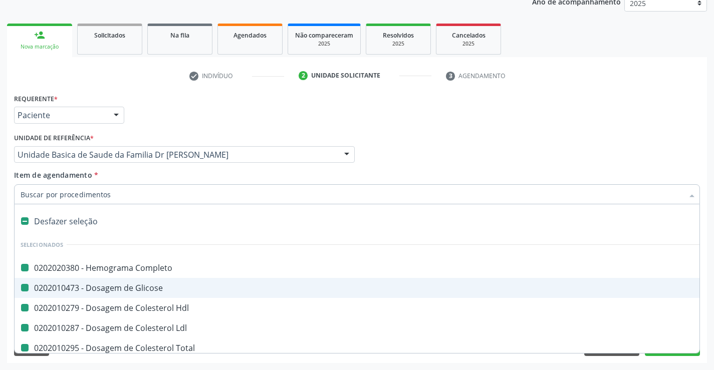
type input "u"
checkbox Completo "false"
checkbox Glicose "false"
checkbox Hdl "false"
checkbox Ldl "false"
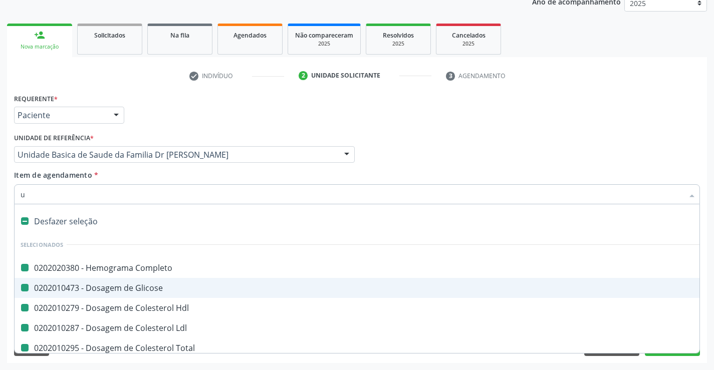
checkbox Total "false"
checkbox Triglicerideos "false"
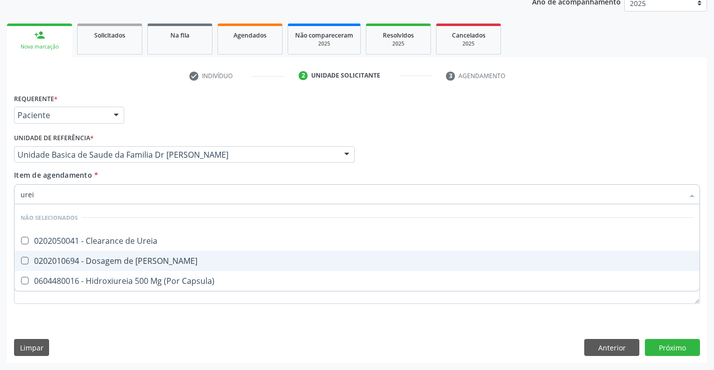
type input "ureia"
click at [118, 258] on div "0202010694 - Dosagem de Ureia" at bounding box center [357, 261] width 673 height 8
checkbox Ureia "true"
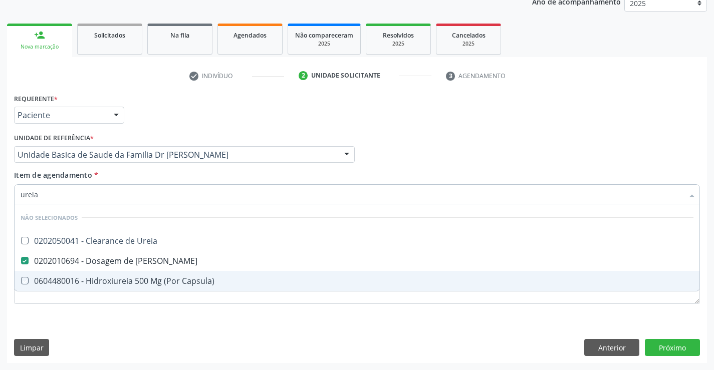
click at [91, 321] on div "Requerente * Paciente Médico(a) Enfermeiro(a) Paciente Nenhum resultado encontr…" at bounding box center [357, 227] width 700 height 272
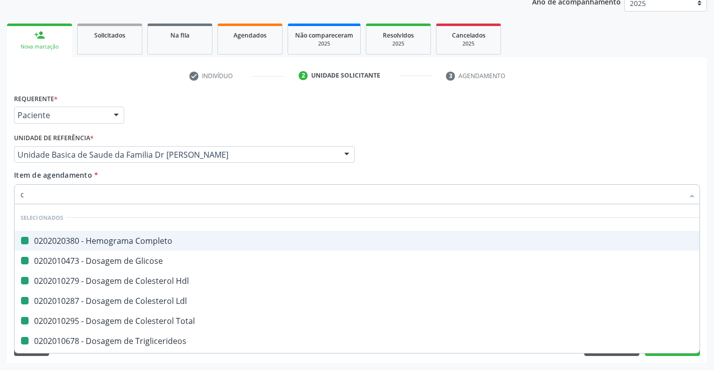
type input "cr"
checkbox Completo "false"
checkbox Glicose "false"
checkbox Hdl "false"
checkbox Ldl "false"
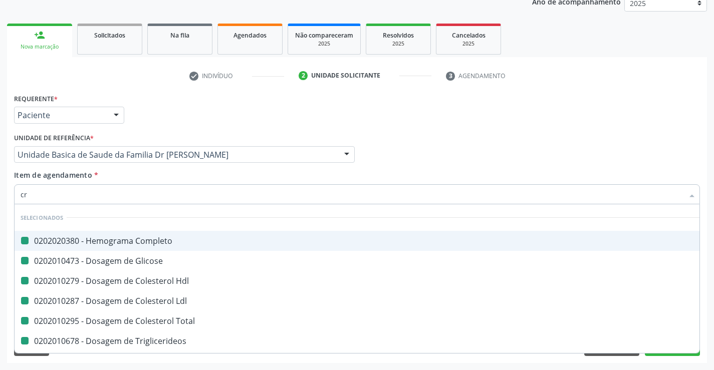
checkbox Total "false"
checkbox Triglicerideos "false"
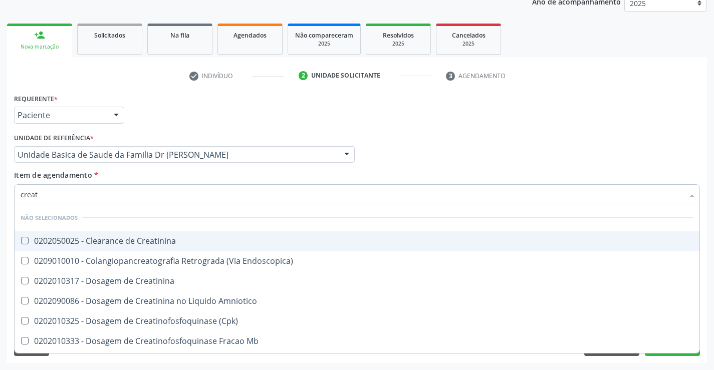
type input "creati"
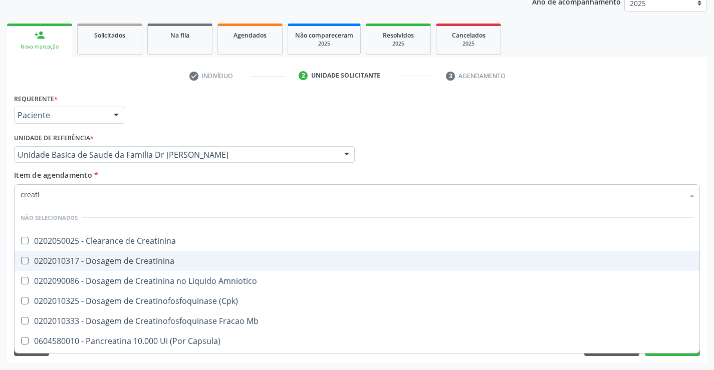
click at [132, 257] on div "0202010317 - Dosagem de Creatinina" at bounding box center [357, 261] width 673 height 8
checkbox Creatinina "true"
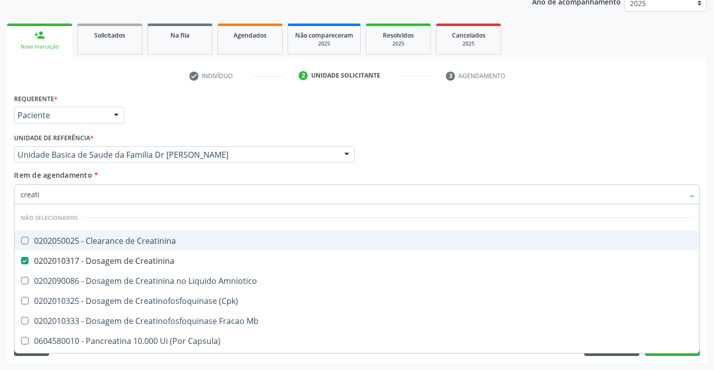
click at [236, 191] on input "creati" at bounding box center [352, 194] width 663 height 20
click at [397, 167] on div "Médico Solicitante Por favor, selecione a Unidade de Atendimento primeiro Nenhu…" at bounding box center [357, 150] width 691 height 39
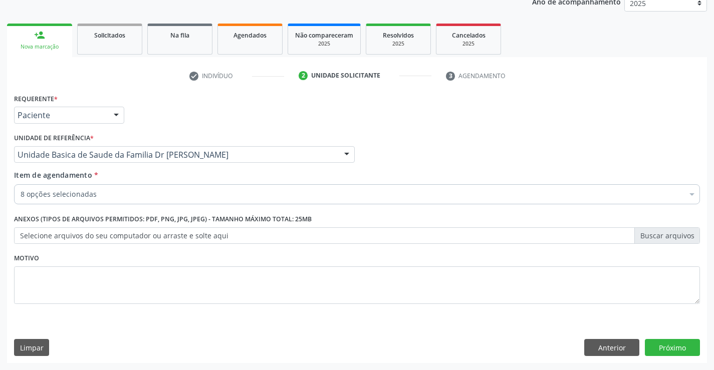
checkbox Completo "true"
checkbox Hdl "true"
checkbox Ldl "true"
checkbox Total "true"
checkbox Triglicerideos "true"
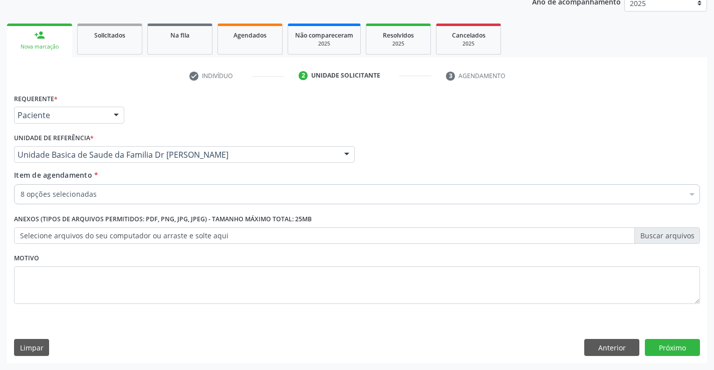
checkbox Creatinina "true"
checkbox Ureia "true"
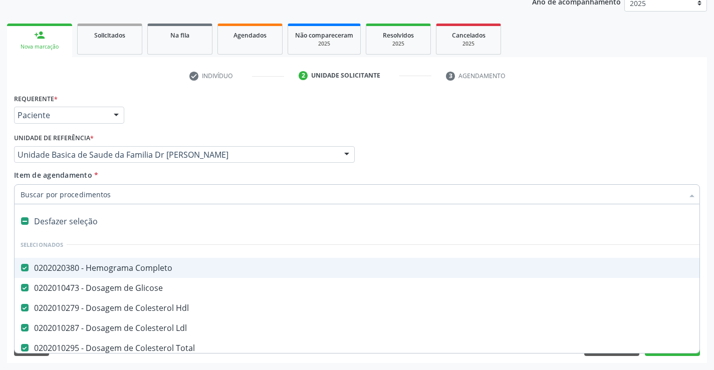
click at [587, 144] on div "Médico Solicitante Por favor, selecione a Unidade de Atendimento primeiro Nenhu…" at bounding box center [357, 150] width 691 height 39
type input "i"
checkbox Triglicerideos "false"
checkbox Creatinina "false"
checkbox Ureia "false"
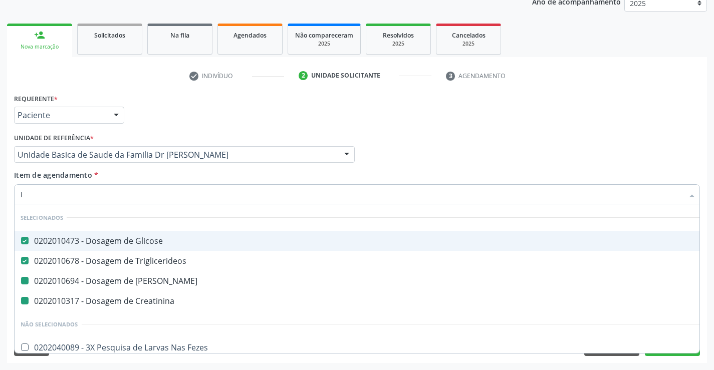
type input "in"
checkbox Ureia "false"
checkbox Creatinina "false"
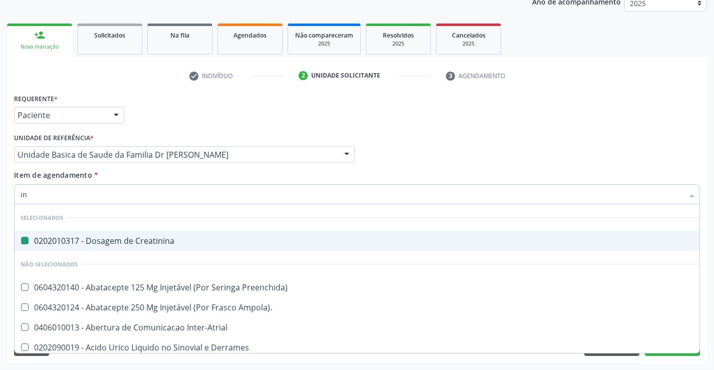
type input "ins"
checkbox Creatinina "false"
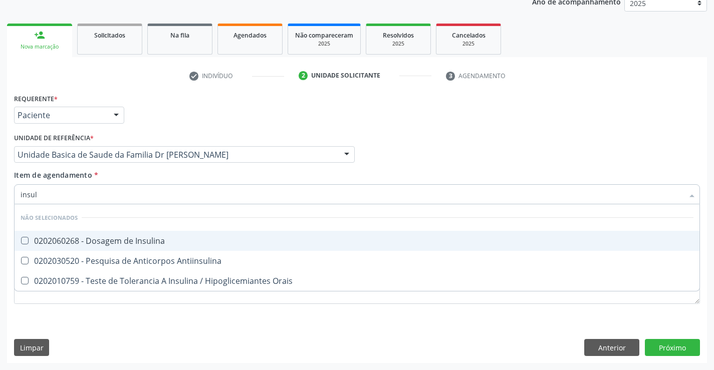
type input "insuli"
click at [116, 245] on div "0202060268 - Dosagem de Insulina" at bounding box center [357, 241] width 673 height 8
checkbox Insulina "true"
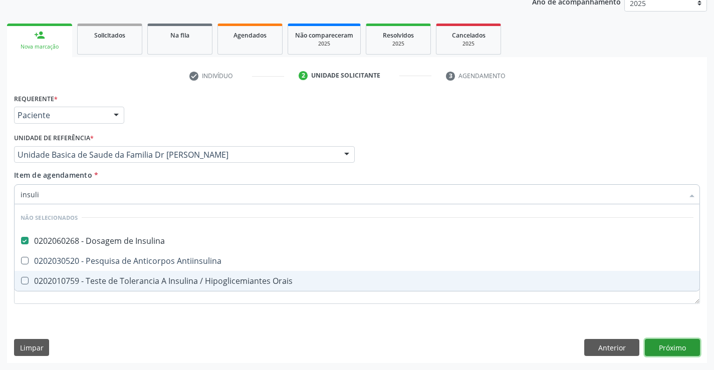
click at [666, 344] on div "Requerente * Paciente Médico(a) Enfermeiro(a) Paciente Nenhum resultado encontr…" at bounding box center [357, 227] width 700 height 272
checkbox Orais "true"
checkbox Antiinsulina "true"
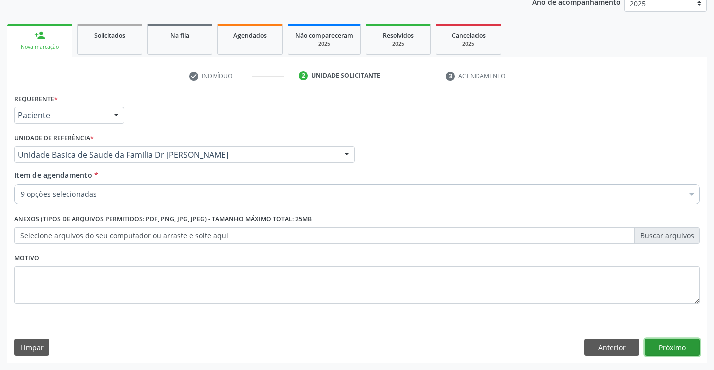
click at [663, 344] on button "Próximo" at bounding box center [672, 347] width 55 height 17
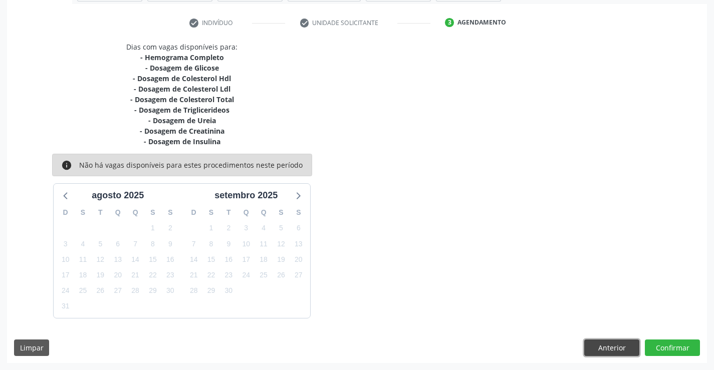
click at [620, 352] on button "Anterior" at bounding box center [611, 348] width 55 height 17
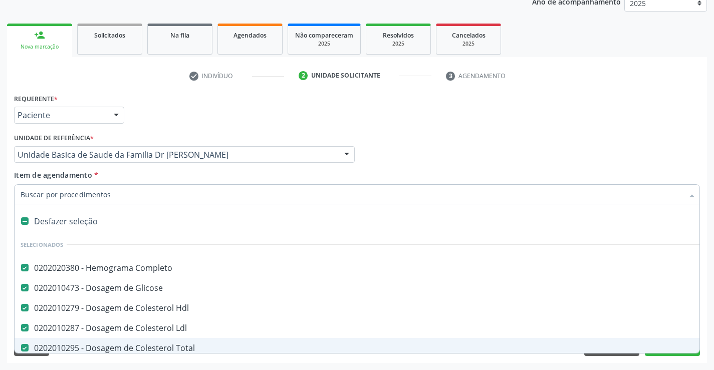
type input "i"
checkbox Ureia "false"
checkbox Creatinina "false"
checkbox Insulina "false"
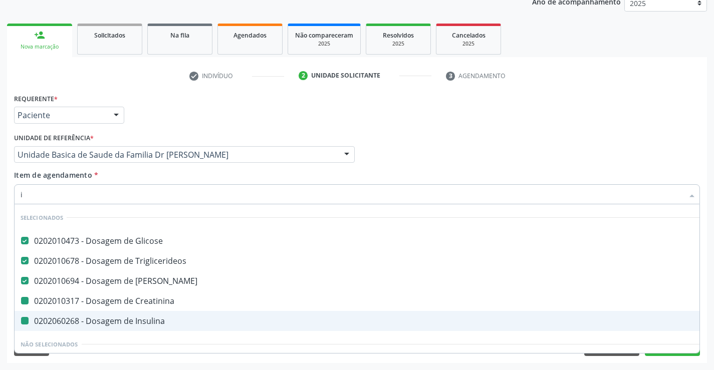
type input "in"
checkbox Creatinina "false"
checkbox Insulina "false"
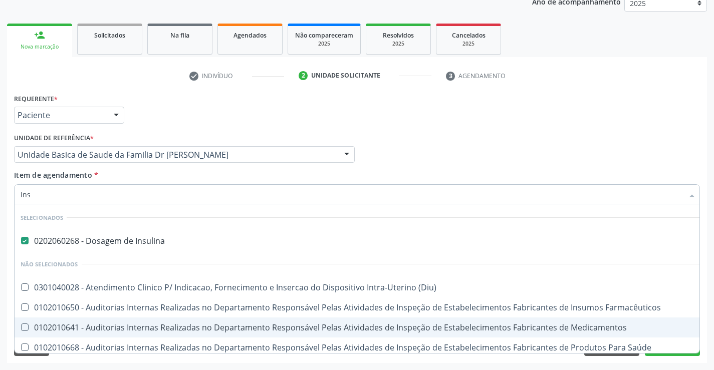
type input "insu"
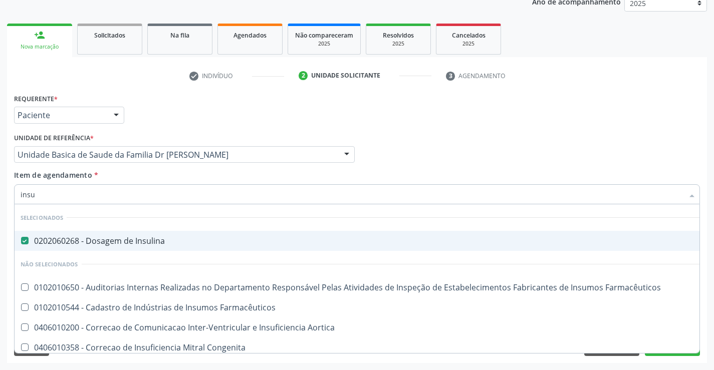
click at [123, 242] on div "0202060268 - Dosagem de Insulina" at bounding box center [361, 241] width 680 height 8
click at [559, 143] on div "Médico Solicitante Por favor, selecione a Unidade de Atendimento primeiro Nenhu…" at bounding box center [357, 150] width 691 height 39
checkbox Insulina "true"
checkbox Farmacêuticos "true"
checkbox Aortica "true"
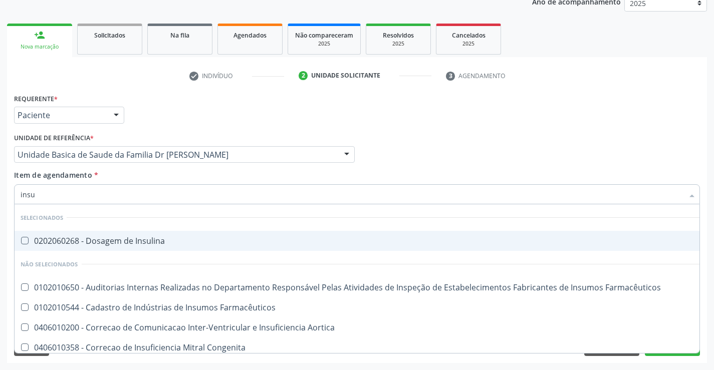
checkbox Adolescente\) "true"
checkbox Tricuspide "true"
checkbox Congenita "true"
checkbox Farmacêuticos "true"
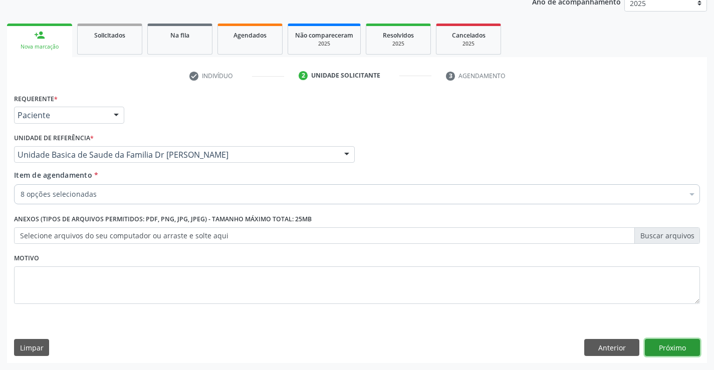
click at [662, 343] on button "Próximo" at bounding box center [672, 347] width 55 height 17
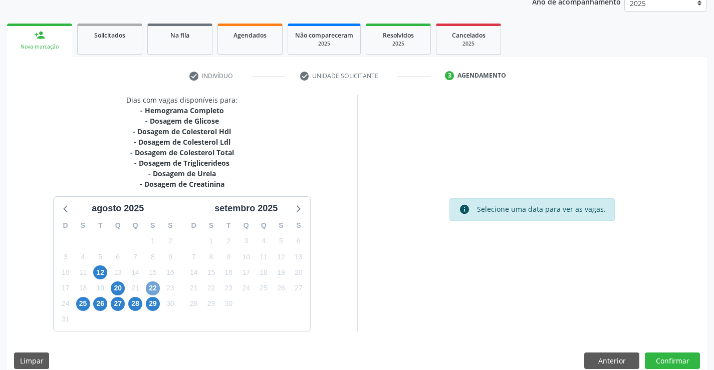
click at [158, 290] on span "22" at bounding box center [153, 289] width 14 height 14
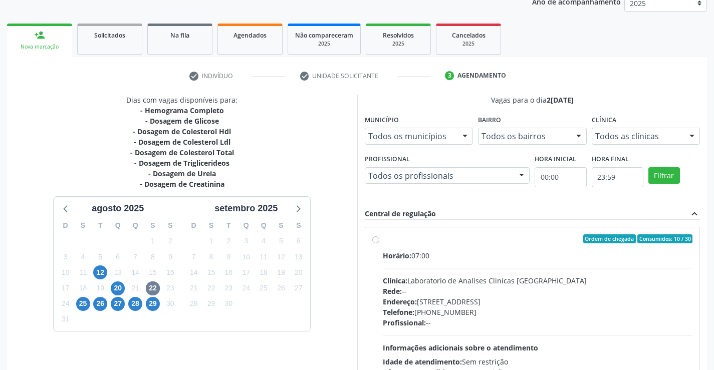
click at [383, 243] on label "Ordem de chegada Consumidos: 10 / 30 Horário: 07:00 Clínica: Laboratorio de Ana…" at bounding box center [538, 312] width 310 height 154
click at [378, 243] on input "Ordem de chegada Consumidos: 10 / 30 Horário: 07:00 Clínica: Laboratorio de Ana…" at bounding box center [375, 239] width 7 height 9
radio input "true"
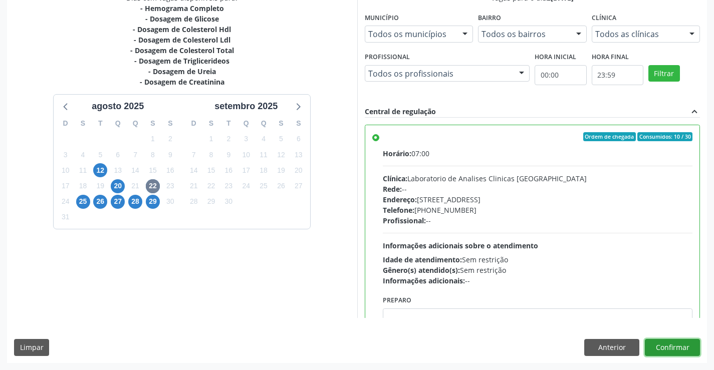
click at [668, 342] on button "Confirmar" at bounding box center [672, 347] width 55 height 17
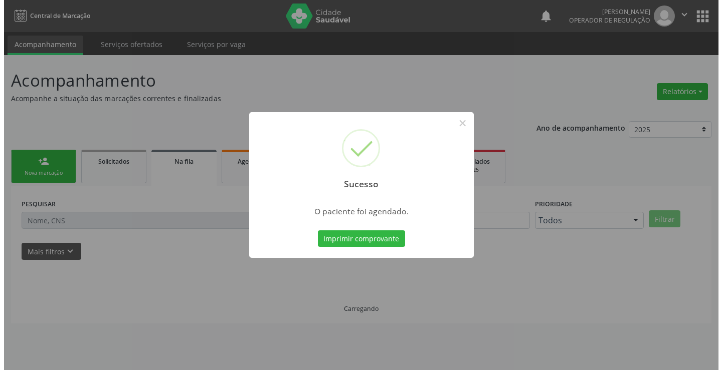
scroll to position [0, 0]
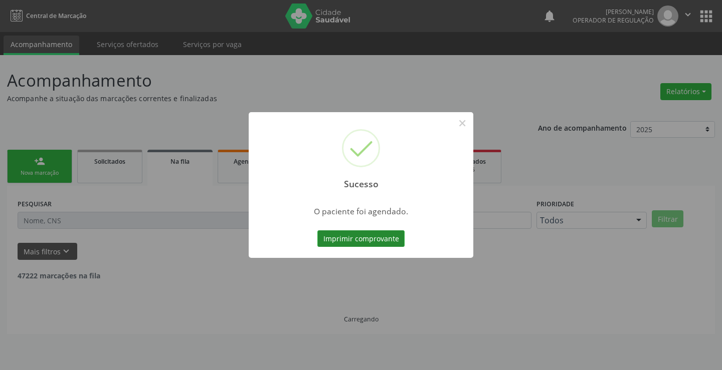
click at [332, 234] on button "Imprimir comprovante" at bounding box center [360, 238] width 87 height 17
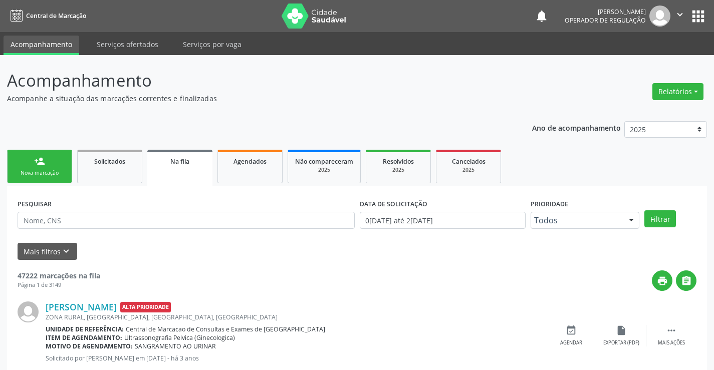
click at [40, 161] on div "person_add" at bounding box center [39, 161] width 11 height 11
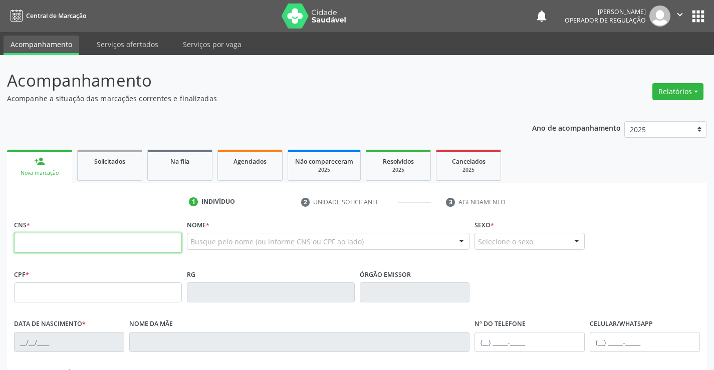
click at [45, 243] on input "text" at bounding box center [98, 243] width 168 height 20
type input "704 6031 5565 8624"
type input "2163516261"
type input "13/03/2013"
type input "(74) 99151-1593"
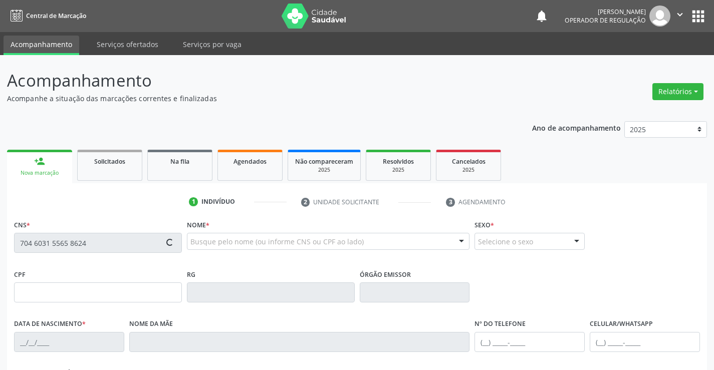
type input "S/N"
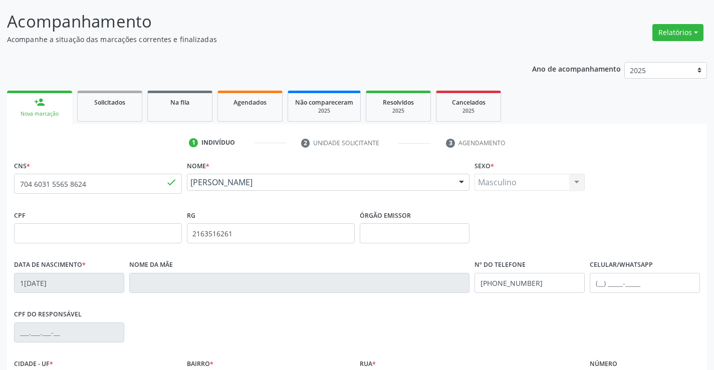
scroll to position [173, 0]
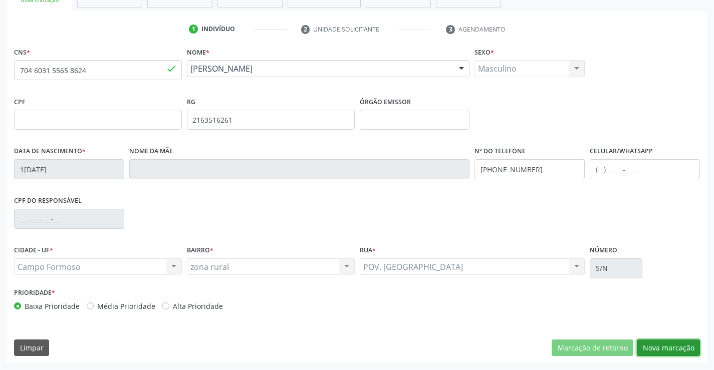
click at [659, 350] on button "Nova marcação" at bounding box center [668, 348] width 63 height 17
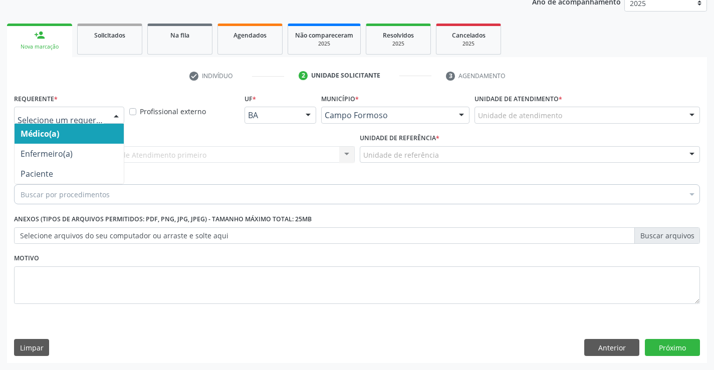
click at [115, 112] on div at bounding box center [116, 115] width 15 height 17
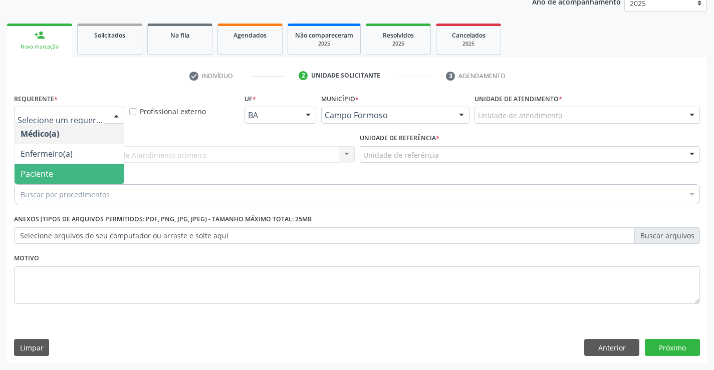
click at [109, 168] on span "Paciente" at bounding box center [69, 174] width 109 height 20
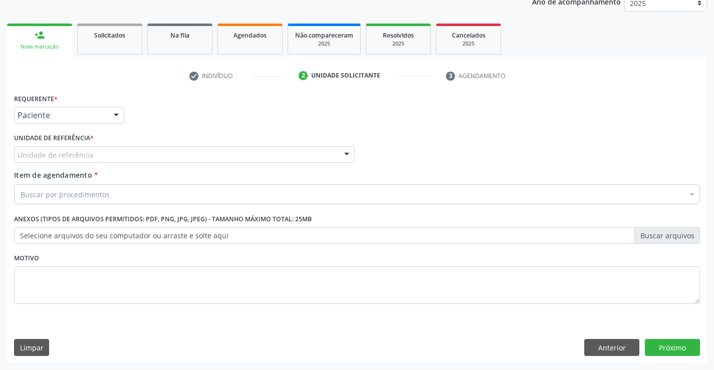
click at [349, 148] on div at bounding box center [346, 155] width 15 height 17
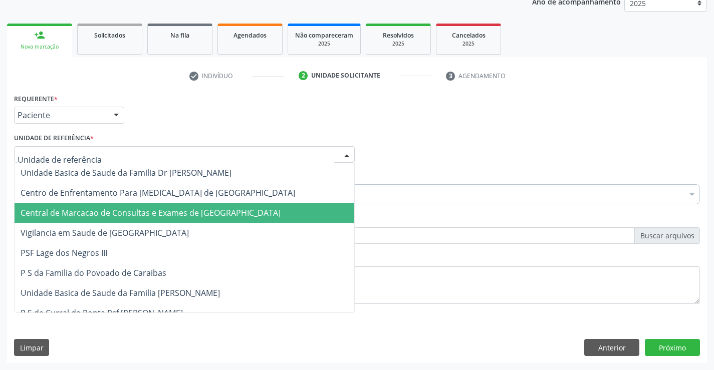
click at [326, 210] on span "Central de Marcacao de Consultas e Exames de [GEOGRAPHIC_DATA]" at bounding box center [185, 213] width 340 height 20
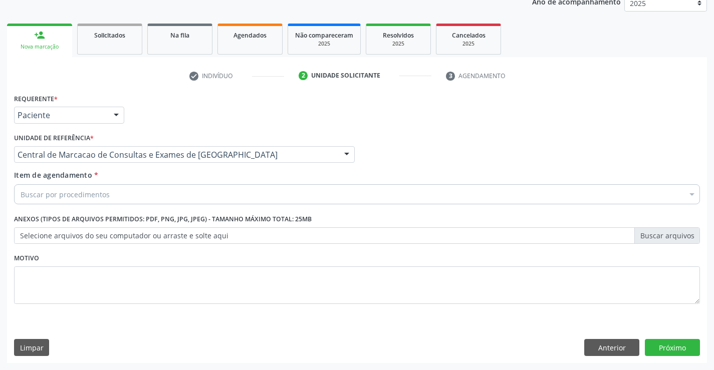
click at [283, 194] on div "Buscar por procedimentos" at bounding box center [357, 194] width 686 height 20
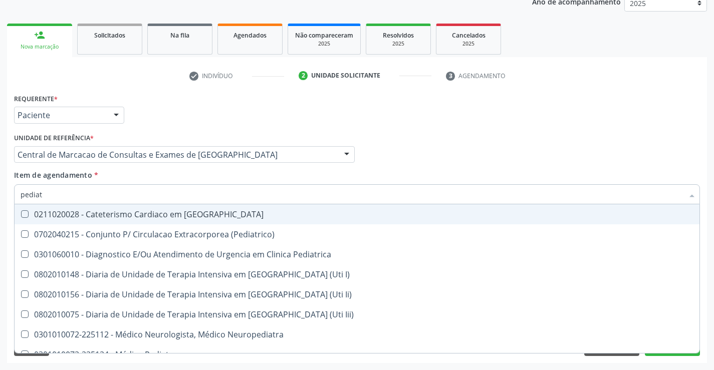
type input "pediatr"
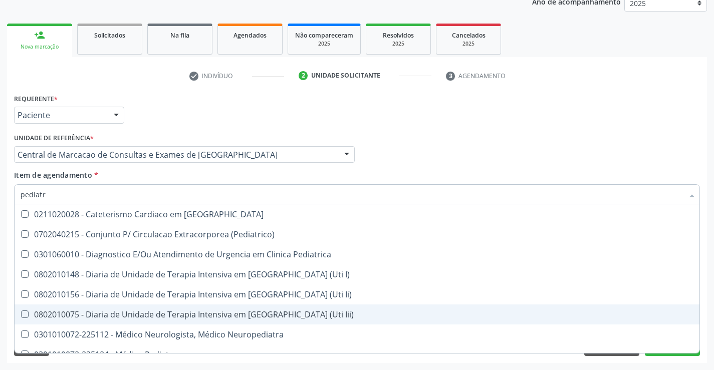
scroll to position [50, 0]
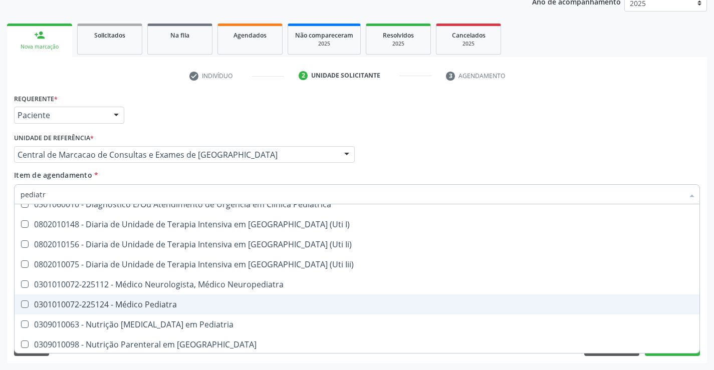
click at [280, 309] on span "0301010072-225124 - Médico Pediatra" at bounding box center [357, 305] width 685 height 20
checkbox Pediatra "true"
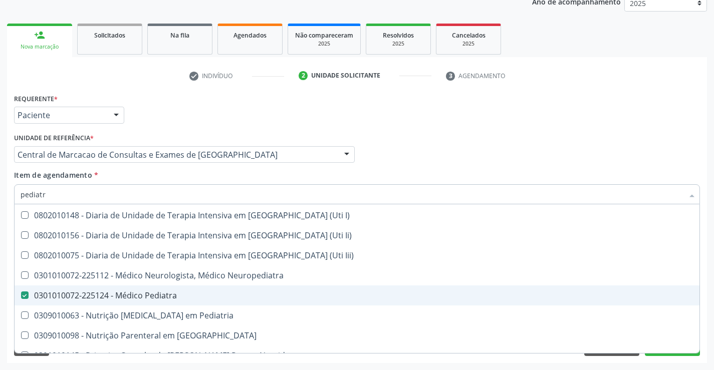
scroll to position [72, 0]
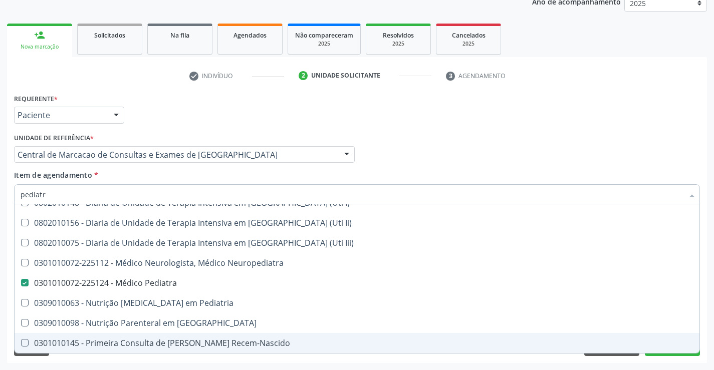
click at [647, 351] on span "0301010145 - Primeira Consulta de [PERSON_NAME] Recem-Nascido" at bounding box center [357, 343] width 685 height 20
checkbox Recem-Nascido "true"
click at [674, 355] on button "Próximo" at bounding box center [672, 347] width 55 height 17
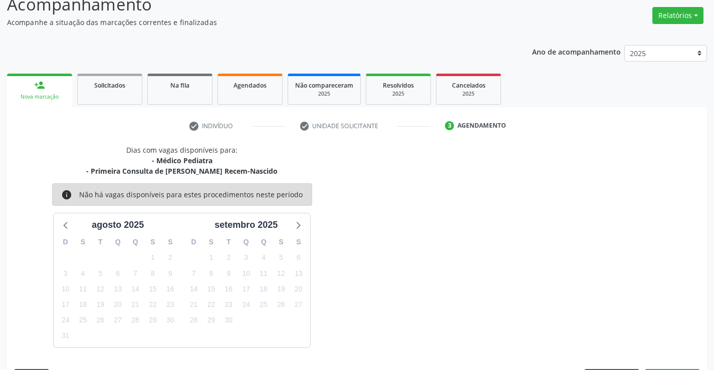
scroll to position [106, 0]
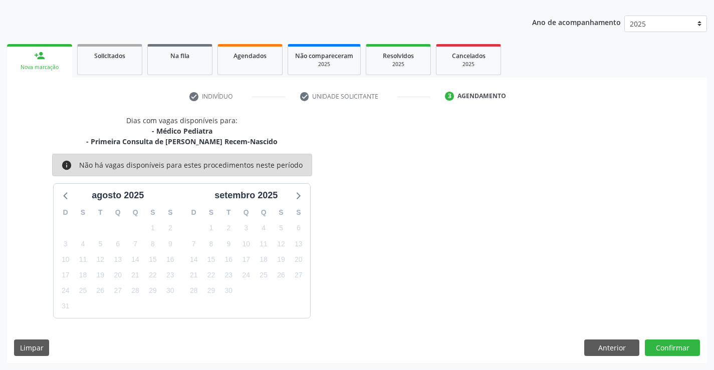
click at [48, 56] on link "person_add Nova marcação" at bounding box center [39, 61] width 65 height 34
click at [617, 344] on button "Anterior" at bounding box center [611, 348] width 55 height 17
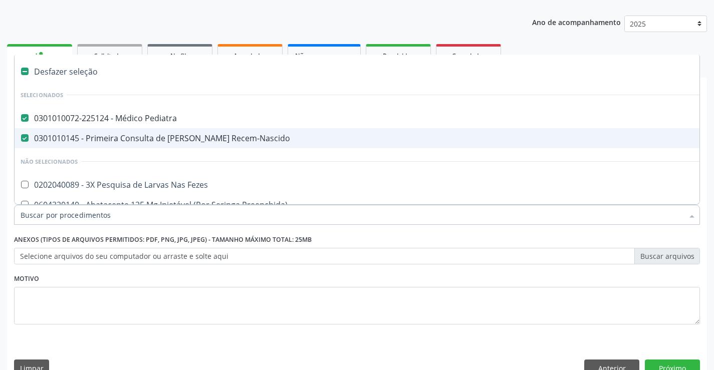
click at [121, 139] on div "0301010145 - Primeira Consulta de [PERSON_NAME] Recem-Nascido" at bounding box center [411, 138] width 780 height 8
checkbox Recem-Nascido "false"
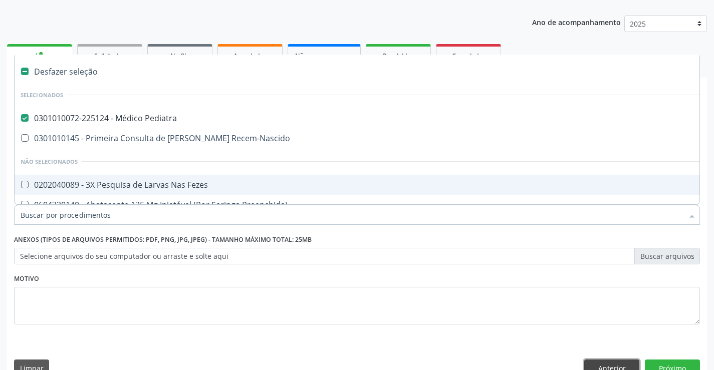
click at [614, 365] on button "Anterior" at bounding box center [611, 368] width 55 height 17
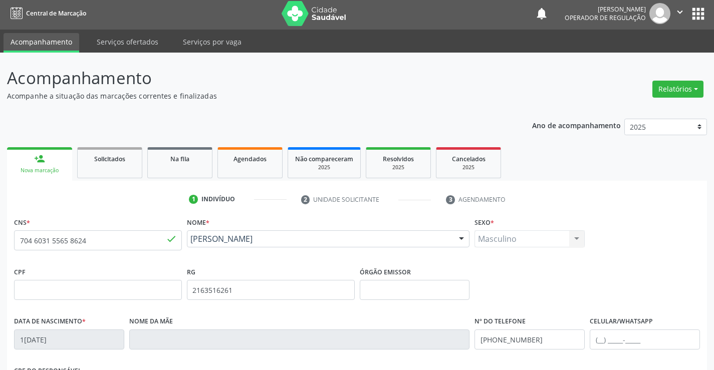
scroll to position [0, 0]
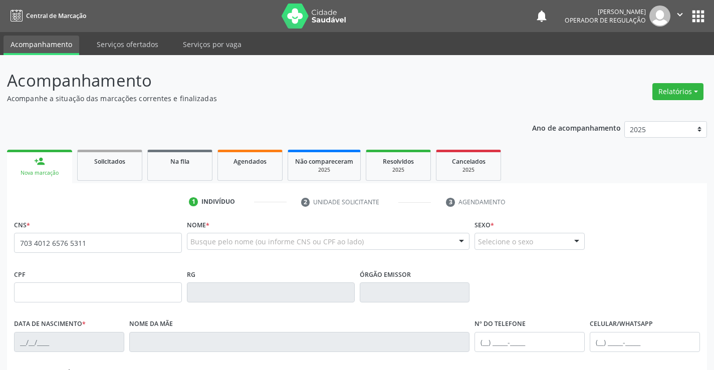
type input "703 4012 6576 5311"
type input "006676015520201"
type input "[DATE]"
type input "S/N"
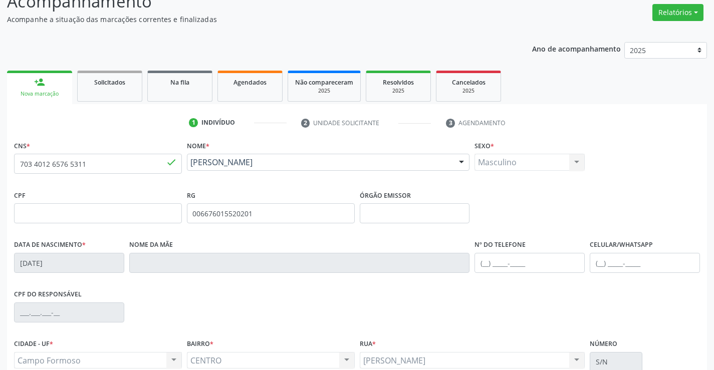
scroll to position [173, 0]
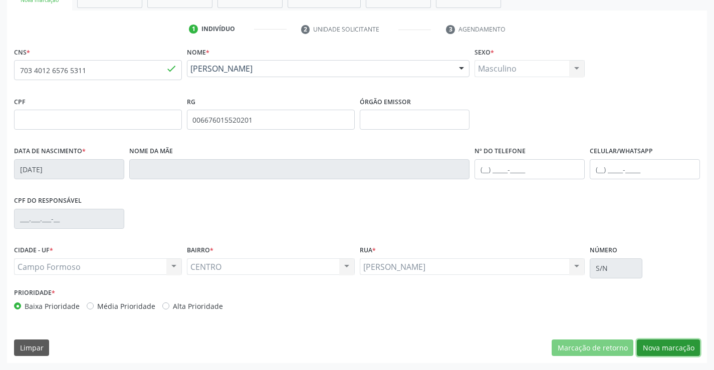
click at [670, 349] on button "Nova marcação" at bounding box center [668, 348] width 63 height 17
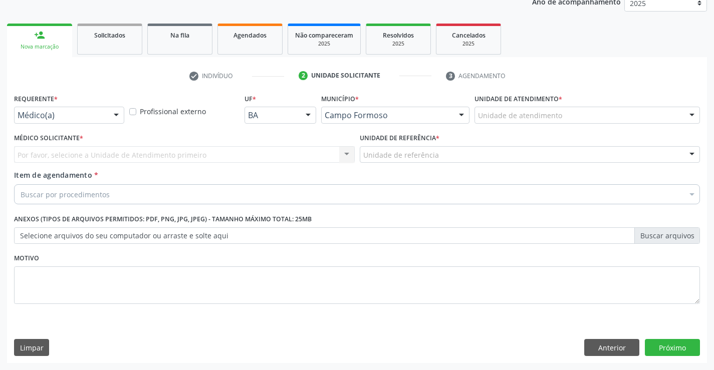
scroll to position [126, 0]
click at [116, 112] on div at bounding box center [116, 115] width 15 height 17
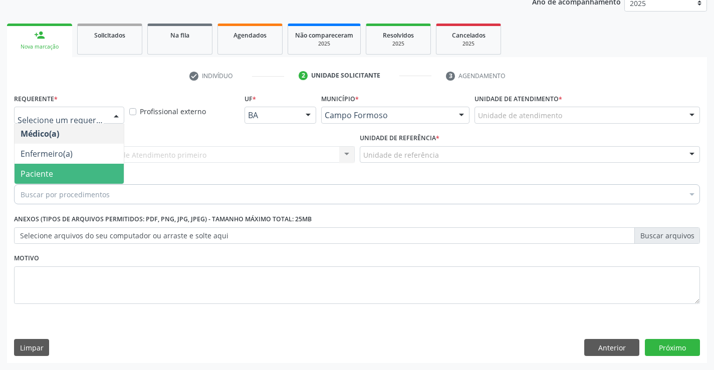
click at [101, 168] on span "Paciente" at bounding box center [69, 174] width 109 height 20
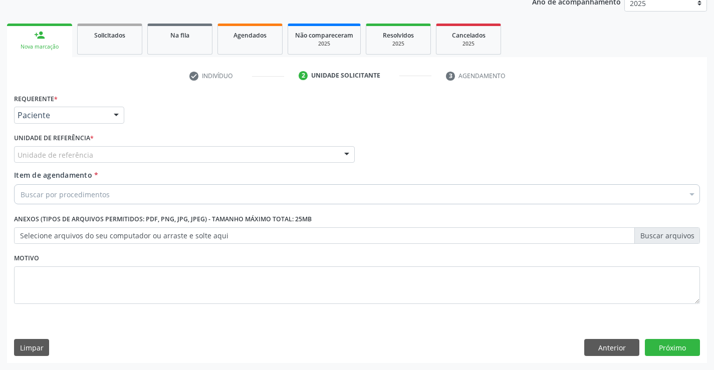
click at [344, 151] on div at bounding box center [346, 155] width 15 height 17
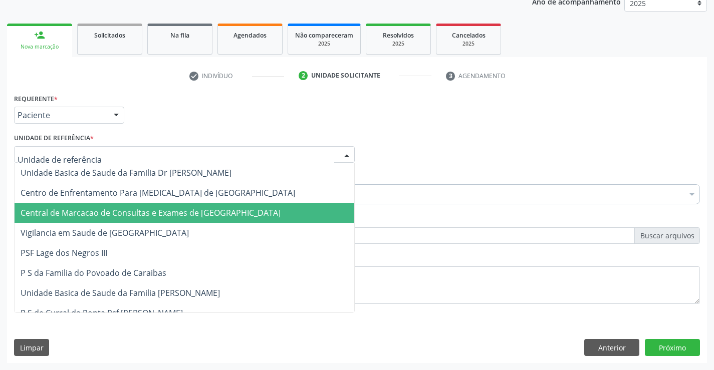
click at [304, 208] on span "Central de Marcacao de Consultas e Exames de [GEOGRAPHIC_DATA]" at bounding box center [185, 213] width 340 height 20
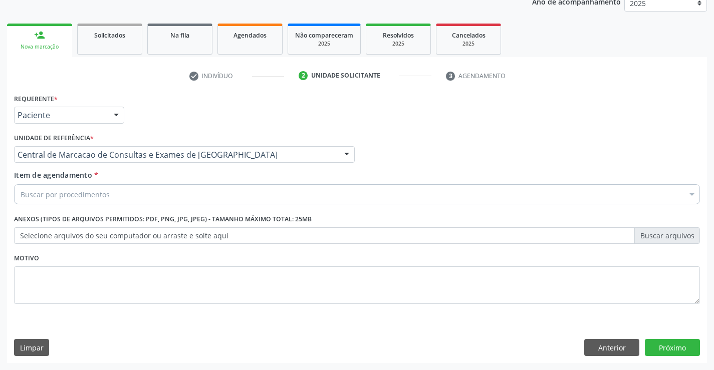
click at [309, 197] on div "Buscar por procedimentos" at bounding box center [357, 194] width 686 height 20
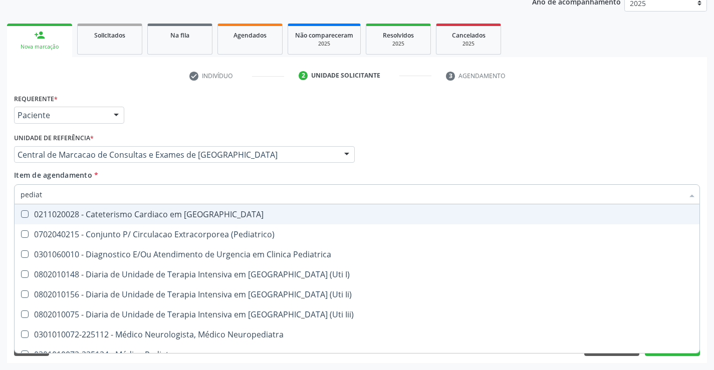
type input "pediatr"
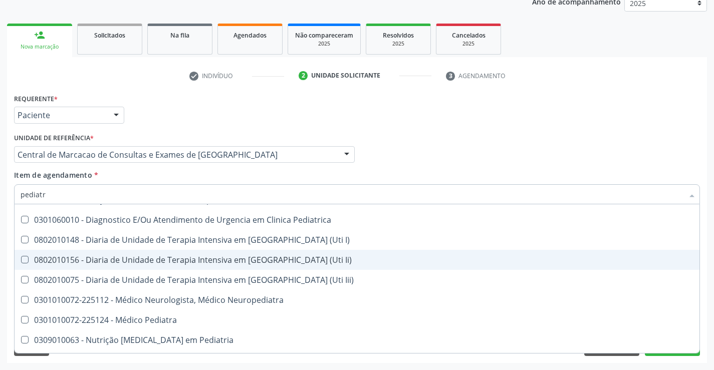
scroll to position [50, 0]
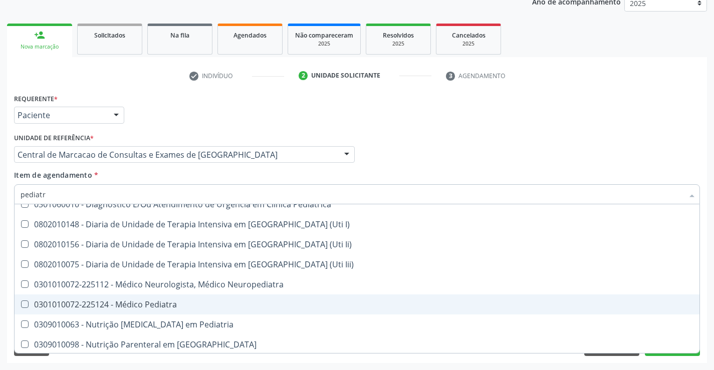
click at [325, 299] on span "0301010072-225124 - Médico Pediatra" at bounding box center [357, 305] width 685 height 20
checkbox Pediatra "true"
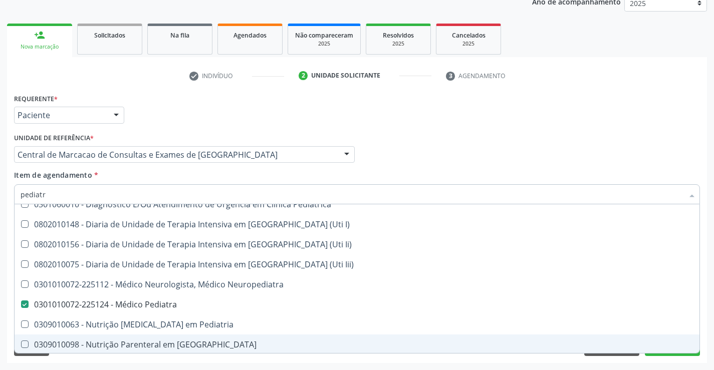
click at [652, 353] on div "Desfazer seleção 0211020028 - Cateterismo Cardiaco em [GEOGRAPHIC_DATA] 0702040…" at bounding box center [357, 278] width 686 height 149
click at [652, 354] on button "Próximo" at bounding box center [672, 347] width 55 height 17
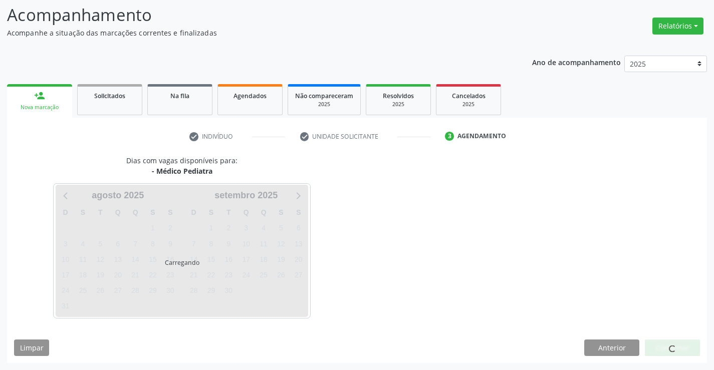
scroll to position [0, 0]
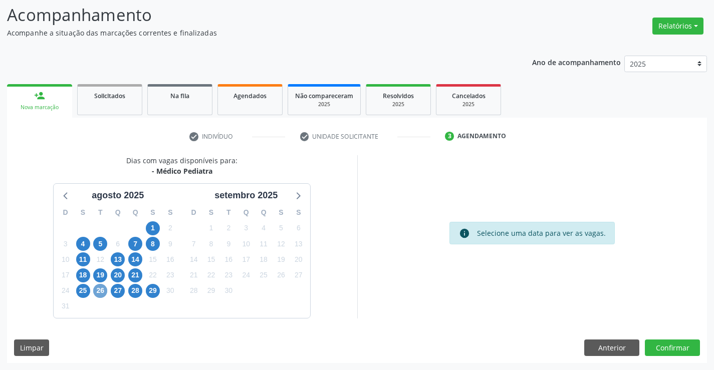
click at [98, 292] on span "26" at bounding box center [100, 291] width 14 height 14
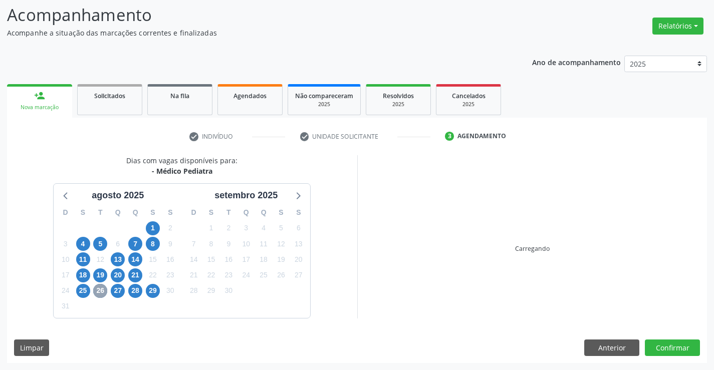
click at [98, 292] on span "26" at bounding box center [100, 291] width 14 height 14
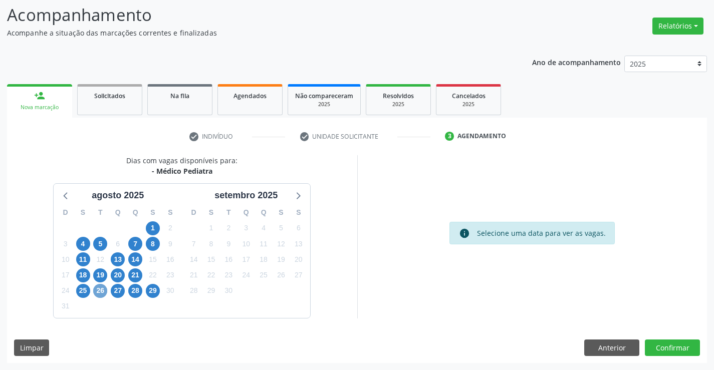
click at [98, 292] on span "26" at bounding box center [100, 291] width 14 height 14
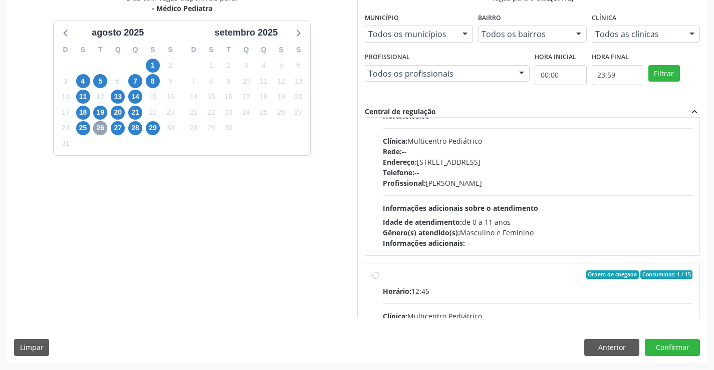
scroll to position [150, 0]
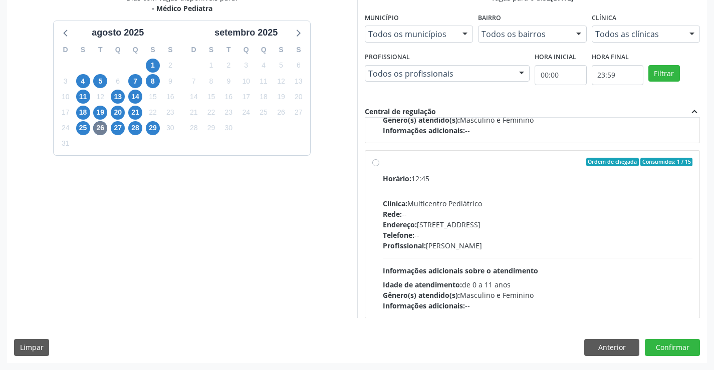
click at [383, 160] on label "Ordem de chegada Consumidos: 1 / 15 Horário: 12:45 Clínica: Multicentro Pediátr…" at bounding box center [538, 235] width 310 height 154
click at [374, 160] on input "Ordem de chegada Consumidos: 1 / 15 Horário: 12:45 Clínica: Multicentro Pediátr…" at bounding box center [375, 162] width 7 height 9
radio input "true"
click at [683, 349] on button "Confirmar" at bounding box center [672, 347] width 55 height 17
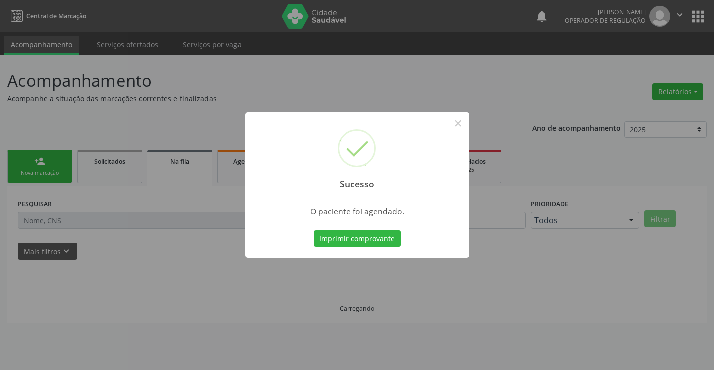
scroll to position [0, 0]
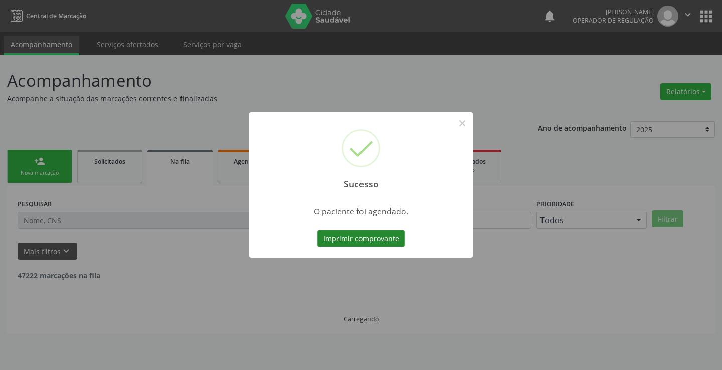
click at [350, 240] on button "Imprimir comprovante" at bounding box center [360, 238] width 87 height 17
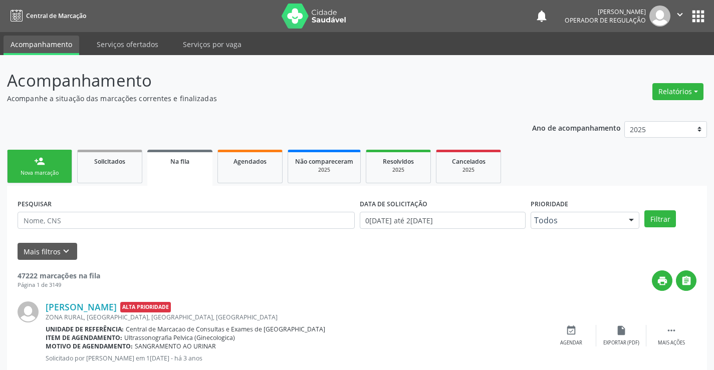
click at [40, 169] on link "person_add Nova marcação" at bounding box center [39, 167] width 65 height 34
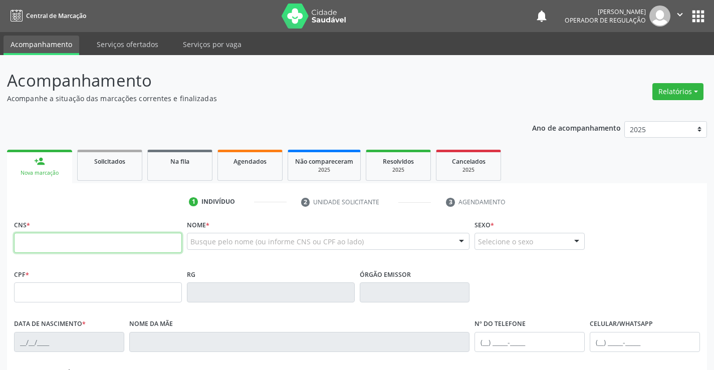
click at [40, 236] on input "text" at bounding box center [98, 243] width 168 height 20
type input "706 2010 0771 5067"
type input "0262773368"
type input "[DATE]"
type input "[PHONE_NUMBER]"
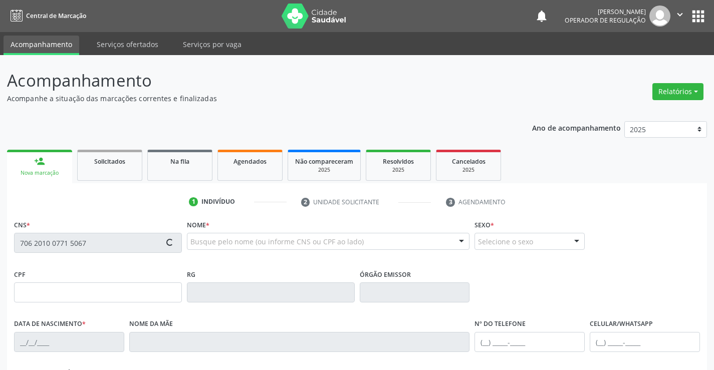
type input "S/N"
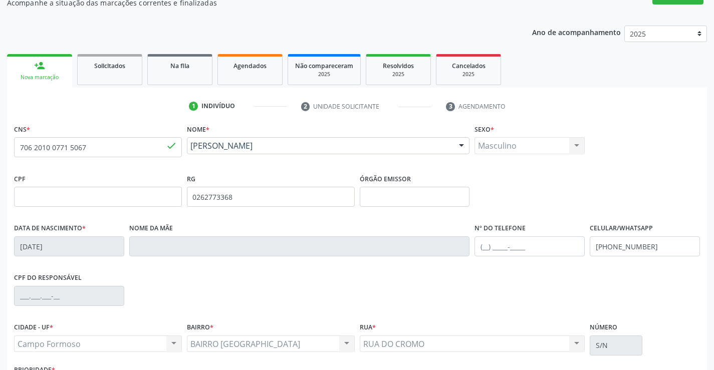
scroll to position [173, 0]
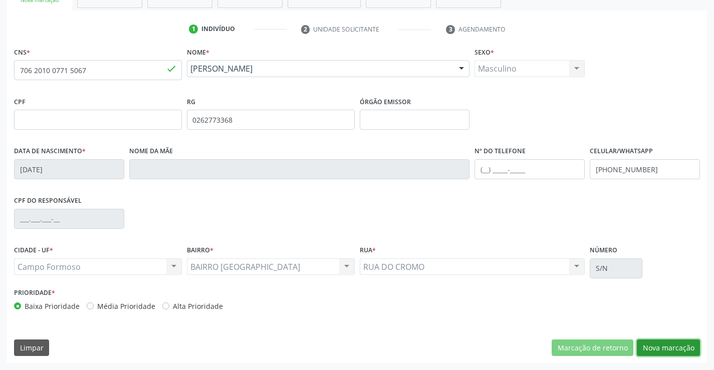
click at [639, 347] on button "Nova marcação" at bounding box center [668, 348] width 63 height 17
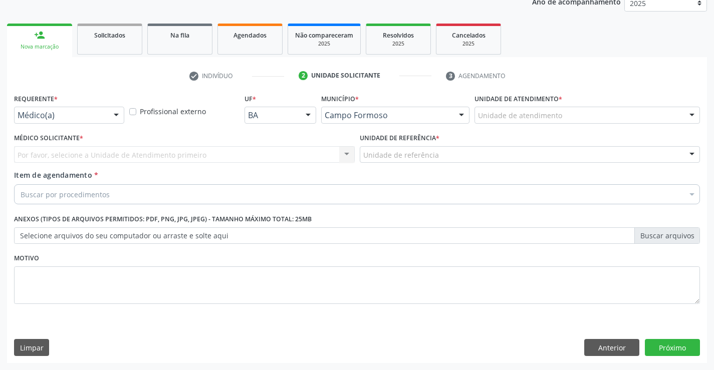
scroll to position [126, 0]
click at [115, 113] on div at bounding box center [116, 115] width 15 height 17
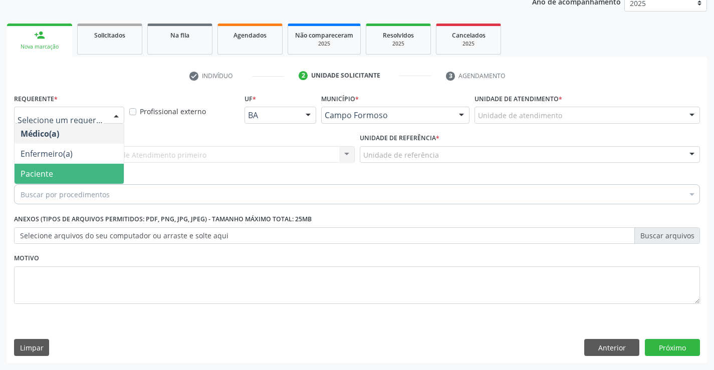
click at [88, 179] on span "Paciente" at bounding box center [69, 174] width 109 height 20
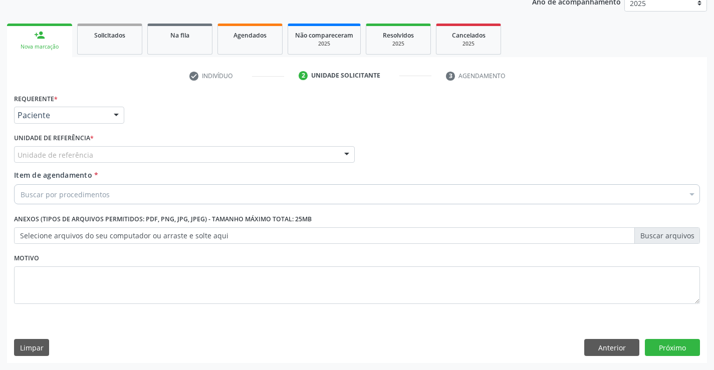
click at [353, 156] on div at bounding box center [346, 155] width 15 height 17
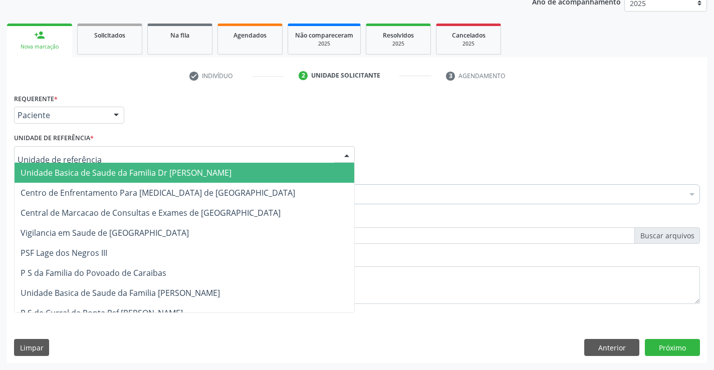
click at [300, 171] on span "Unidade Basica de Saude da Familia Dr [PERSON_NAME]" at bounding box center [185, 173] width 340 height 20
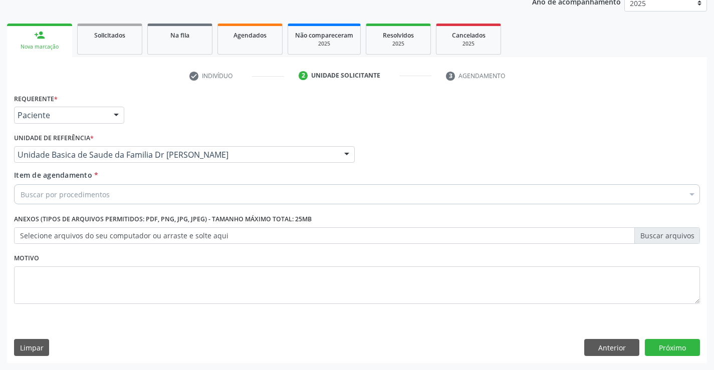
click at [161, 192] on div "Buscar por procedimentos" at bounding box center [357, 194] width 686 height 20
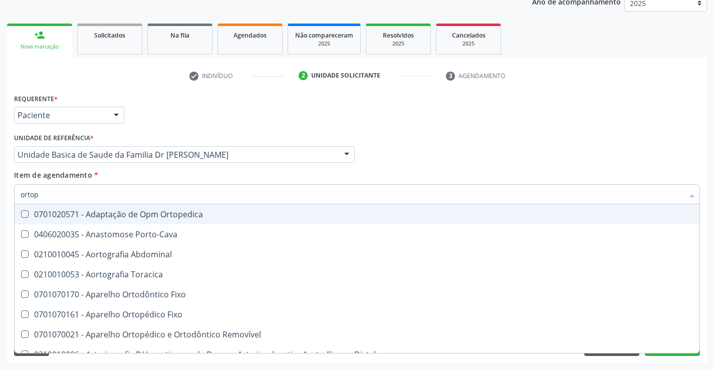
type input "ortope"
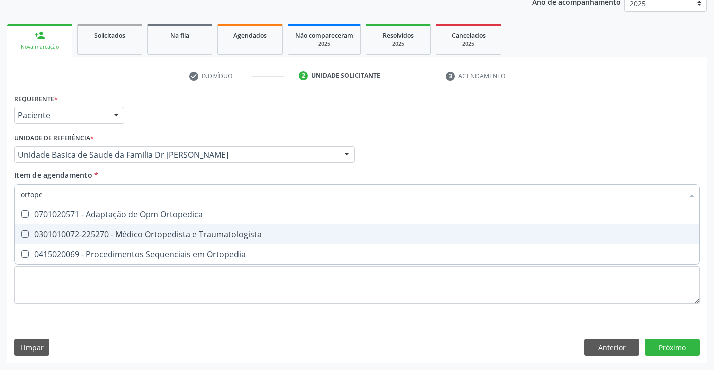
click at [157, 235] on div "0301010072-225270 - Médico Ortopedista e Traumatologista" at bounding box center [357, 234] width 673 height 8
checkbox Traumatologista "true"
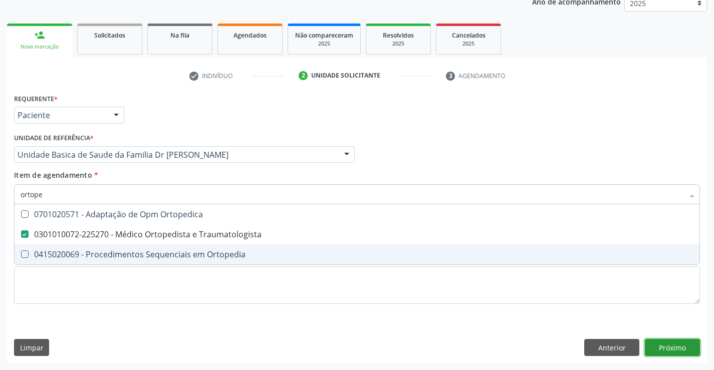
click at [661, 348] on div "Requerente * Paciente Médico(a) Enfermeiro(a) Paciente Nenhum resultado encontr…" at bounding box center [357, 227] width 700 height 272
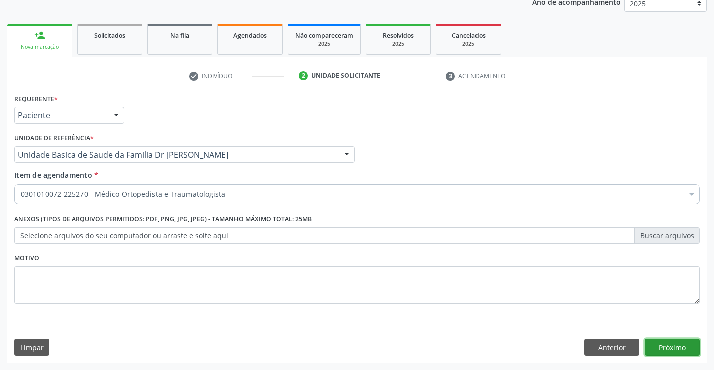
click at [655, 349] on button "Próximo" at bounding box center [672, 347] width 55 height 17
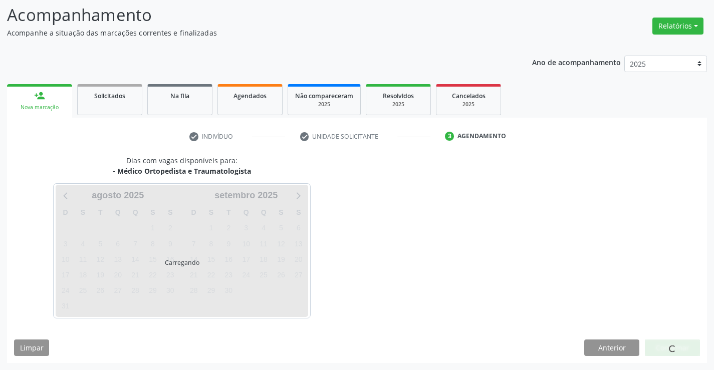
scroll to position [66, 0]
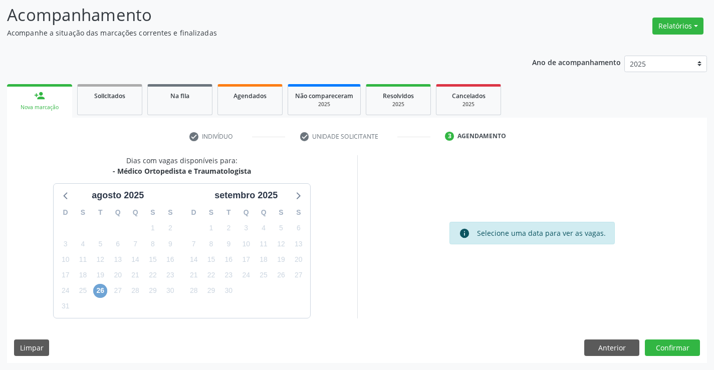
click at [94, 295] on span "26" at bounding box center [100, 291] width 14 height 14
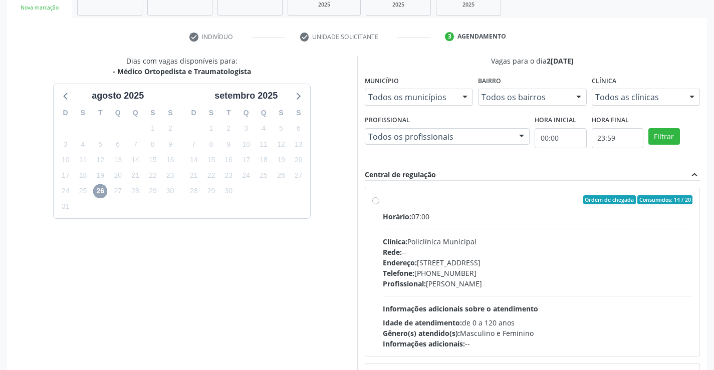
scroll to position [228, 0]
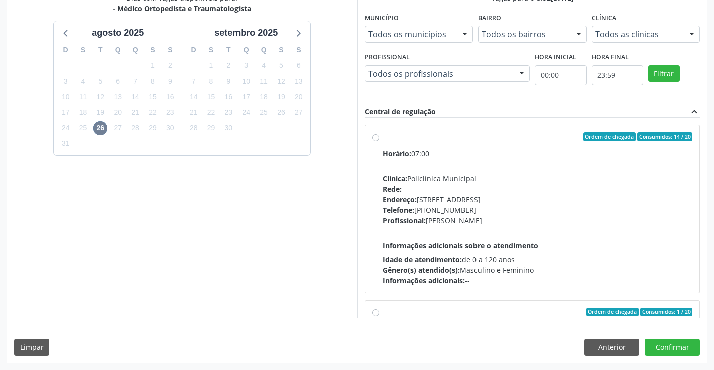
click at [383, 140] on label "Ordem de chegada Consumidos: 14 / 20 Horário: 07:00 Clínica: Policlínica Munici…" at bounding box center [538, 209] width 310 height 154
click at [378, 140] on input "Ordem de chegada Consumidos: 14 / 20 Horário: 07:00 Clínica: Policlínica Munici…" at bounding box center [375, 136] width 7 height 9
radio input "true"
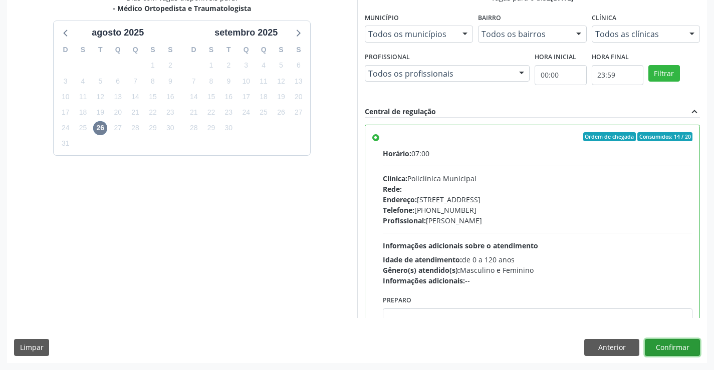
click at [692, 345] on button "Confirmar" at bounding box center [672, 347] width 55 height 17
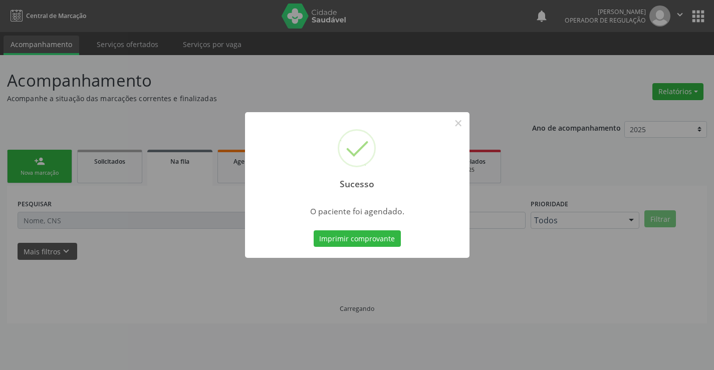
scroll to position [0, 0]
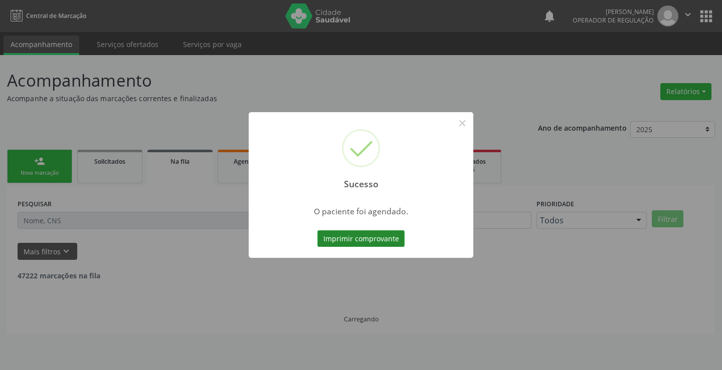
click at [376, 242] on button "Imprimir comprovante" at bounding box center [360, 238] width 87 height 17
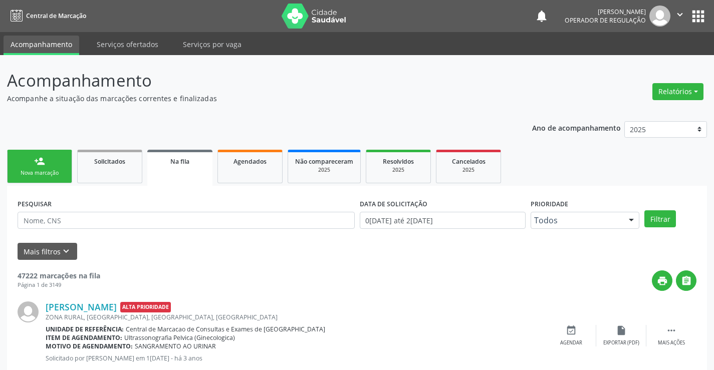
click at [678, 17] on icon "" at bounding box center [679, 14] width 11 height 11
click at [650, 66] on link "Sair" at bounding box center [654, 61] width 69 height 14
